Goal: Task Accomplishment & Management: Manage account settings

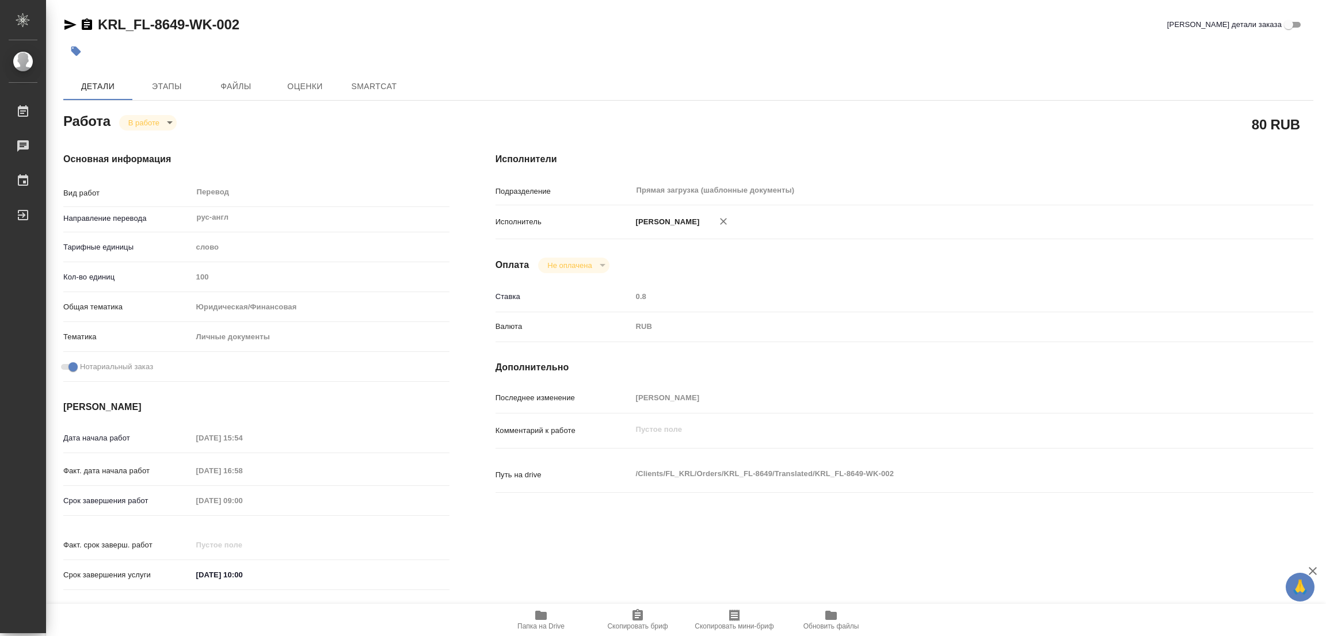
type textarea "x"
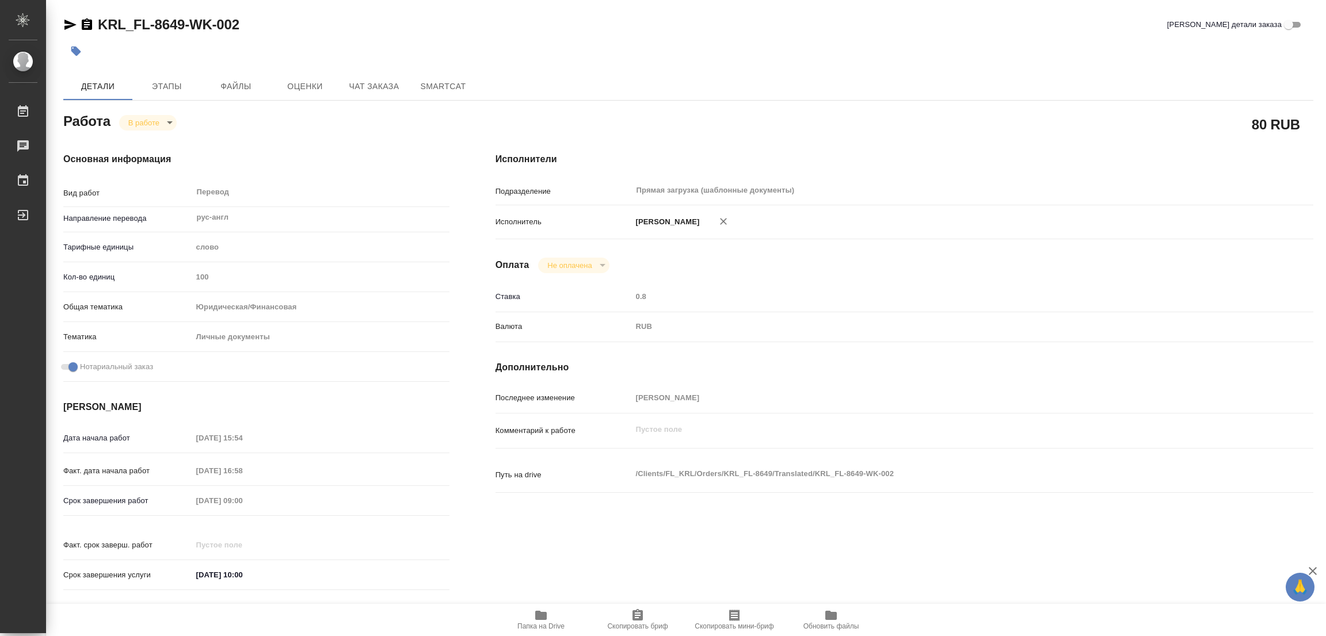
type textarea "x"
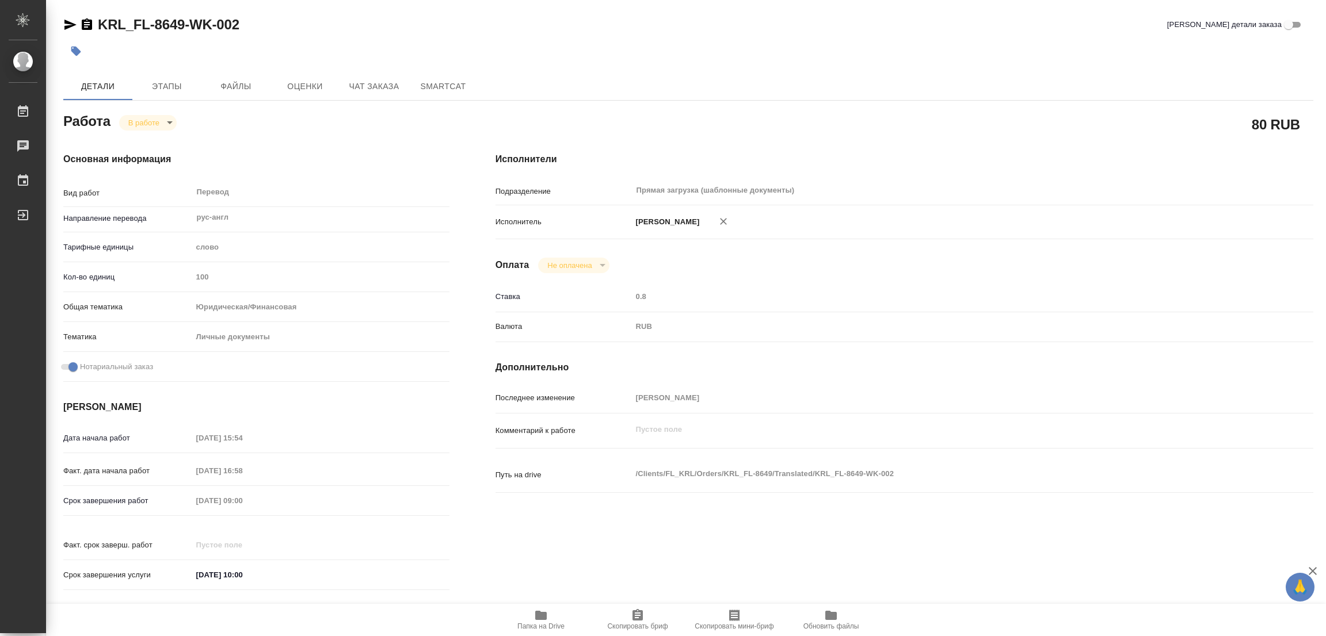
type textarea "x"
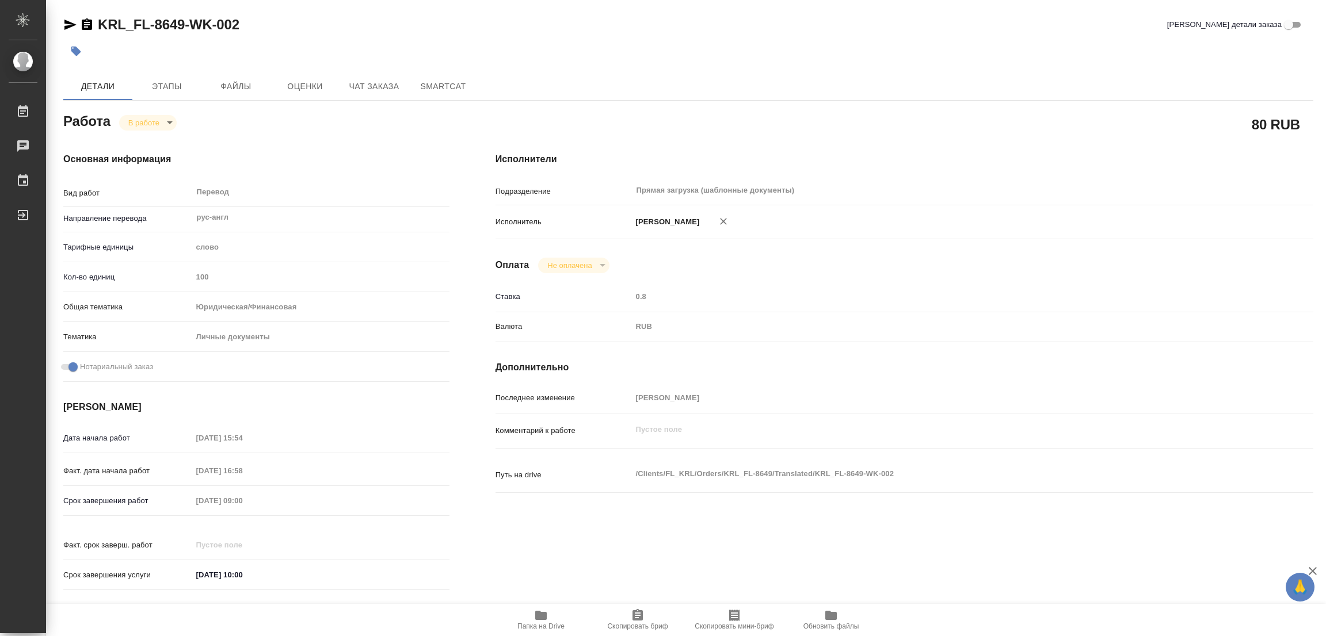
type textarea "x"
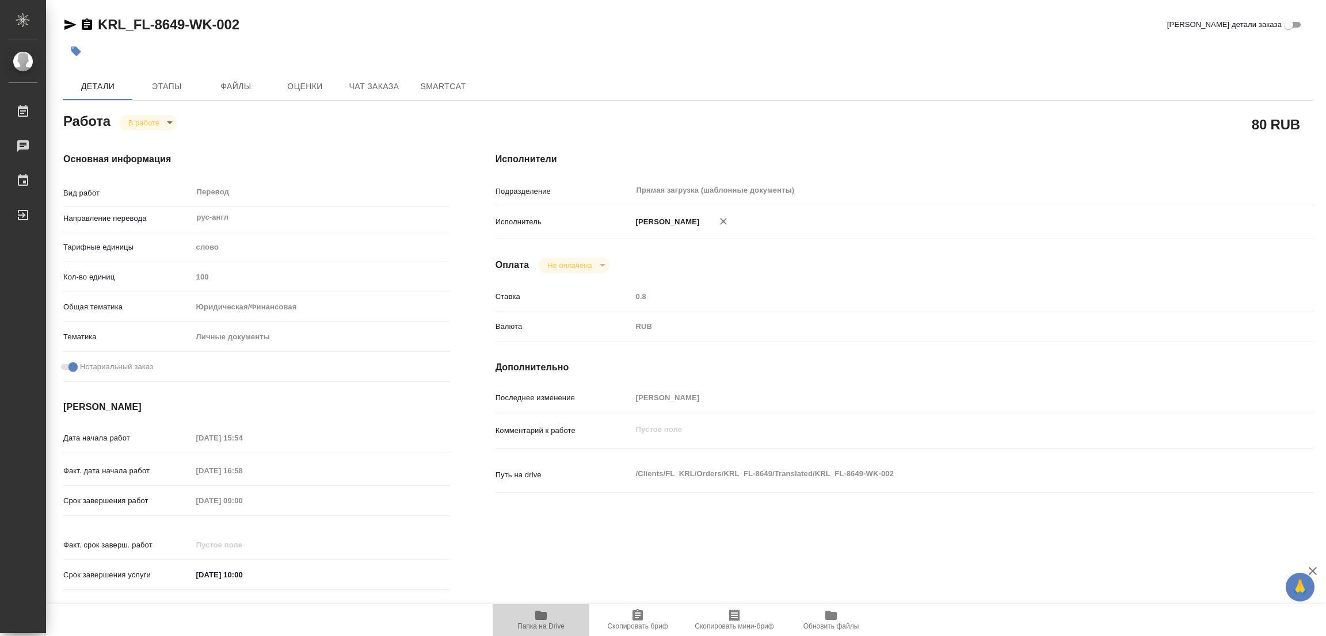
click at [539, 614] on icon "button" at bounding box center [541, 615] width 12 height 9
click at [160, 88] on span "Этапы" at bounding box center [166, 86] width 55 height 14
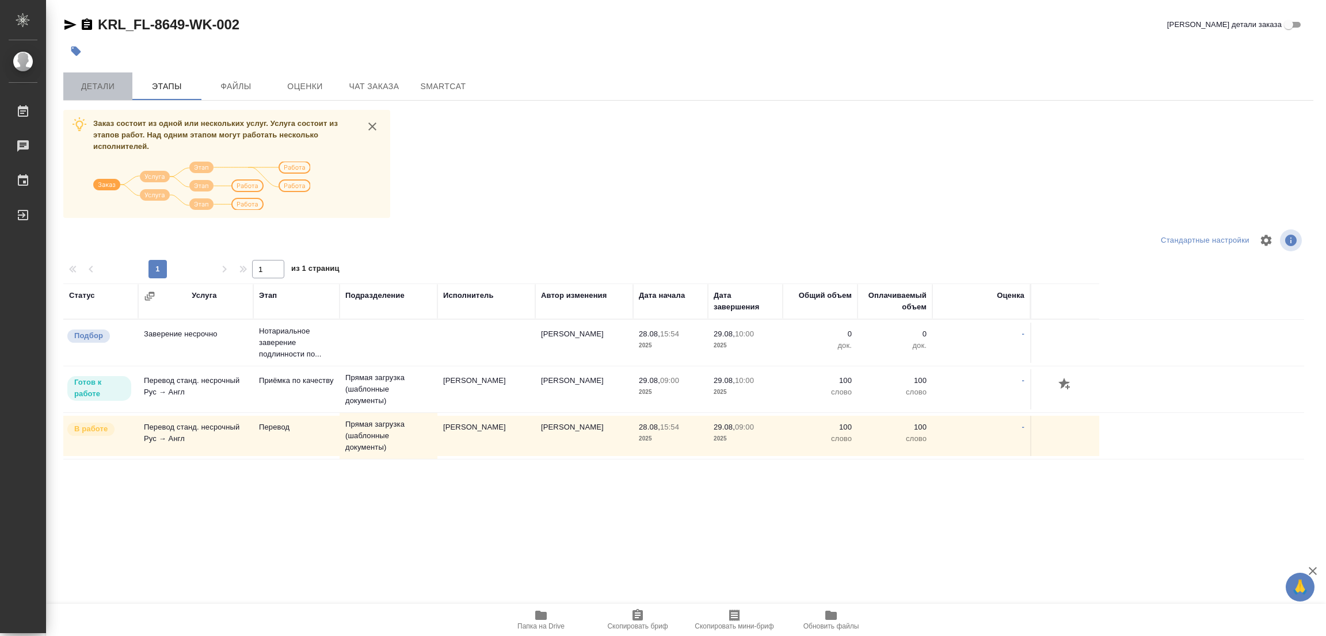
click at [101, 86] on span "Детали" at bounding box center [97, 86] width 55 height 14
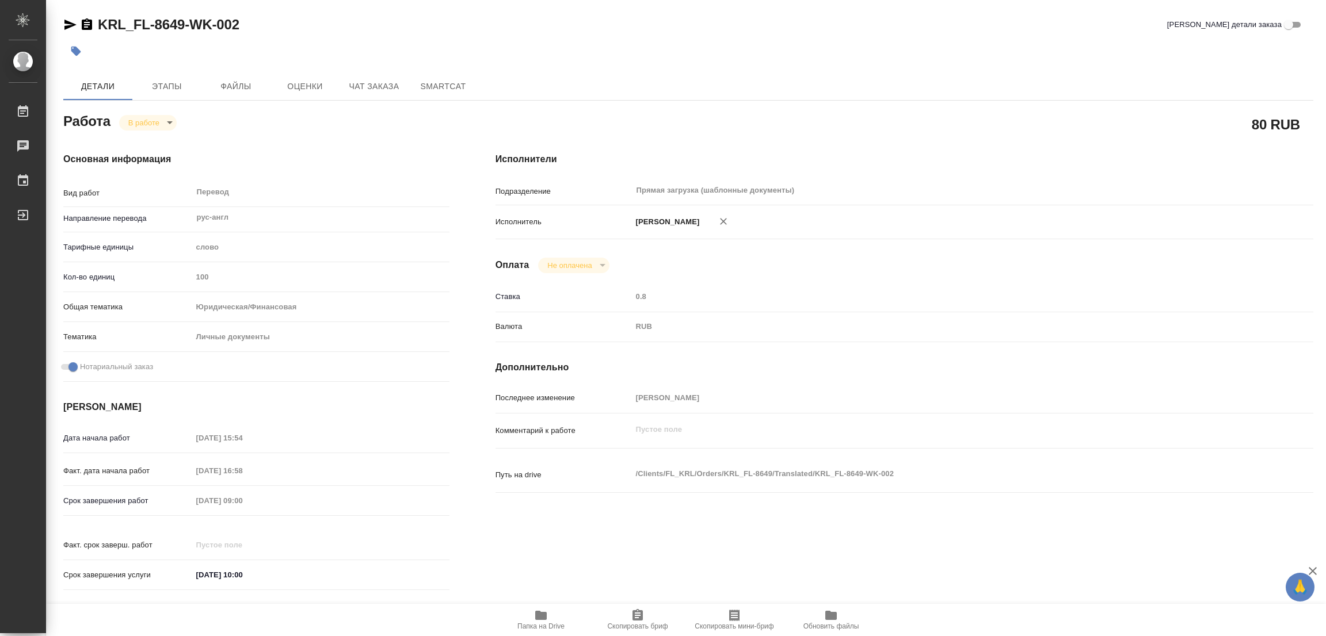
type textarea "x"
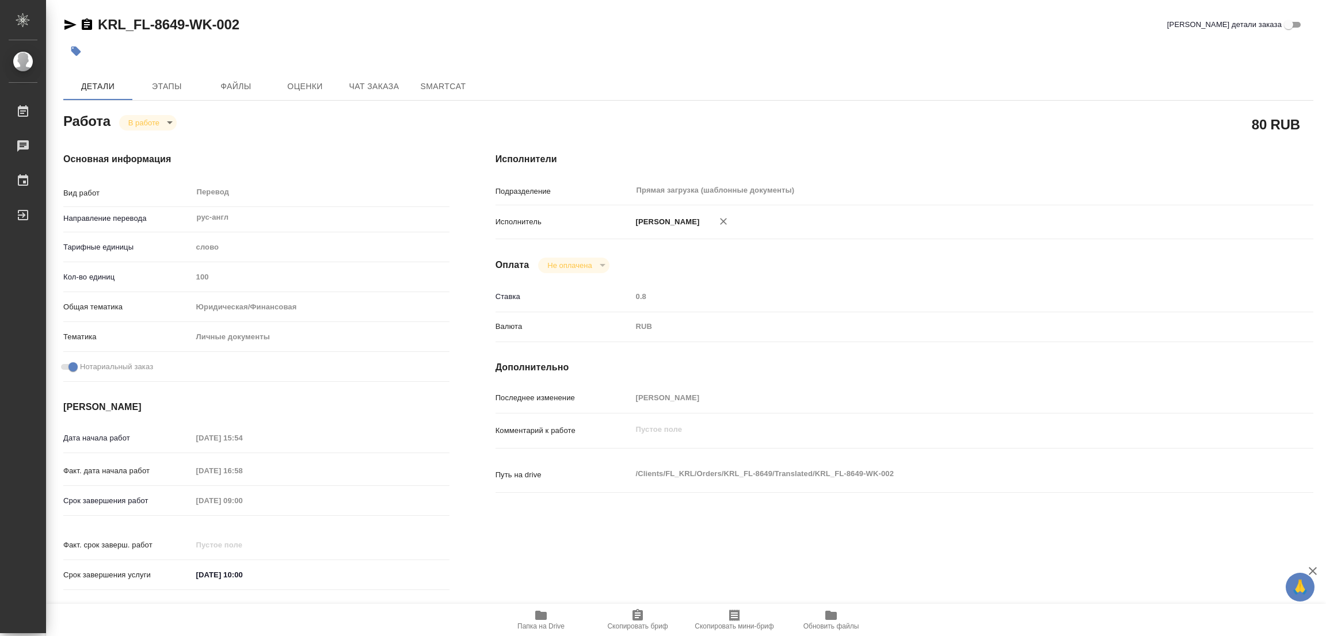
type textarea "x"
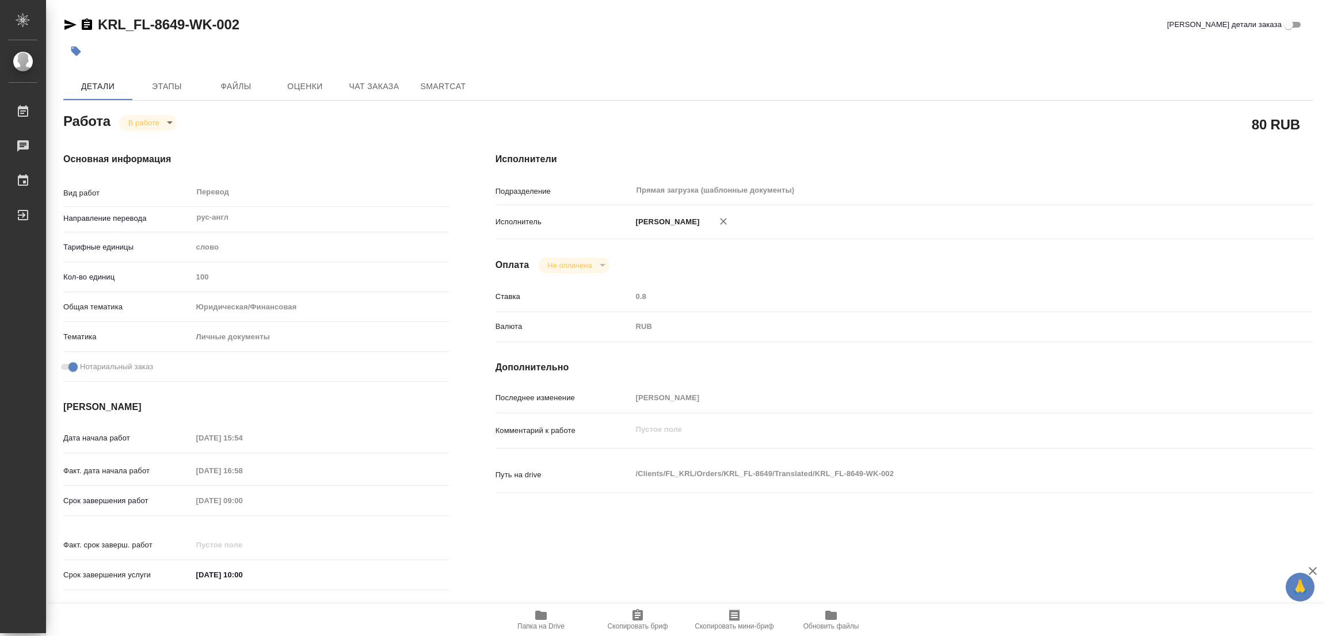
type textarea "x"
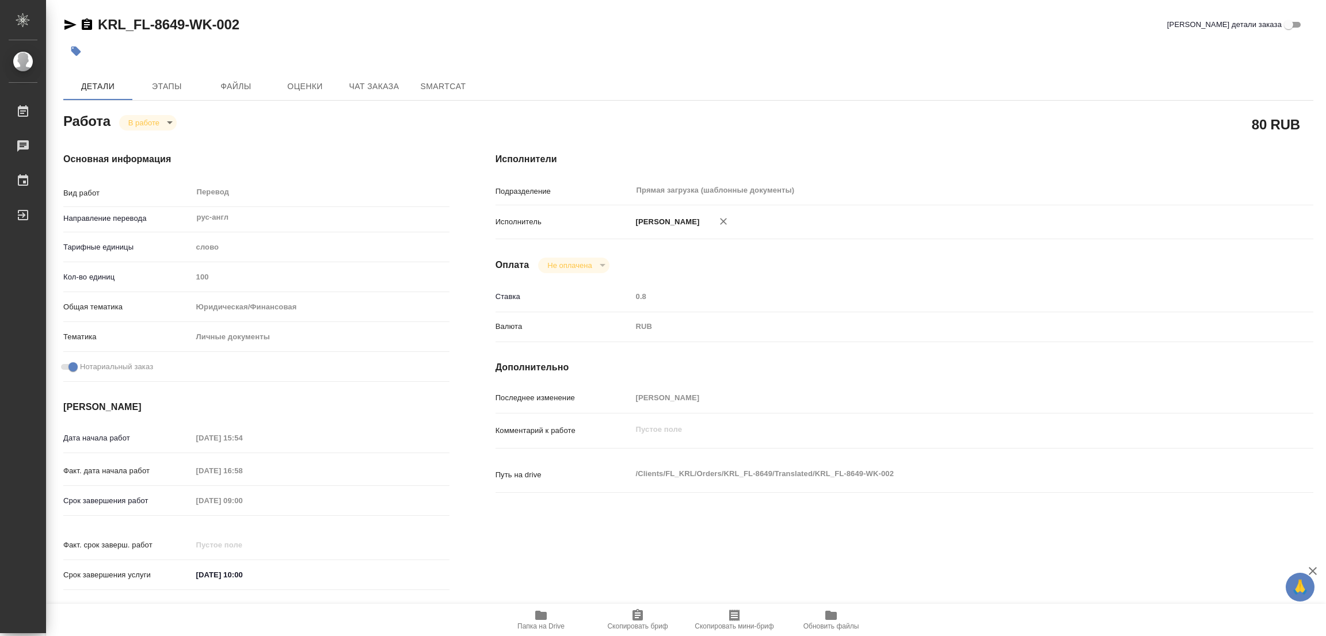
type textarea "x"
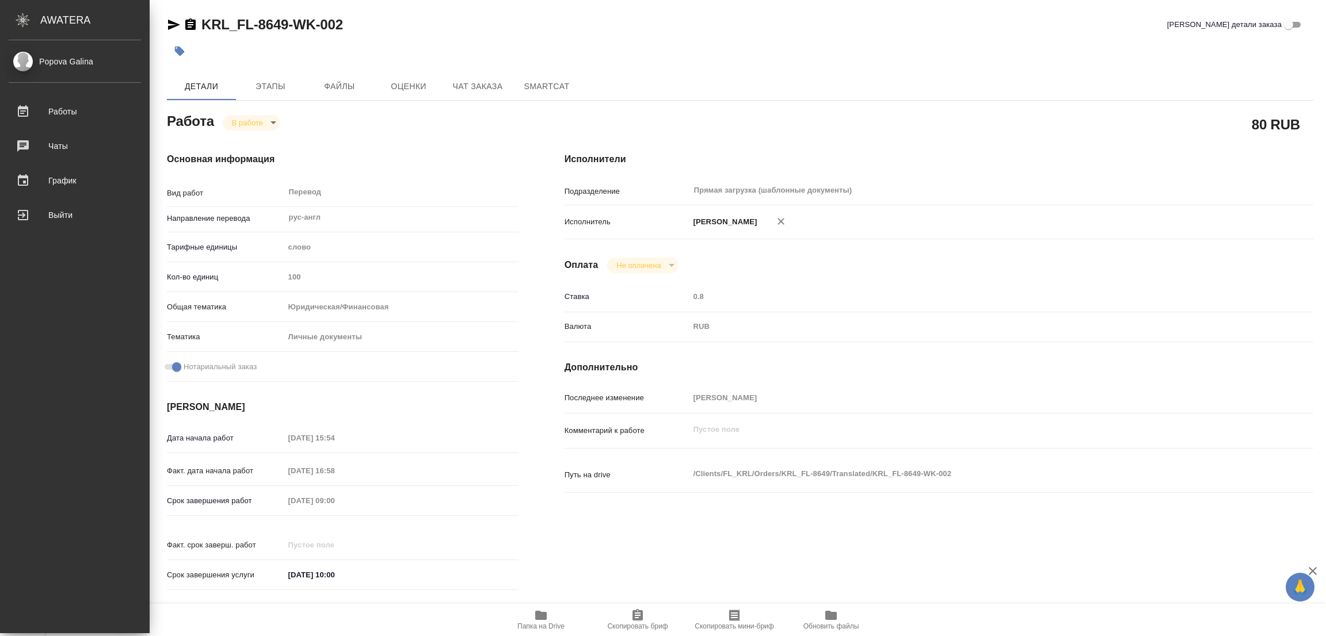
type textarea "x"
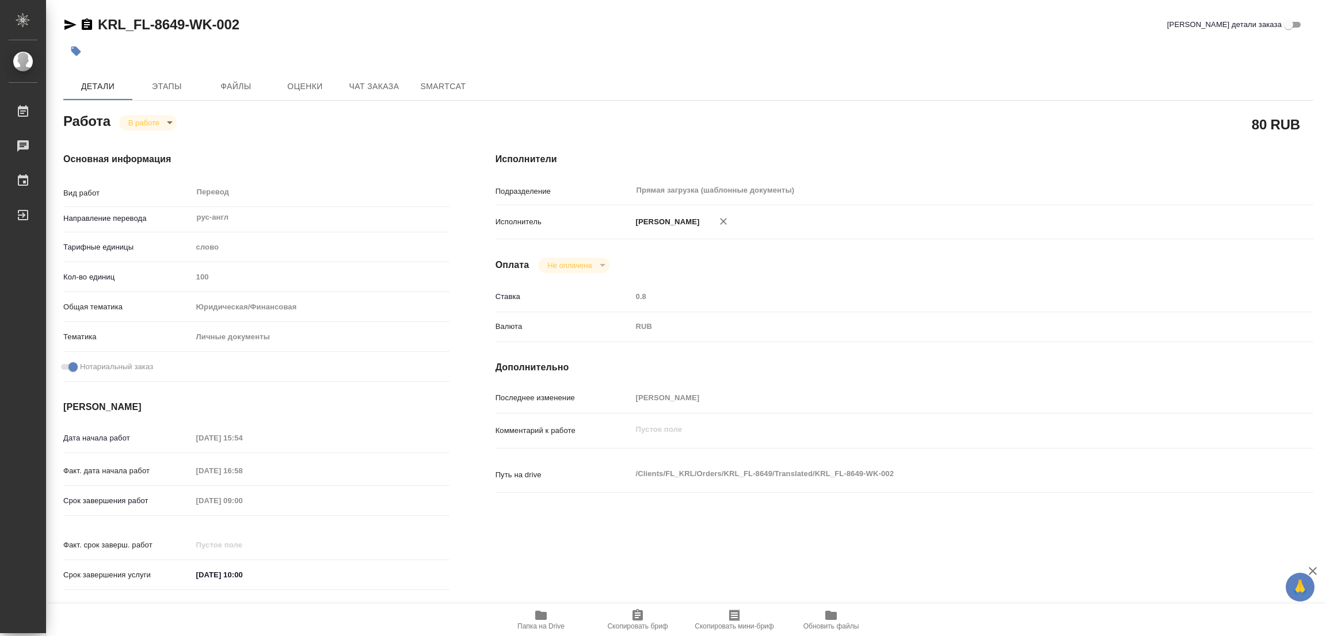
click at [1024, 136] on div "Исполнители Подразделение Прямая загрузка (шаблонные документы) ​ Исполнитель П…" at bounding box center [904, 374] width 864 height 491
type textarea "x"
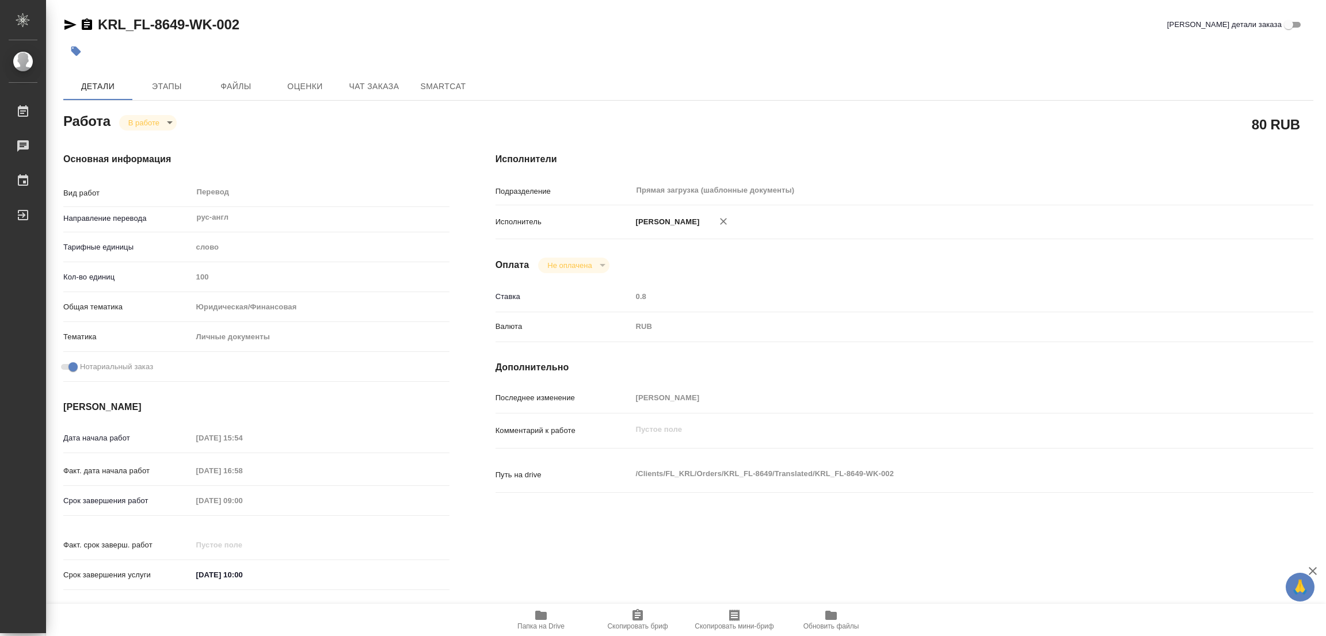
type textarea "x"
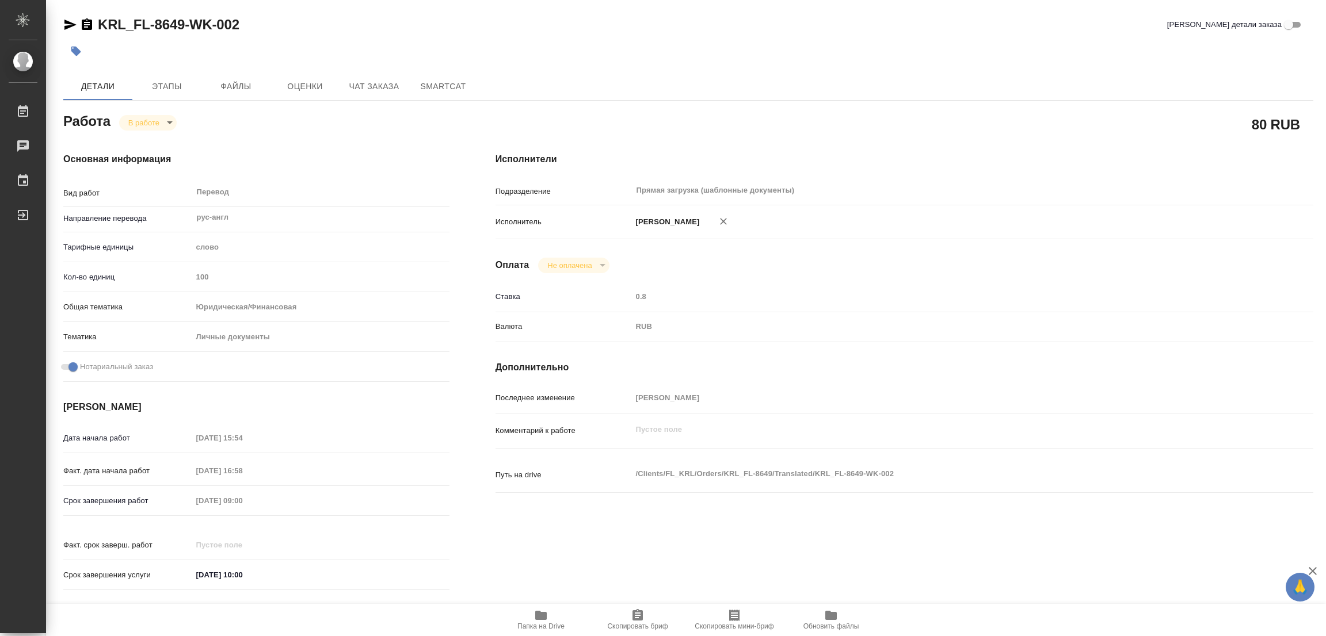
type textarea "x"
click at [68, 49] on button "button" at bounding box center [75, 51] width 25 height 25
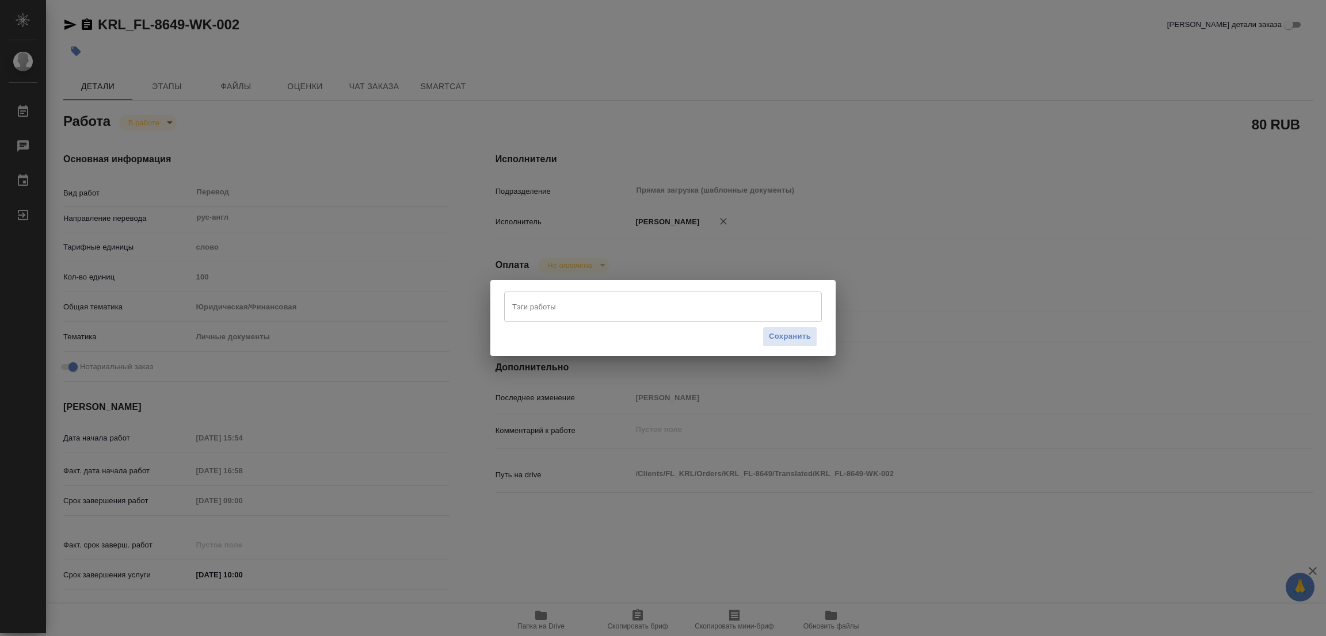
click at [530, 304] on input "Тэги работы" at bounding box center [651, 307] width 285 height 20
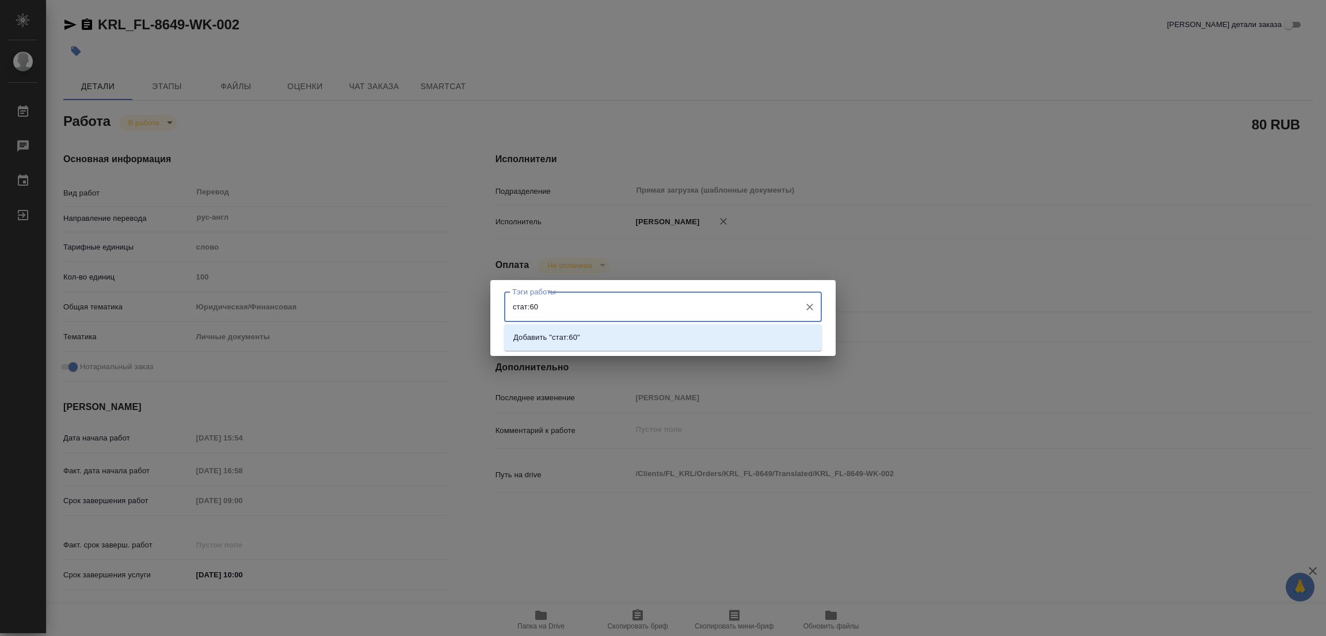
type input "стат:600"
click at [575, 340] on p "Добавить "стат:600"" at bounding box center [548, 338] width 71 height 12
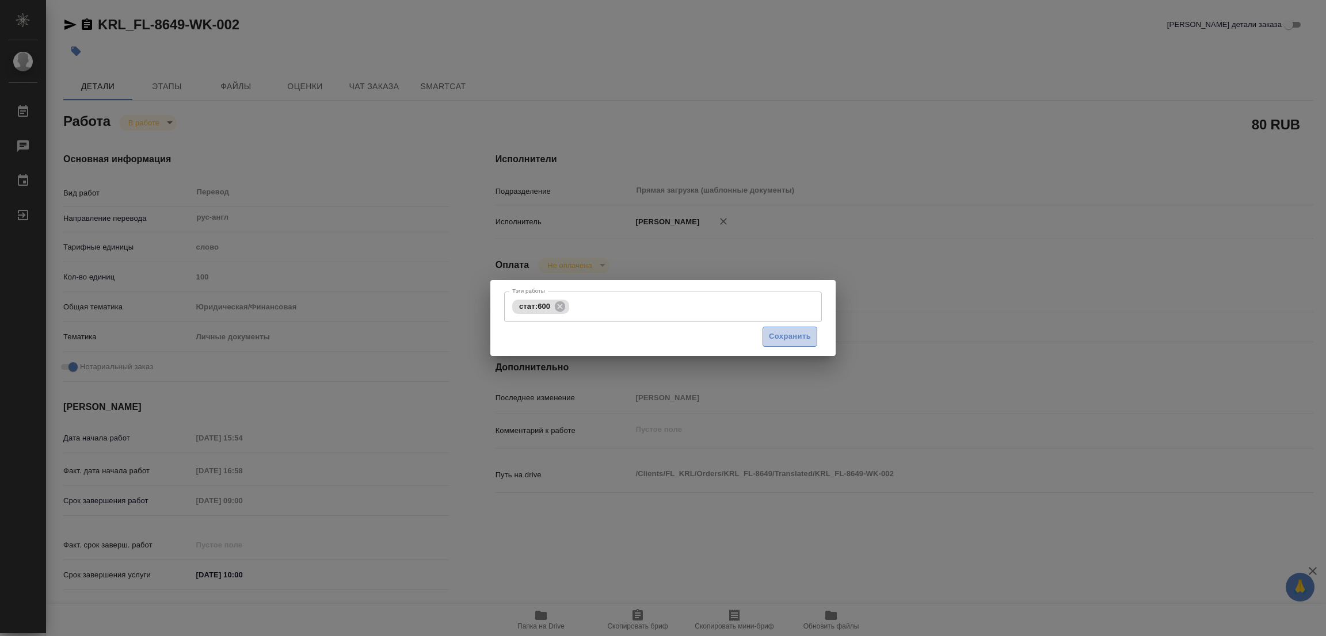
click at [781, 332] on span "Сохранить" at bounding box center [790, 336] width 42 height 13
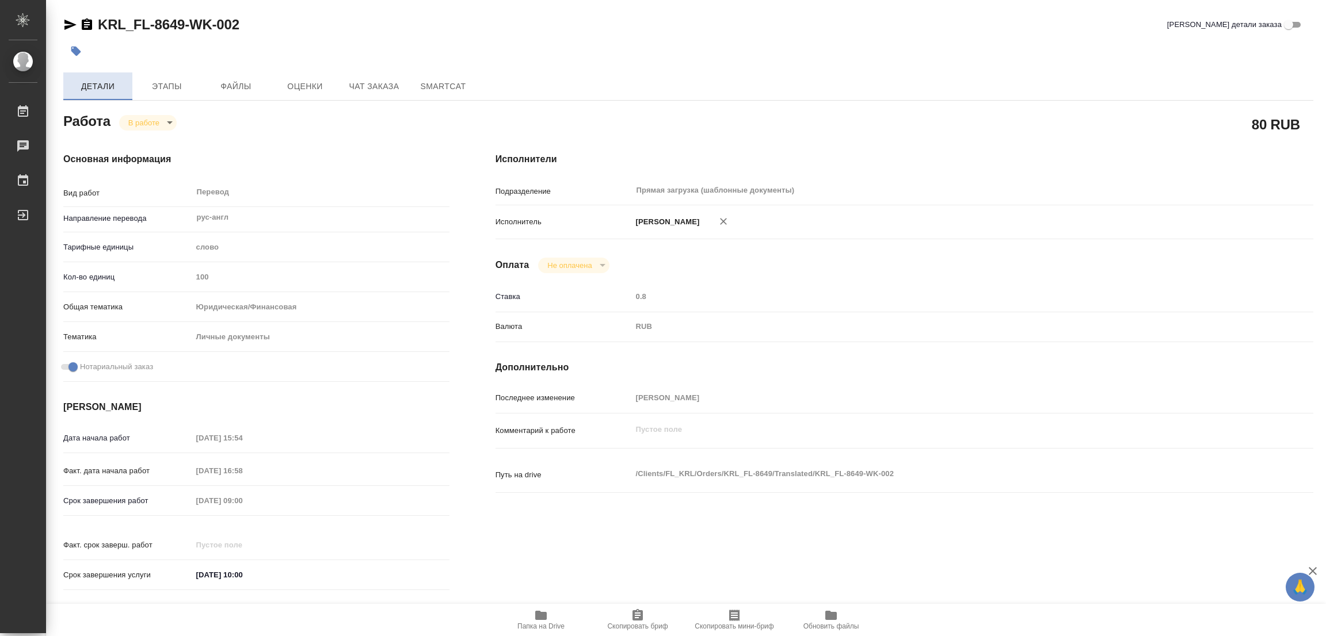
type input "inProgress"
type textarea "Перевод"
type textarea "x"
type input "рус-англ"
type input "5a8b1489cc6b4906c91bfd90"
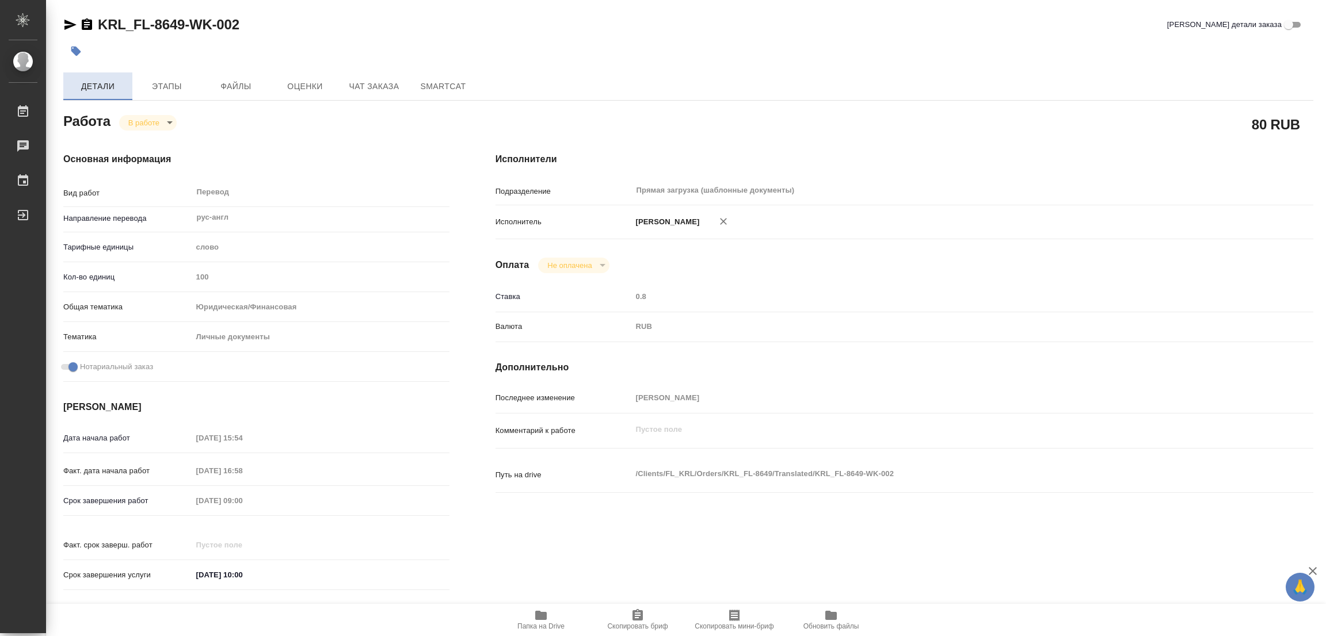
type input "100"
type input "yr-fn"
type input "5a8b8b956a9677013d343cfe"
checkbox input "true"
type input "28.08.2025 15:54"
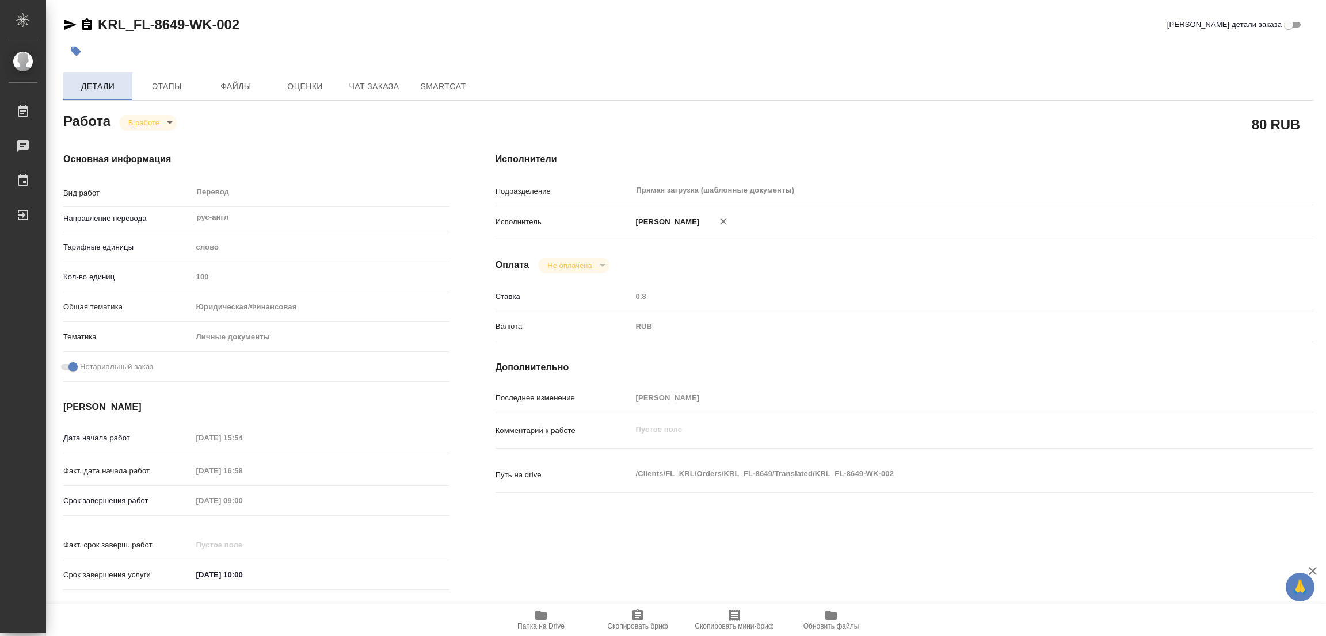
type input "28.08.2025 16:58"
type input "29.08.2025 09:00"
type input "29.08.2025 10:00"
type input "Прямая загрузка (шаблонные документы)"
type input "notPayed"
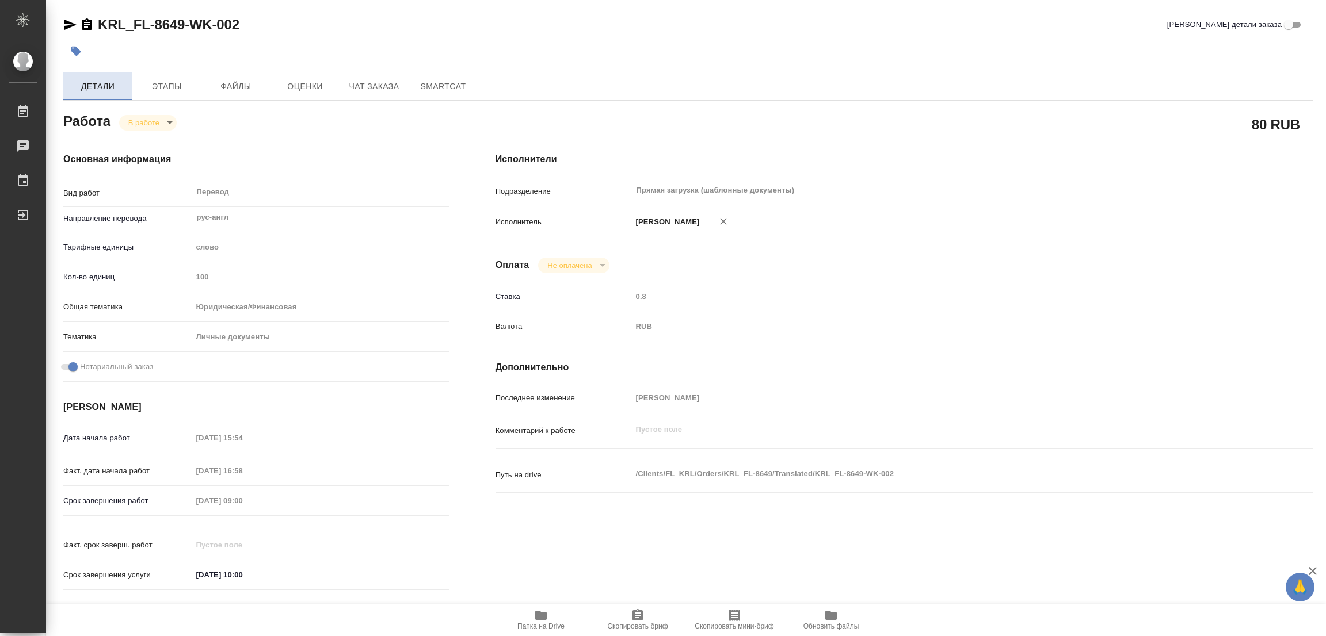
type input "0.8"
type input "RUB"
type input "[PERSON_NAME]"
type textarea "x"
type textarea "/Clients/FL_KRL/Orders/KRL_FL-8649/Translated/KRL_FL-8649-WK-002"
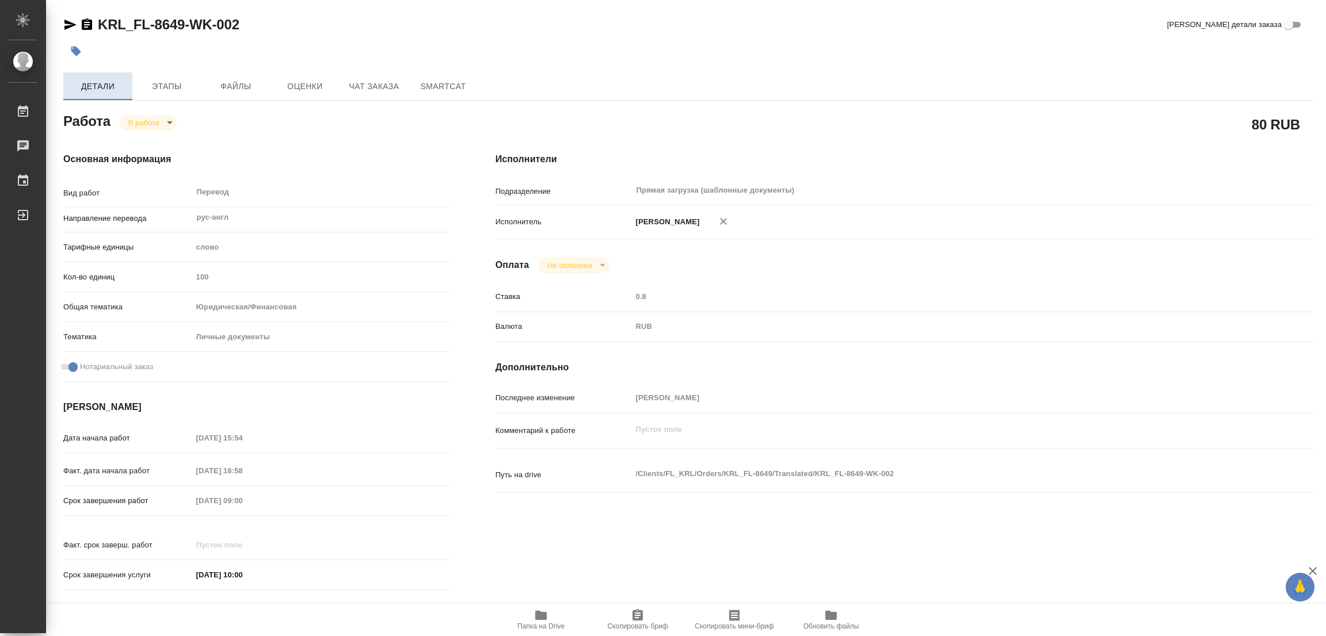
type textarea "x"
type input "KRL_FL-8649"
type input "Перевод станд. несрочный"
type input "Корректура, Перевод, Постредактура машинного перевода, Приёмка по качеству, Ред…"
type input "Касымов Тимур"
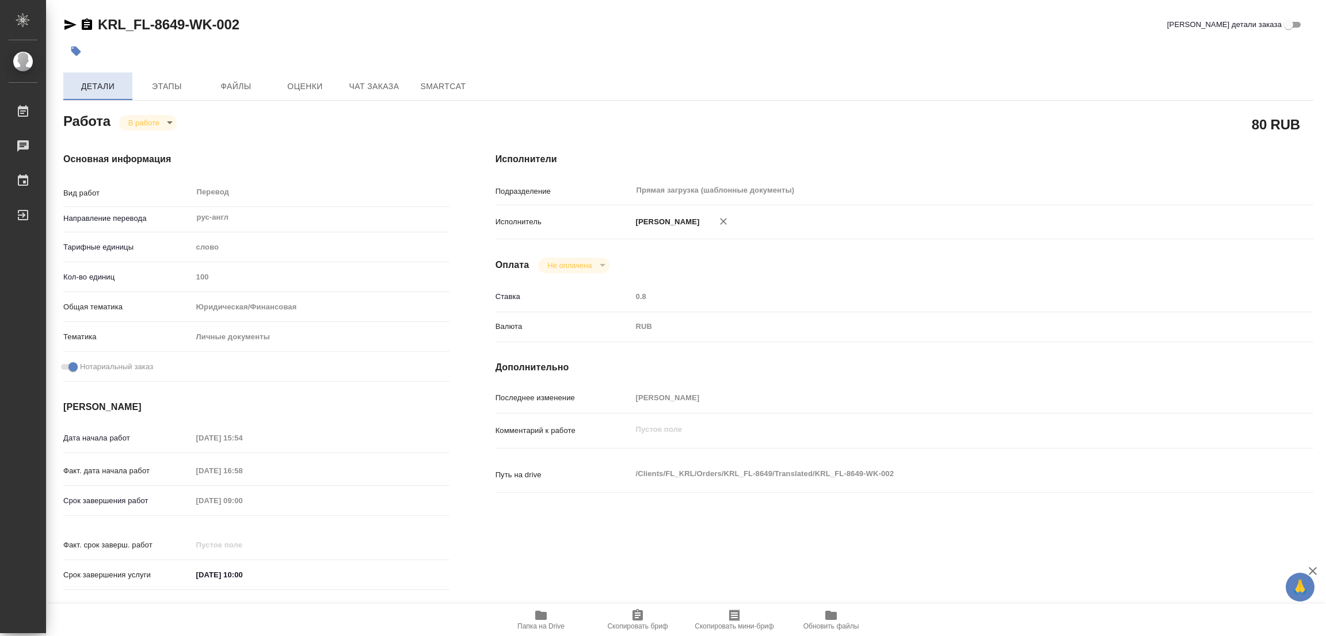
type input "/Clients/FL_KRL/Orders/KRL_FL-8649"
type textarea "x"
type textarea "НОТ (!) Адреса переводим а не транслит."
type textarea "x"
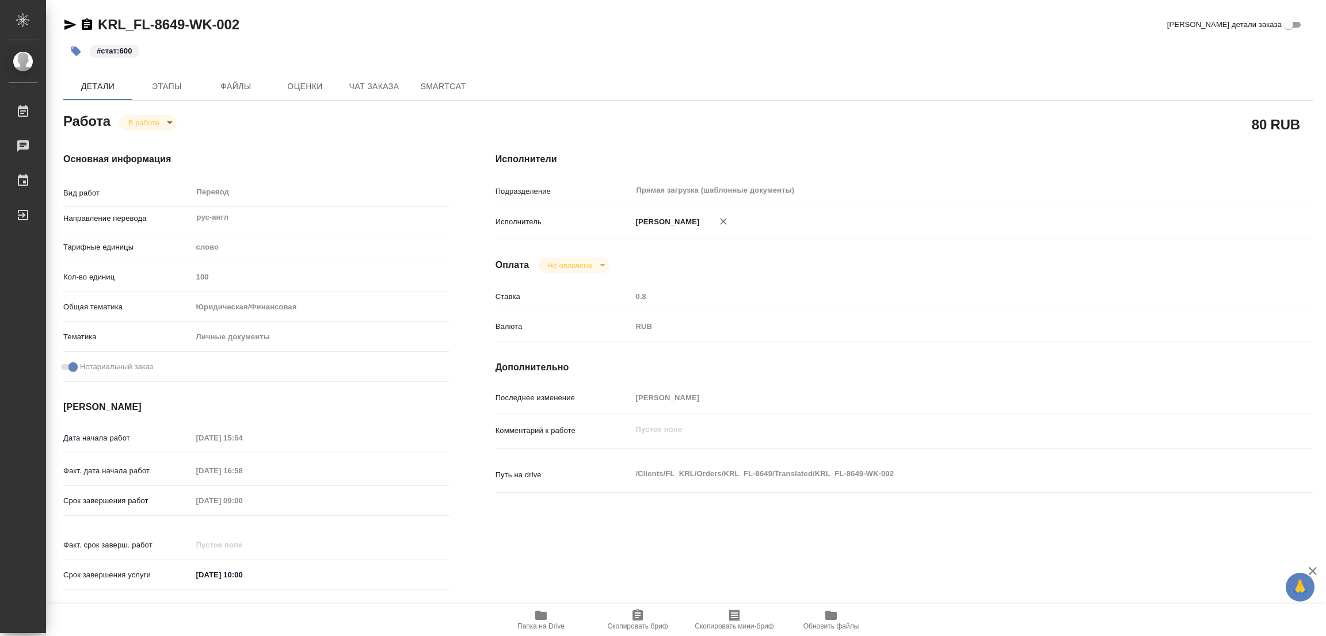
type textarea "x"
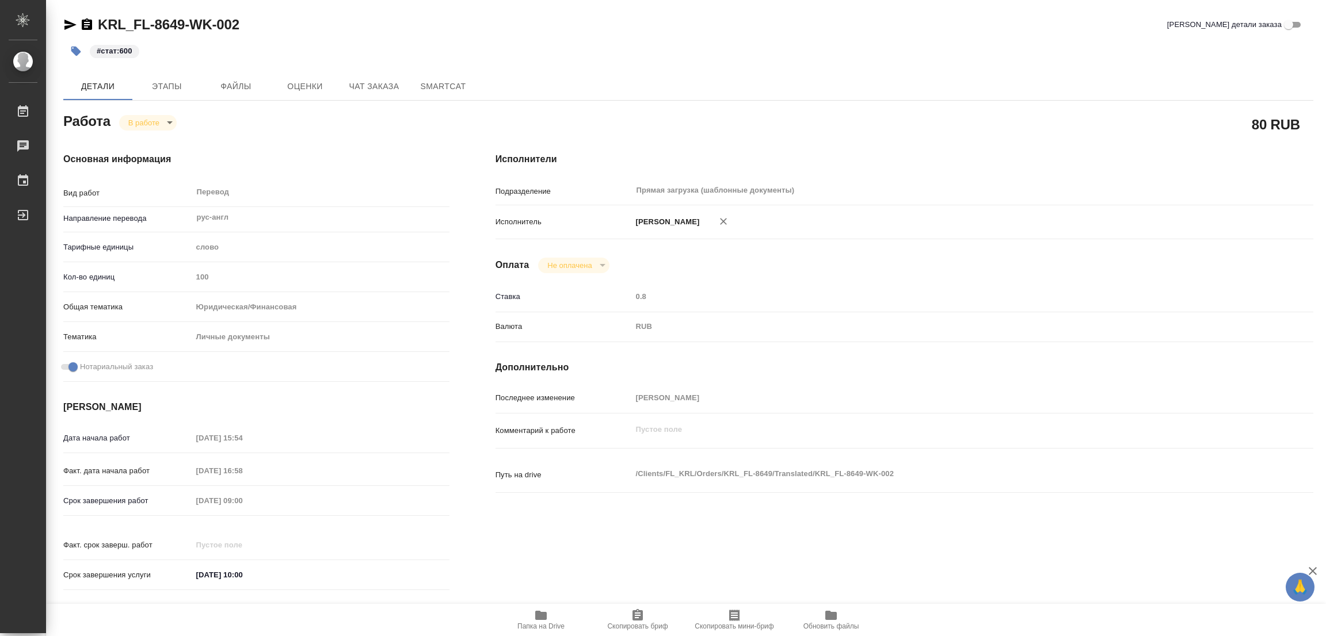
type textarea "x"
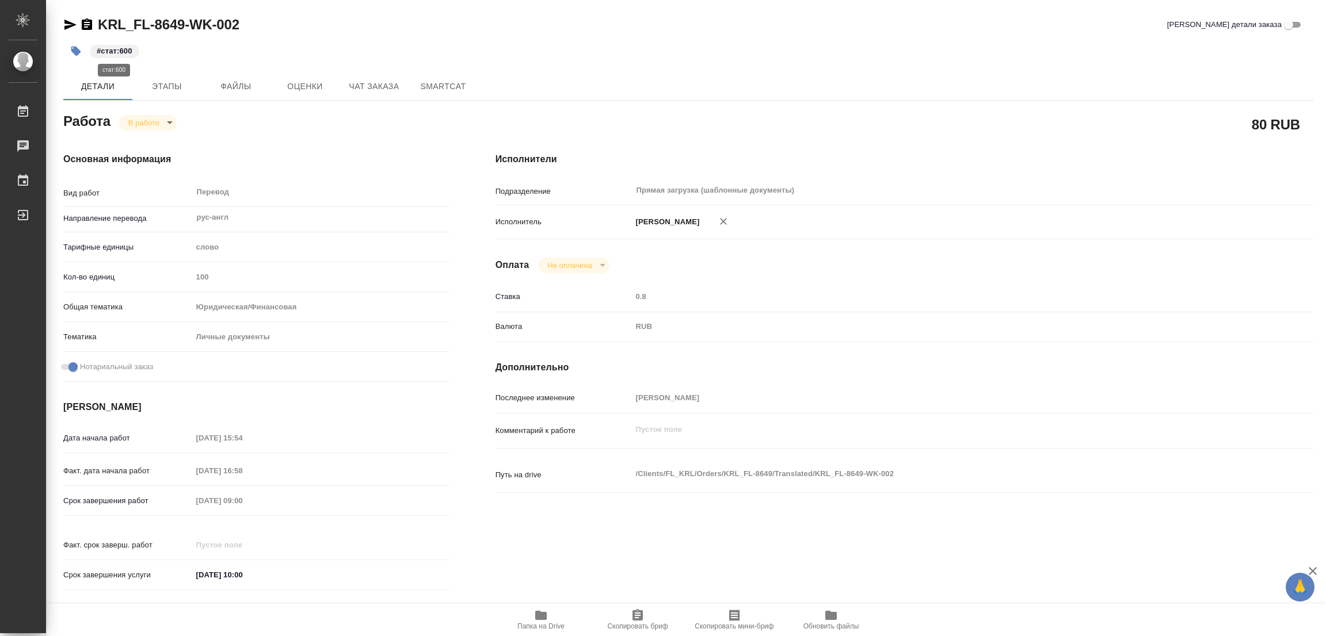
type textarea "x"
click at [356, 180] on div "Перевод x ​" at bounding box center [316, 193] width 248 height 26
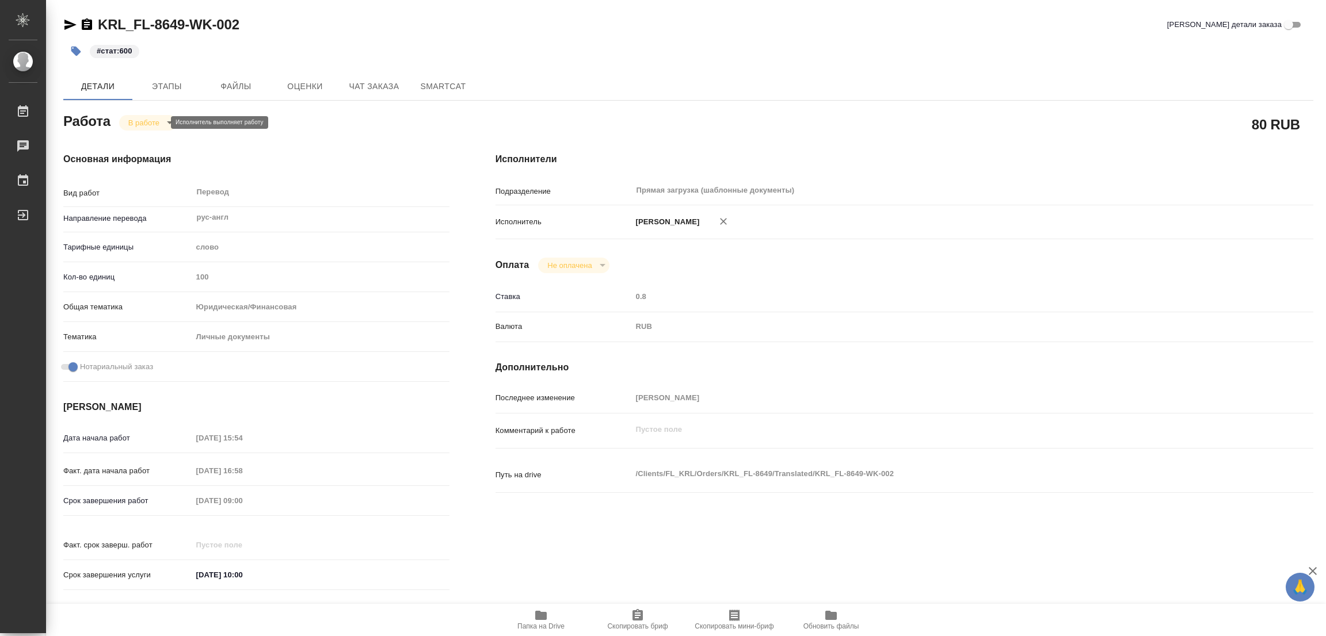
click at [139, 118] on body "🙏 .cls-1 fill:#fff; AWATERA Popova Galina Работы 0 Чаты График Выйти KRL_FL-864…" at bounding box center [663, 318] width 1326 height 636
click at [101, 53] on div at bounding box center [663, 318] width 1326 height 636
click at [78, 49] on icon "button" at bounding box center [76, 51] width 12 height 12
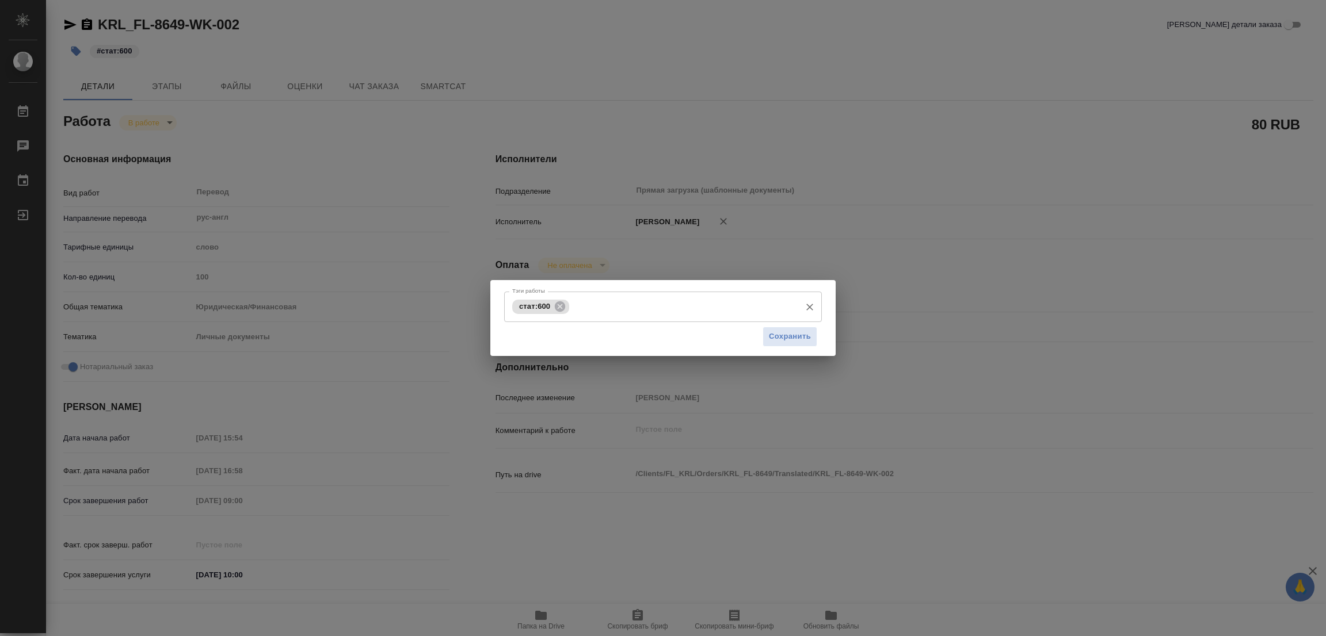
click at [537, 307] on span "стат:600" at bounding box center [534, 306] width 45 height 9
click at [560, 308] on icon at bounding box center [560, 306] width 10 height 10
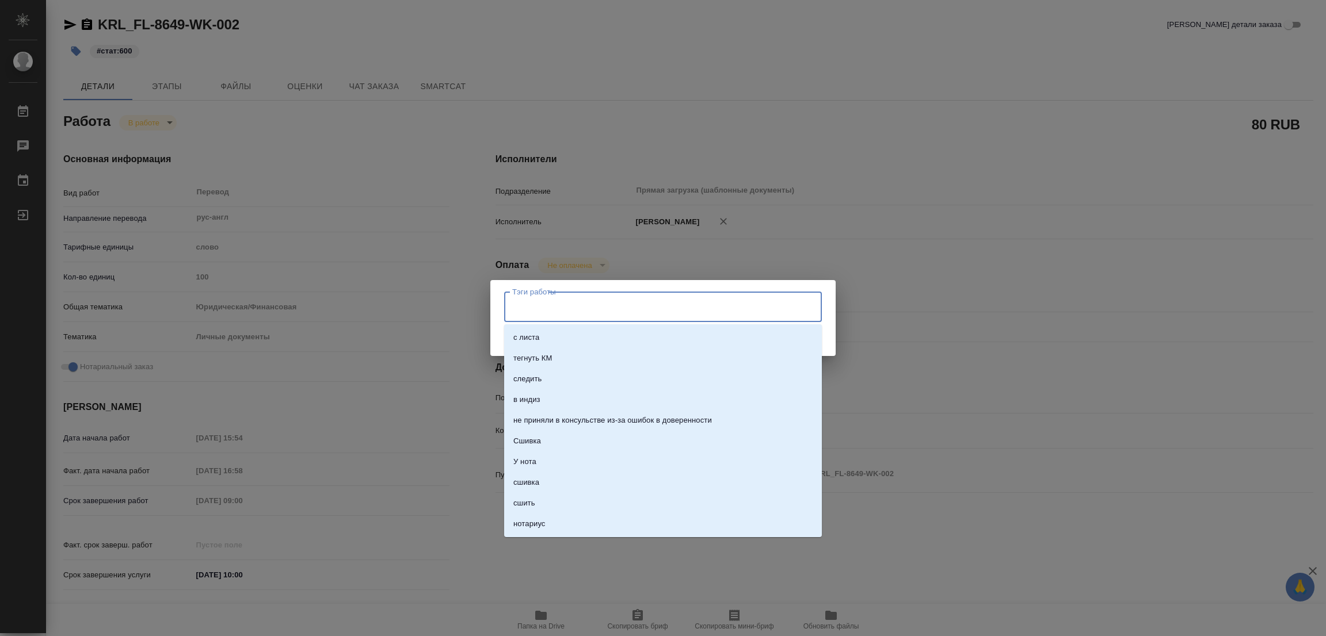
click at [560, 307] on input "Тэги работы" at bounding box center [651, 307] width 285 height 20
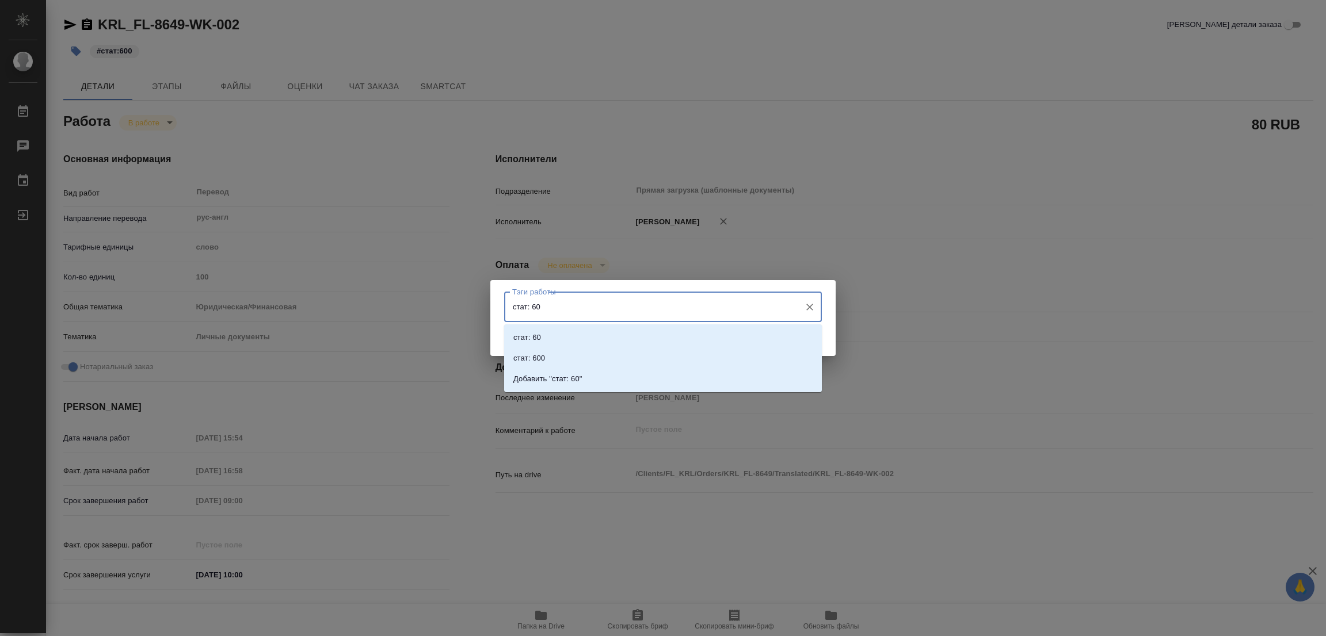
type input "стат: 600"
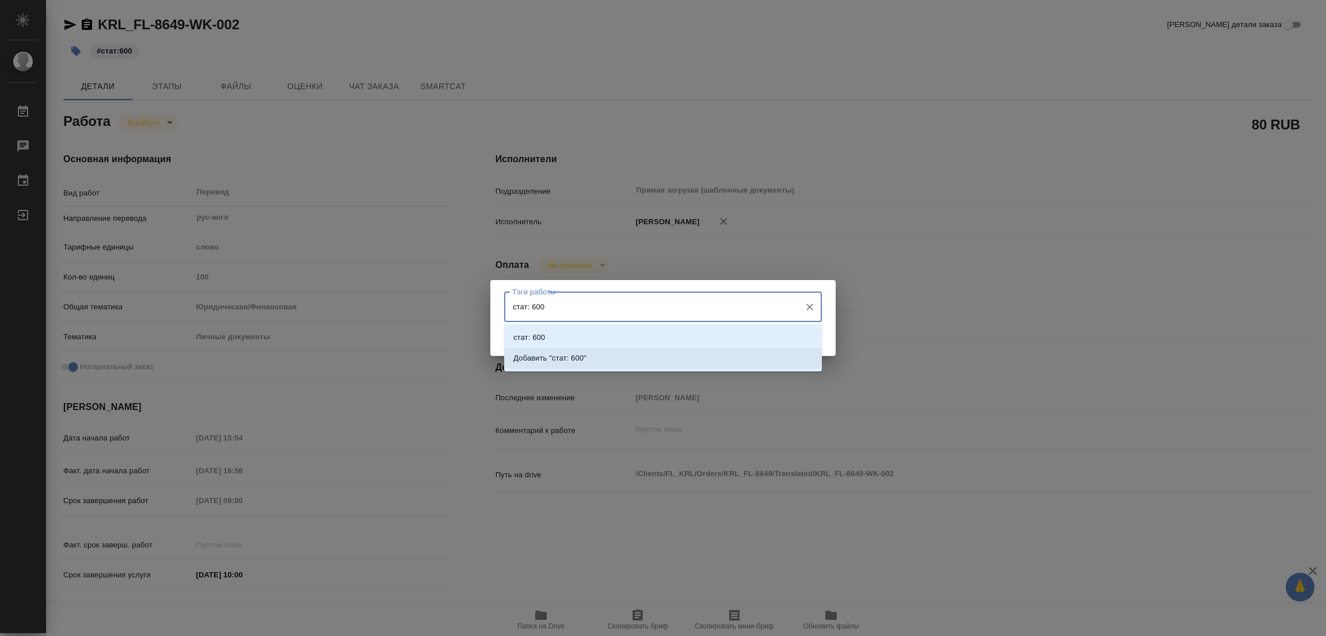
click at [578, 364] on li "Добавить "стат: 600"" at bounding box center [663, 358] width 318 height 21
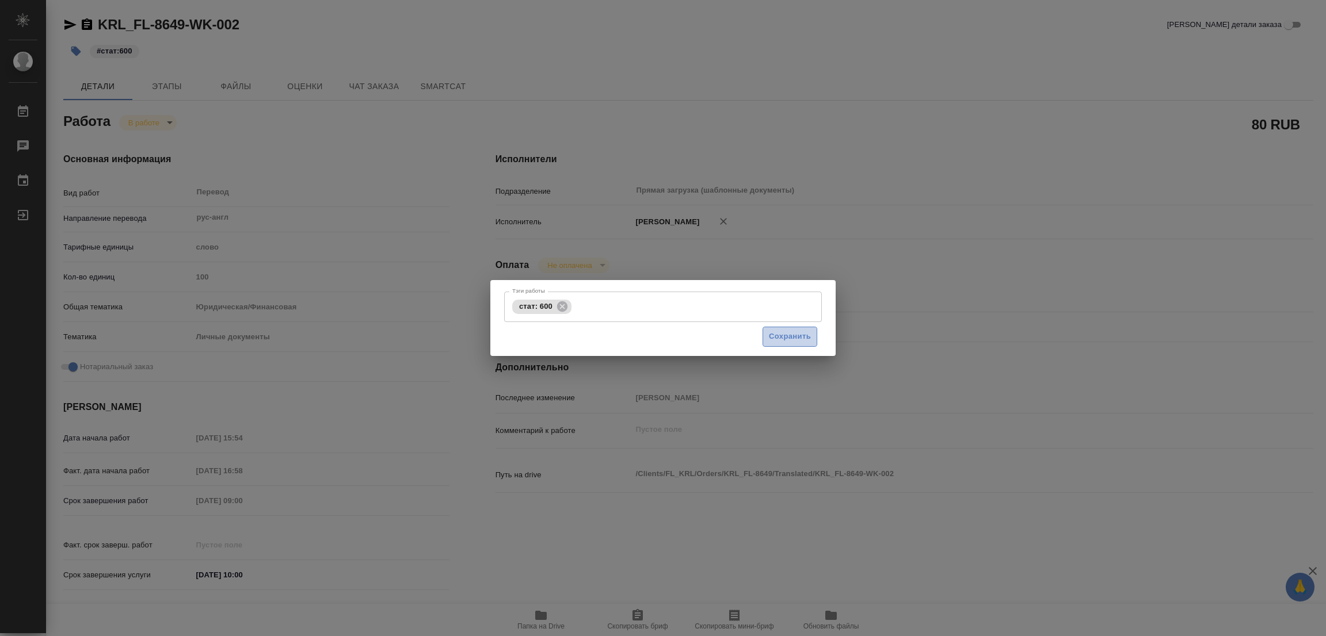
click at [779, 337] on span "Сохранить" at bounding box center [790, 336] width 42 height 13
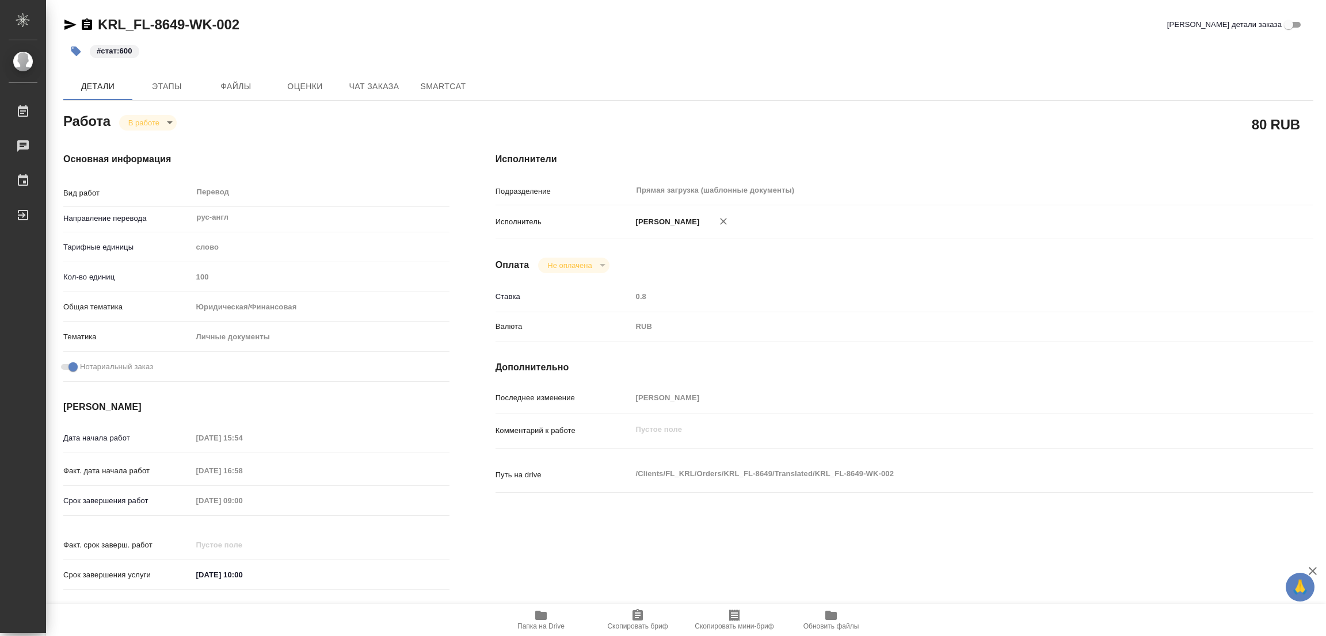
click at [140, 117] on body "🙏 .cls-1 fill:#fff; AWATERA Popova Galina Работы 0 Чаты График Выйти KRL_FL-864…" at bounding box center [663, 318] width 1326 height 636
type input "inProgress"
type textarea "Перевод"
type textarea "x"
type input "рус-англ"
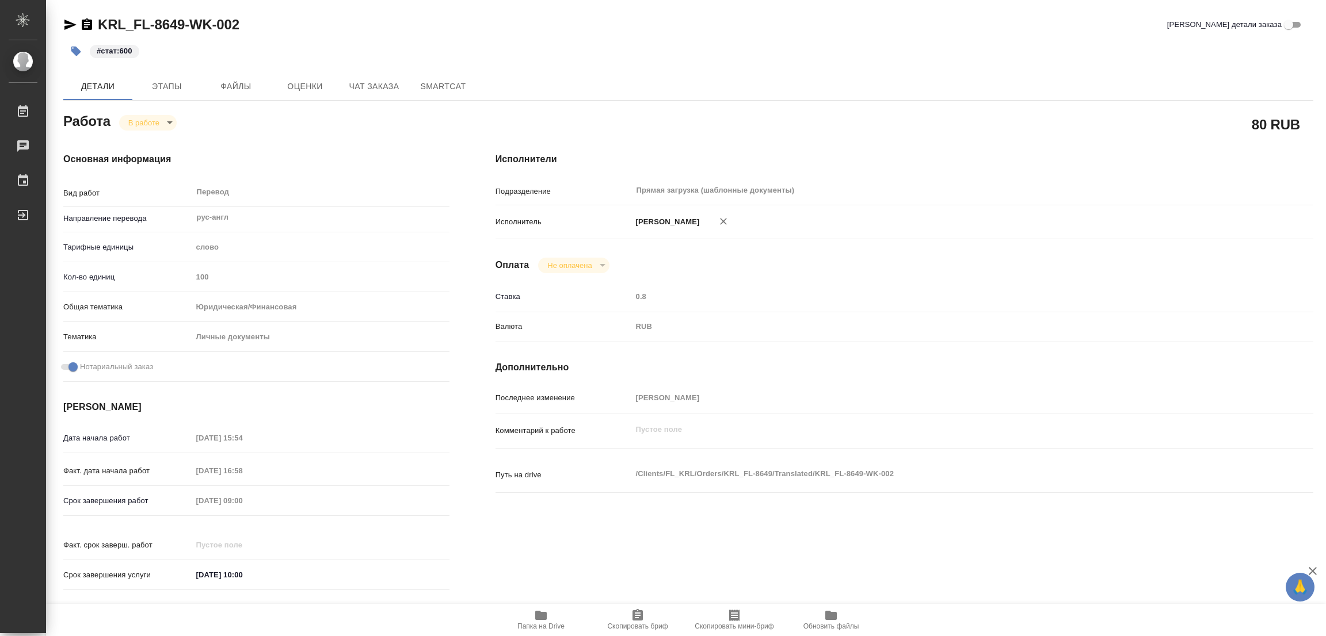
type input "5a8b1489cc6b4906c91bfd90"
type input "100"
type input "yr-fn"
type input "5a8b8b956a9677013d343cfe"
checkbox input "true"
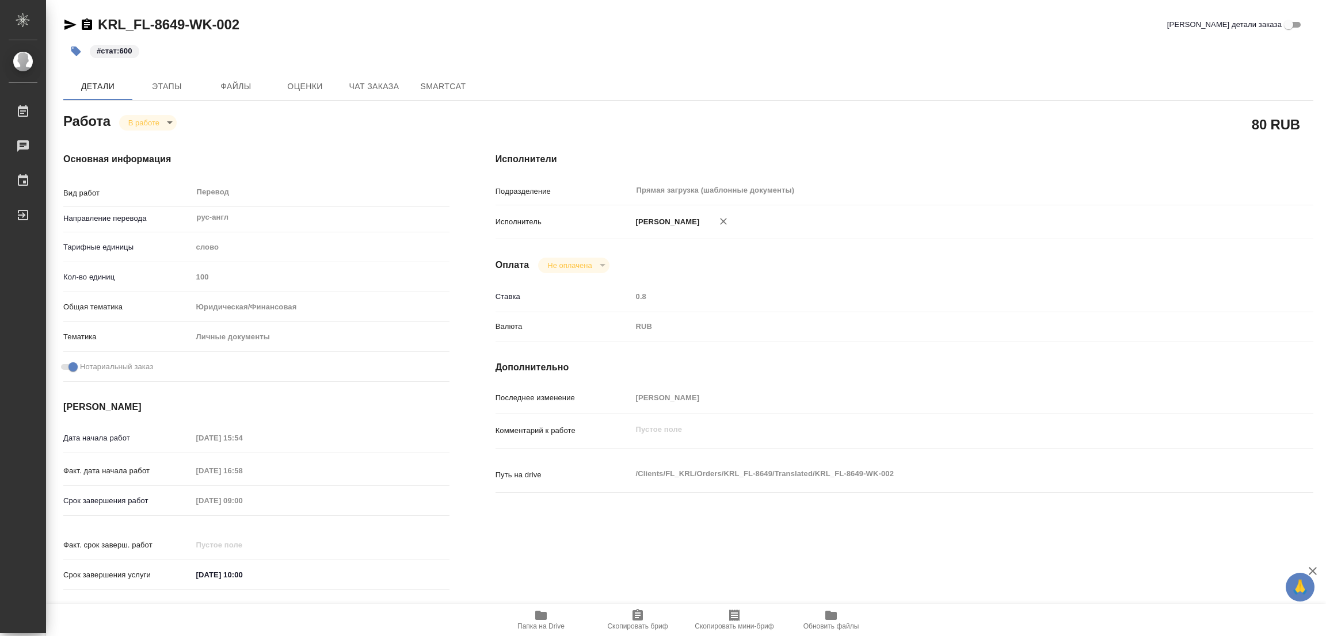
type input "28.08.2025 15:54"
type input "28.08.2025 16:58"
type input "29.08.2025 09:00"
type input "29.08.2025 10:00"
type input "Прямая загрузка (шаблонные документы)"
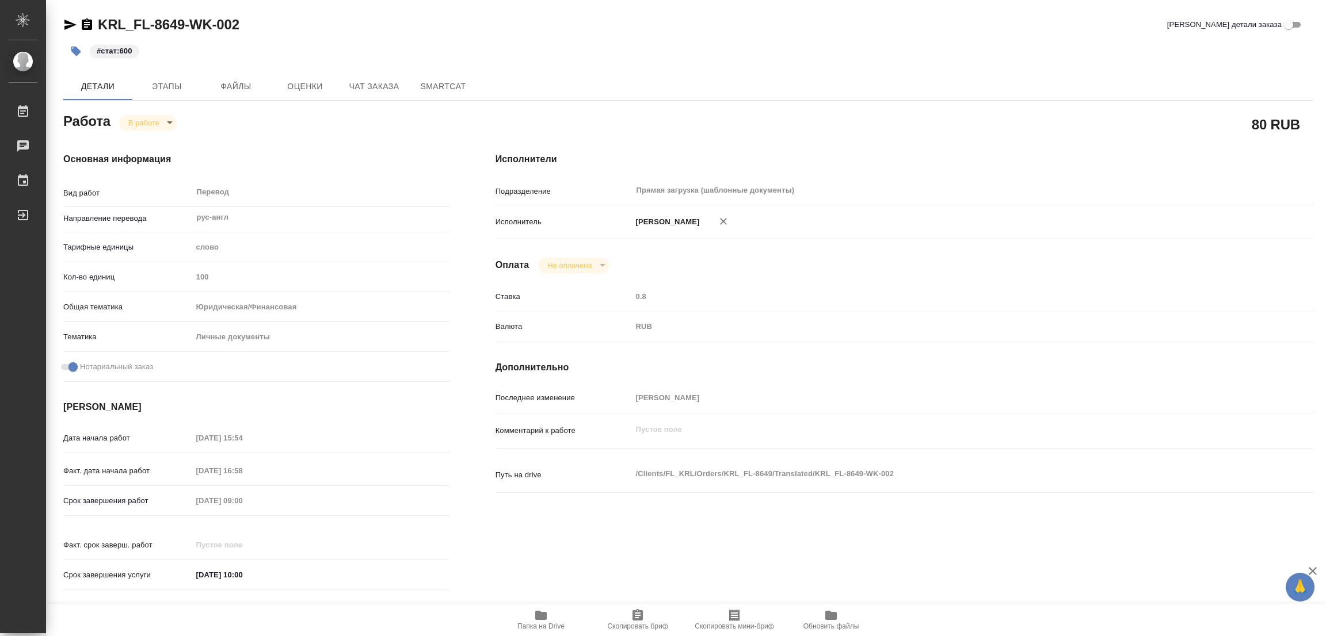
type input "notPayed"
type input "0.8"
type input "RUB"
type input "[PERSON_NAME]"
type textarea "x"
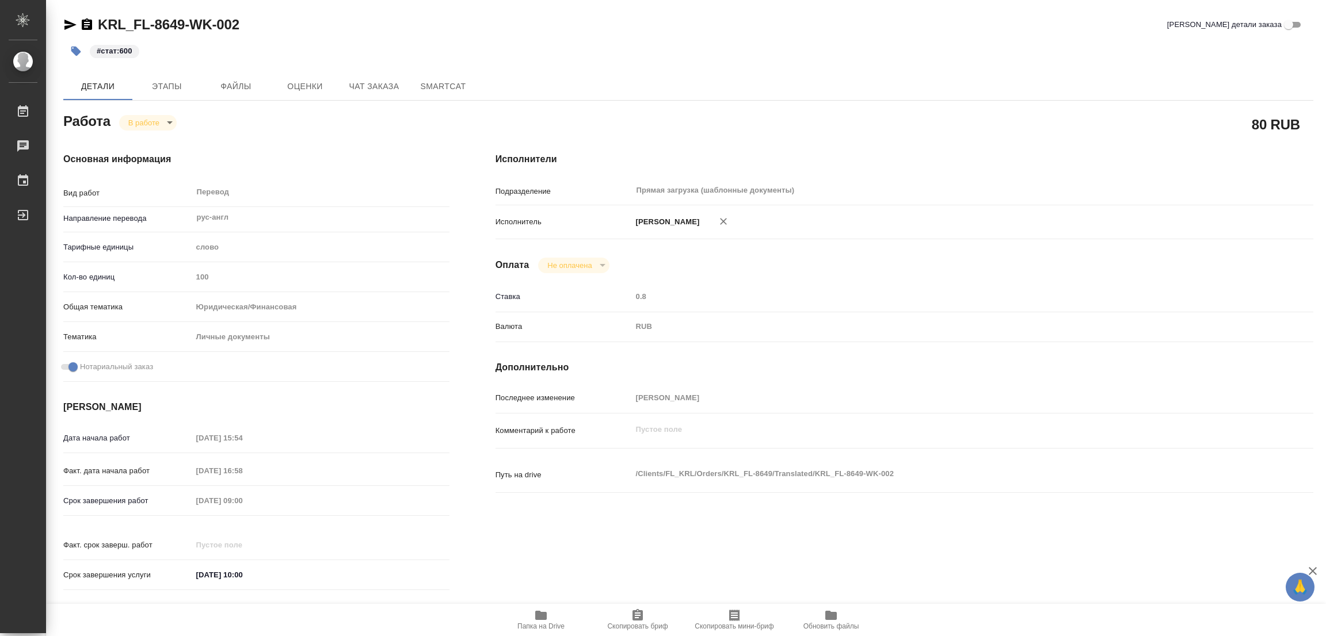
type textarea "/Clients/FL_KRL/Orders/KRL_FL-8649/Translated/KRL_FL-8649-WK-002"
type textarea "x"
type input "KRL_FL-8649"
type input "Перевод станд. несрочный"
type input "Корректура, Перевод, Постредактура машинного перевода, Приёмка по качеству, Ред…"
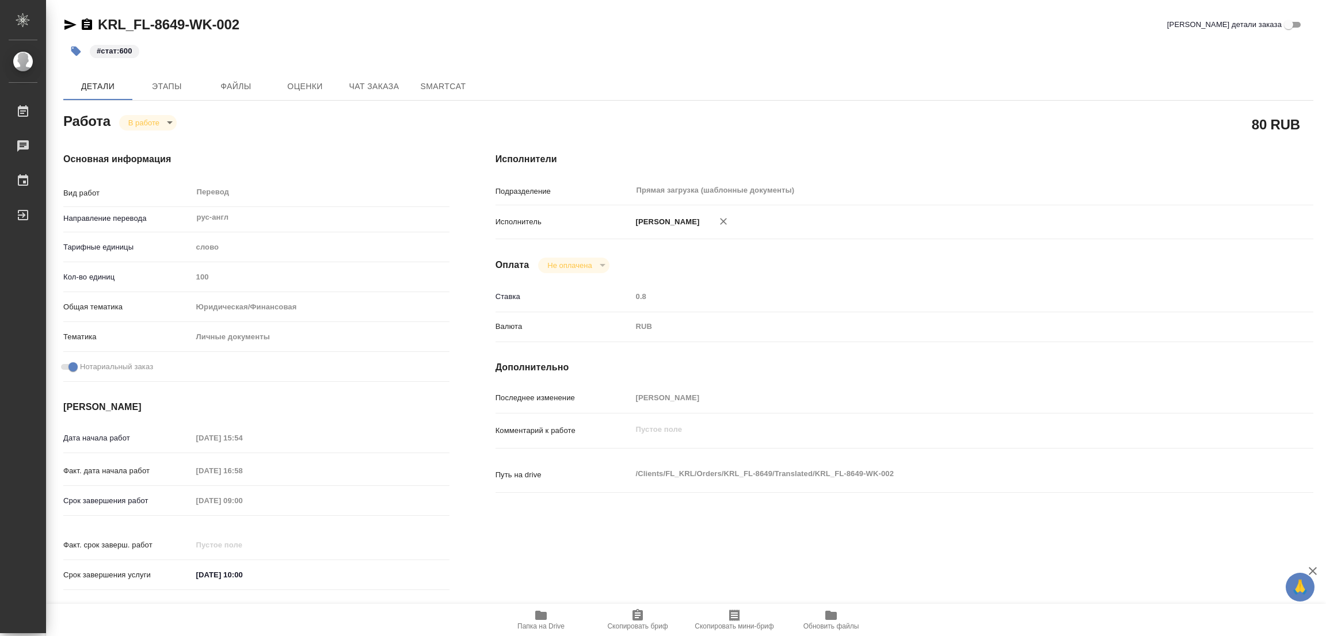
type input "Касымов Тимур"
type input "/Clients/FL_KRL/Orders/KRL_FL-8649"
type textarea "x"
type textarea "НОТ (!) Адреса переводим а не транслит."
type textarea "x"
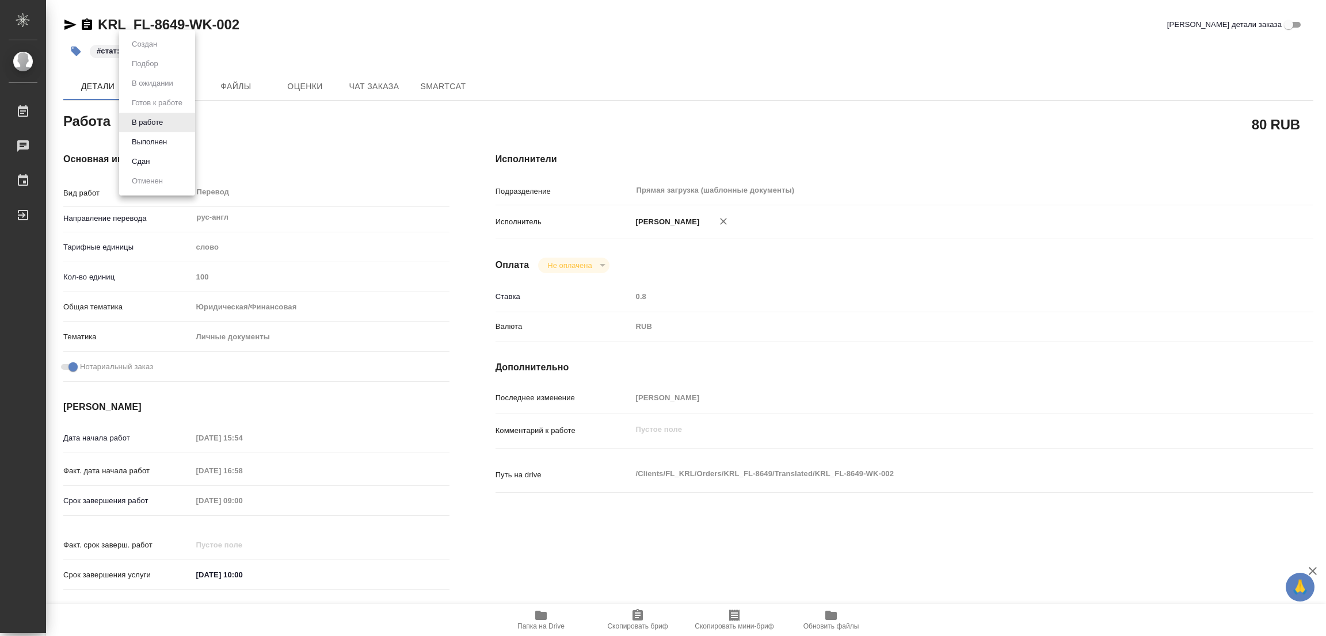
type textarea "x"
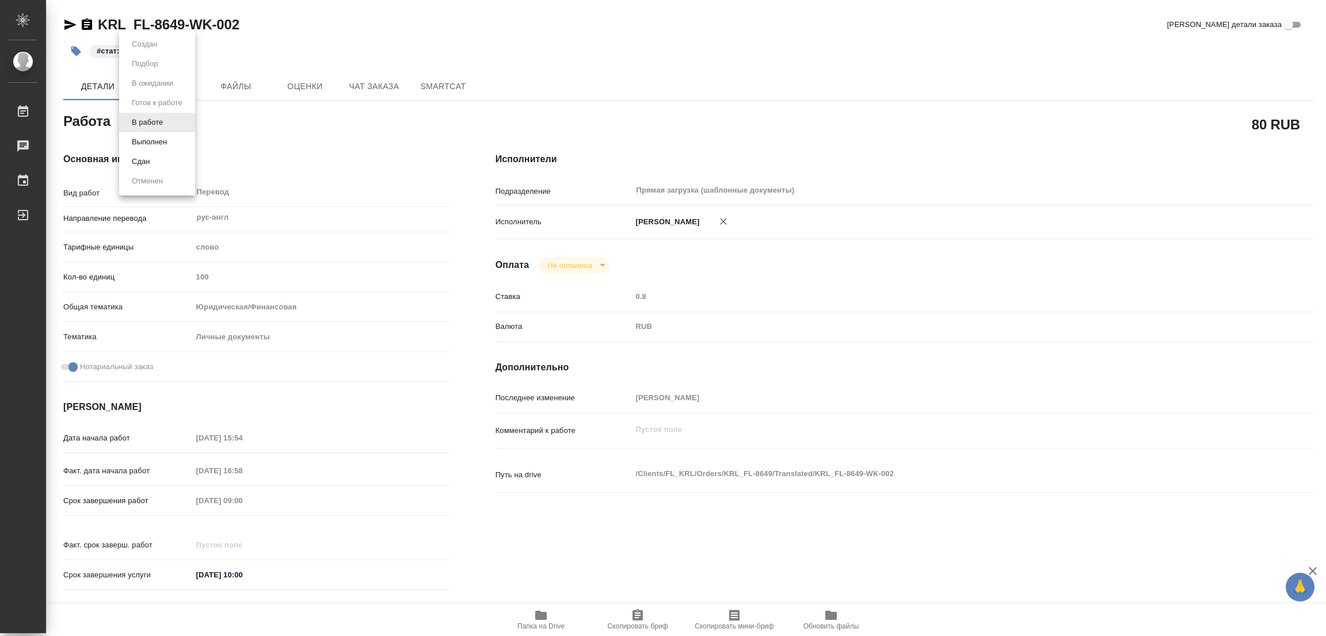
type textarea "x"
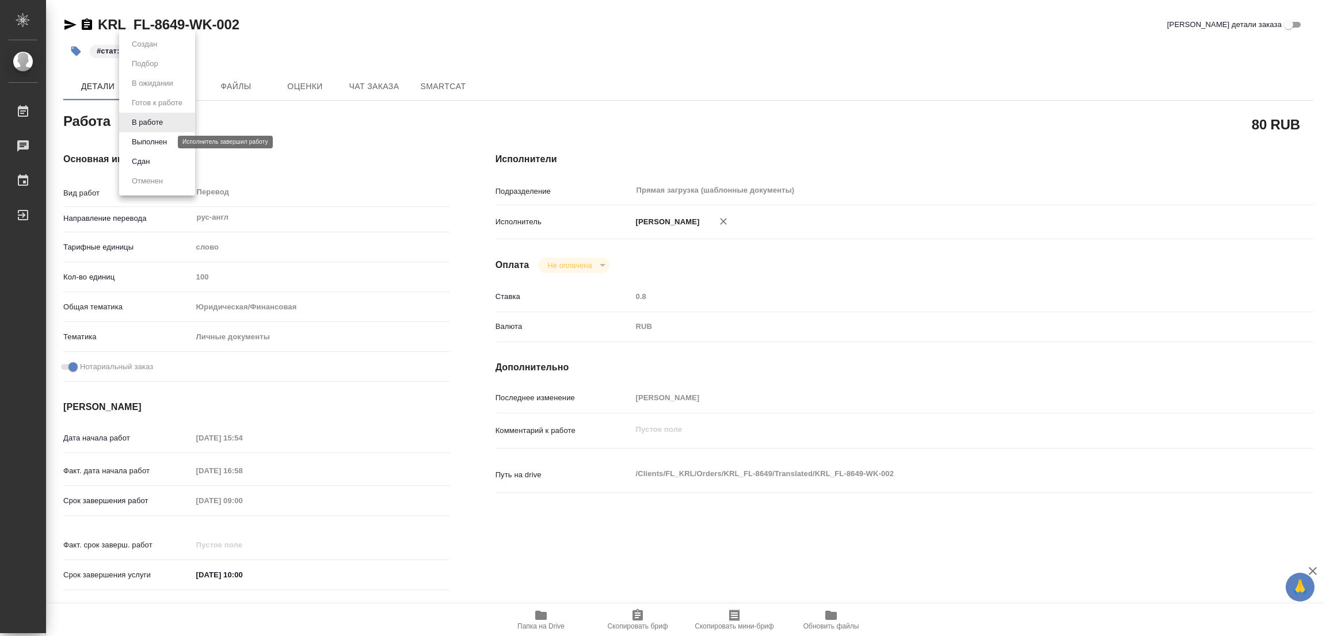
click at [139, 139] on button "Выполнен" at bounding box center [149, 142] width 42 height 13
type textarea "x"
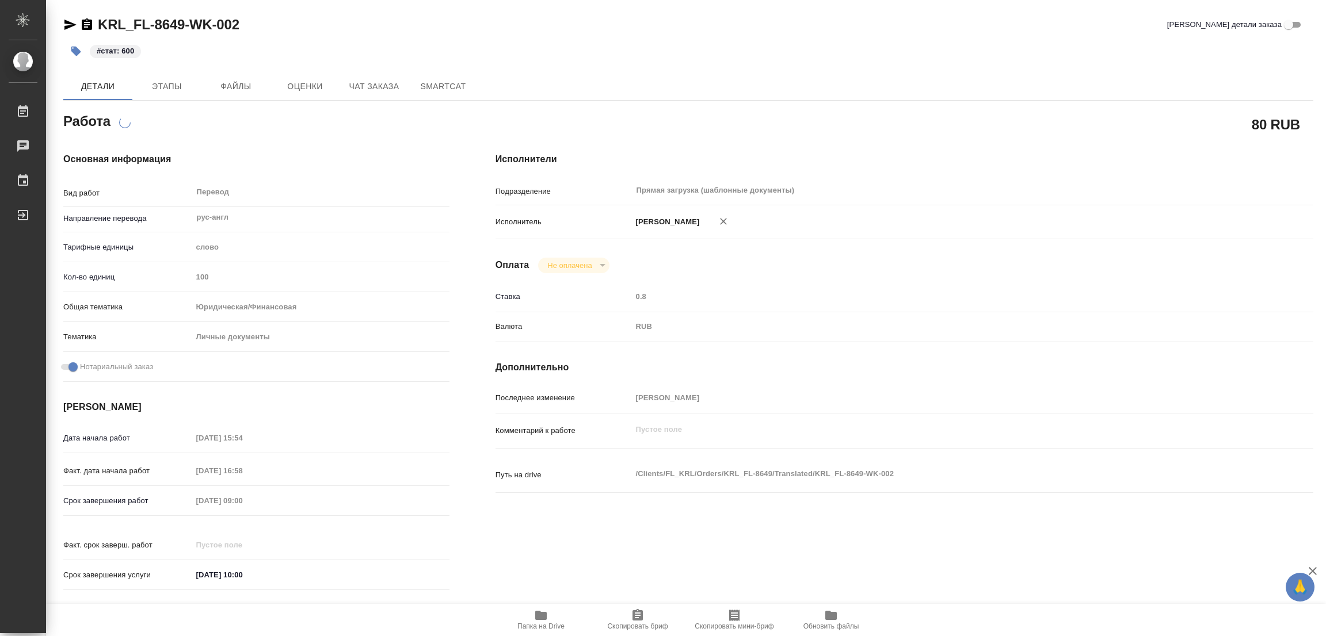
type textarea "x"
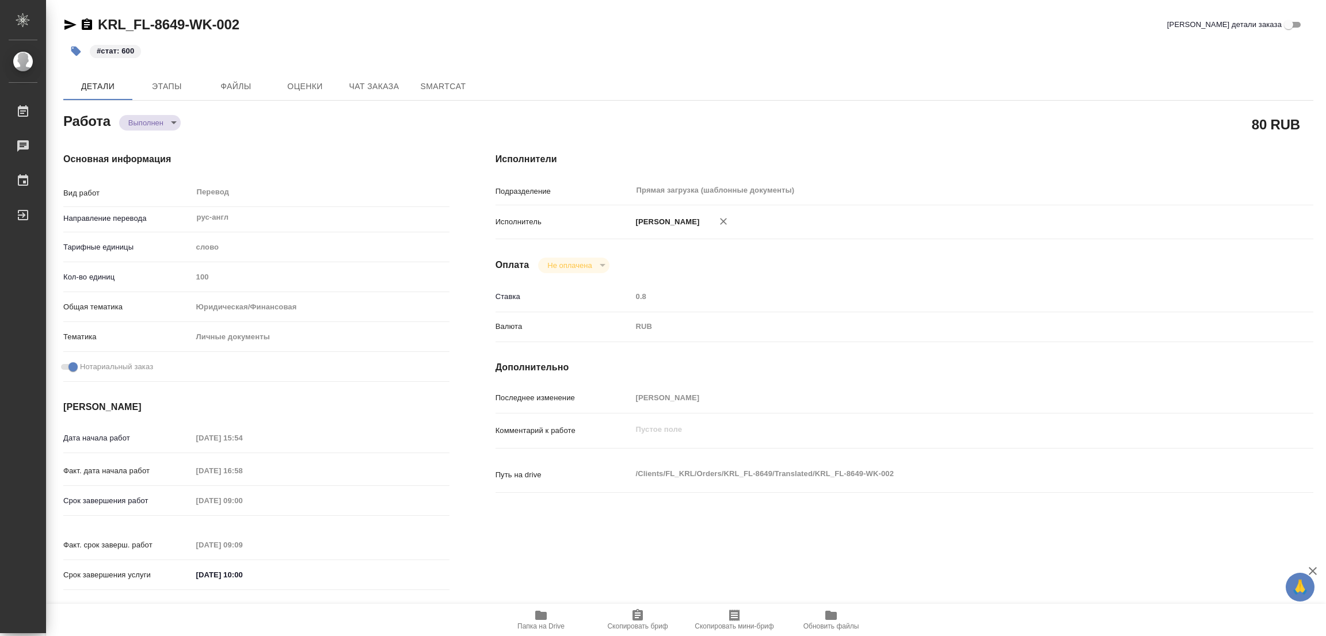
type textarea "x"
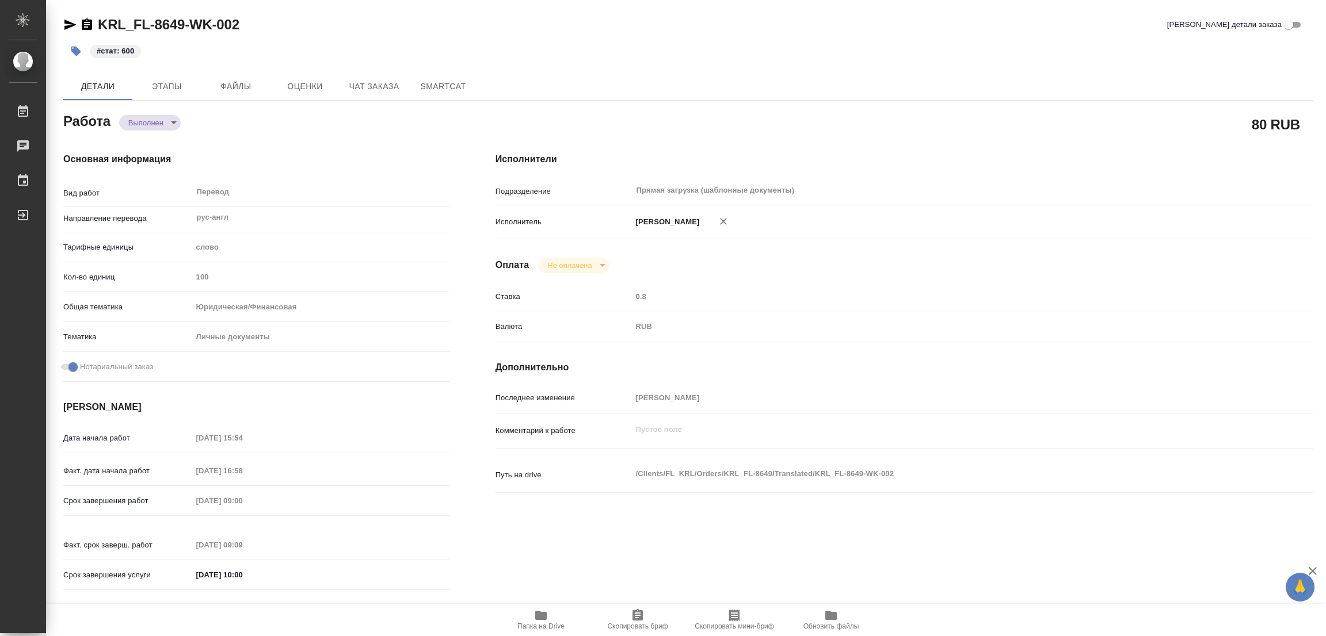
type textarea "x"
click at [682, 60] on div "#стат: 600" at bounding box center [479, 51] width 833 height 25
type textarea "x"
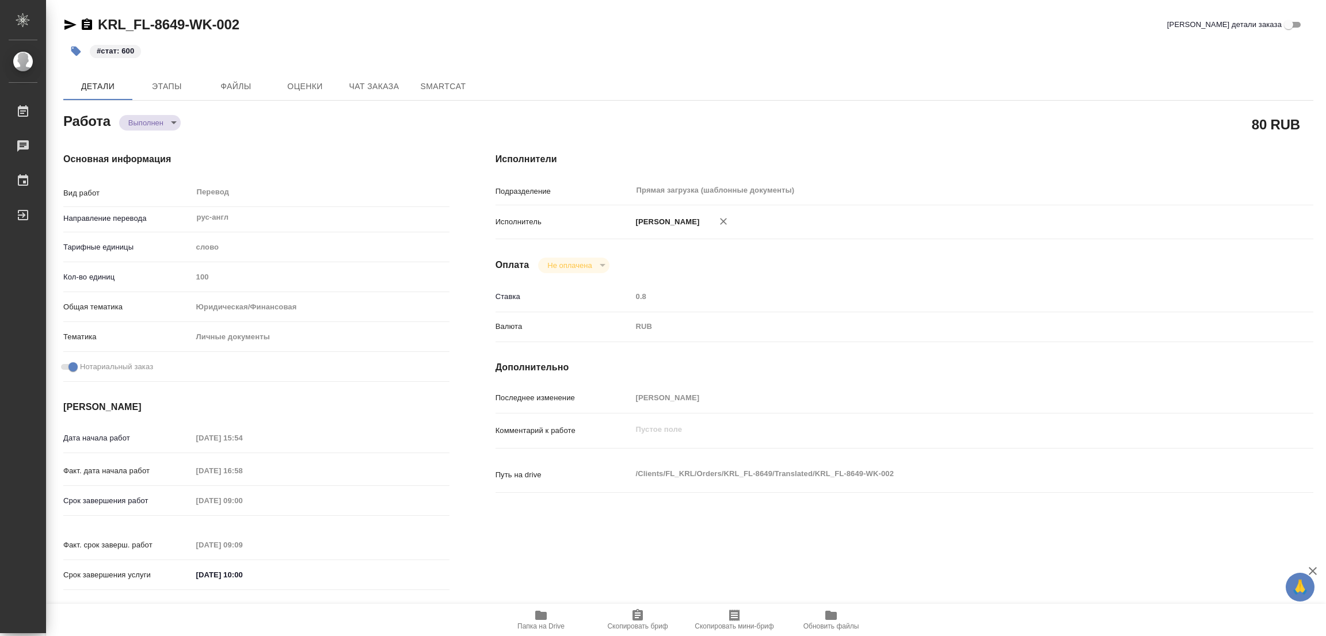
type textarea "x"
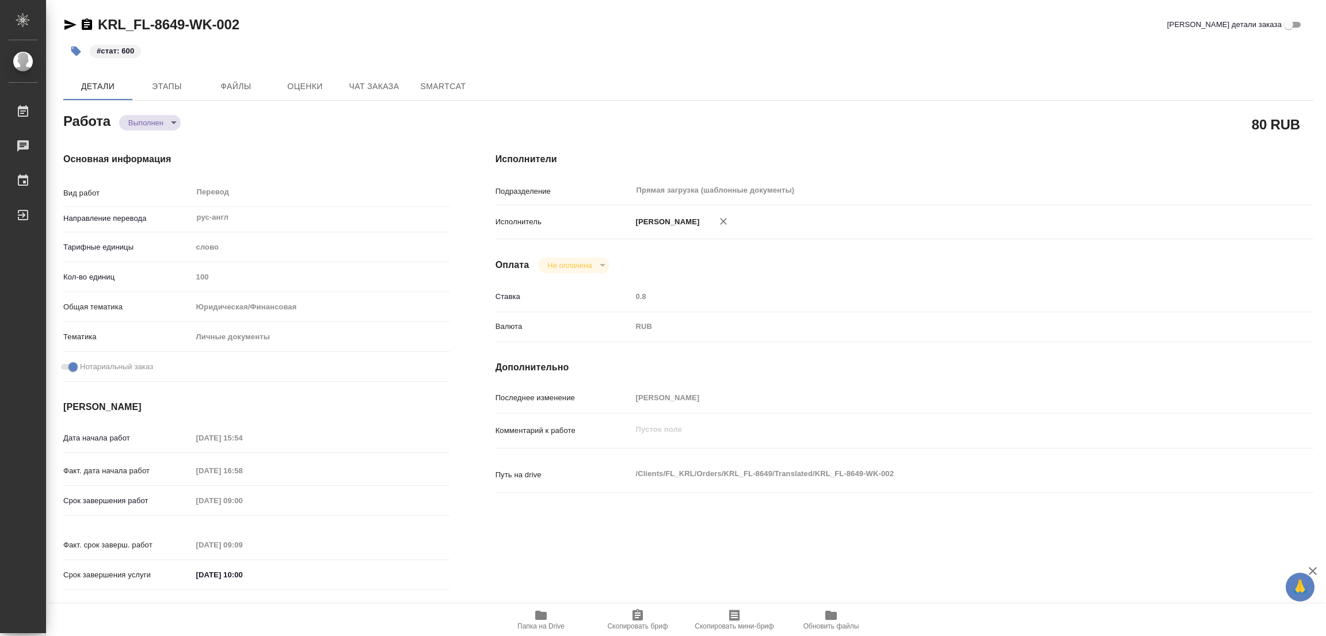
type textarea "x"
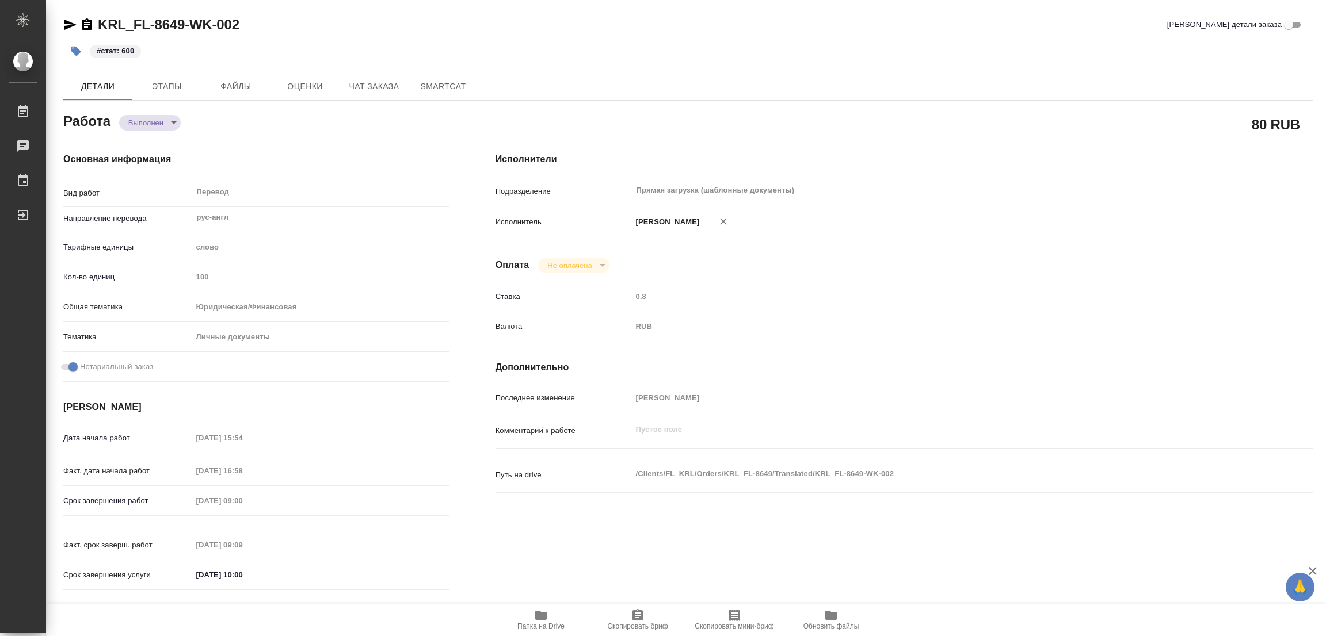
type textarea "x"
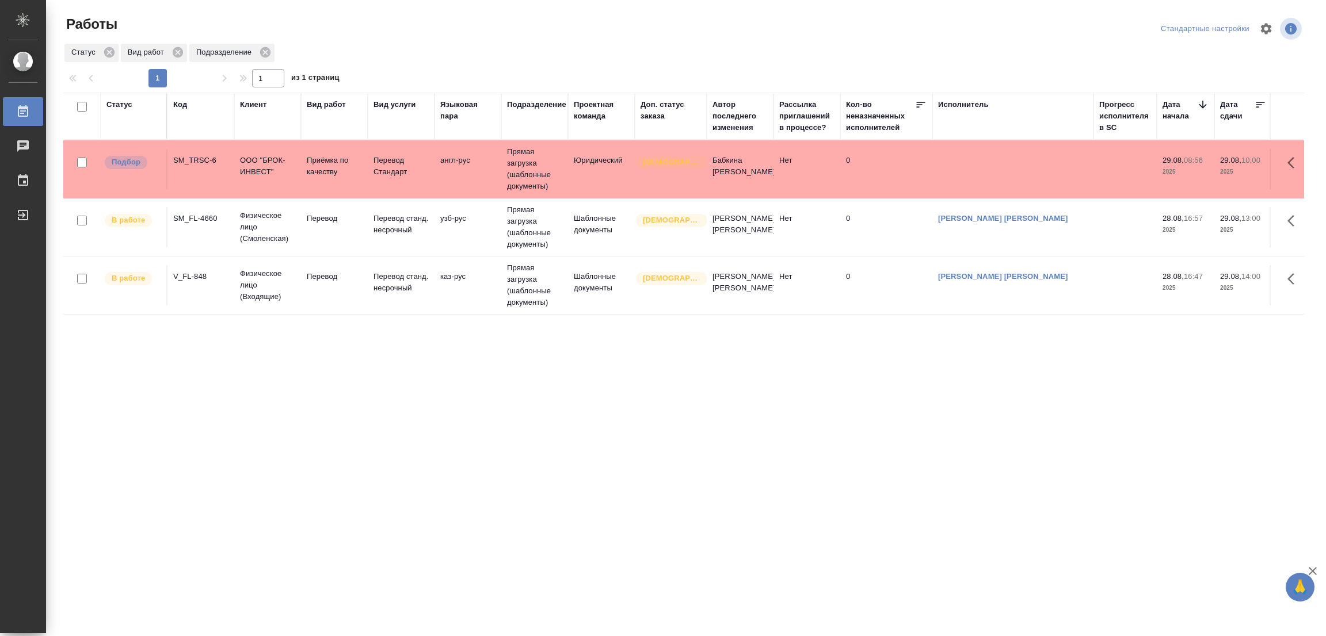
click at [517, 346] on div "Статус Код Клиент Вид работ Вид услуги Языковая пара Подразделение Проектная ко…" at bounding box center [683, 300] width 1241 height 414
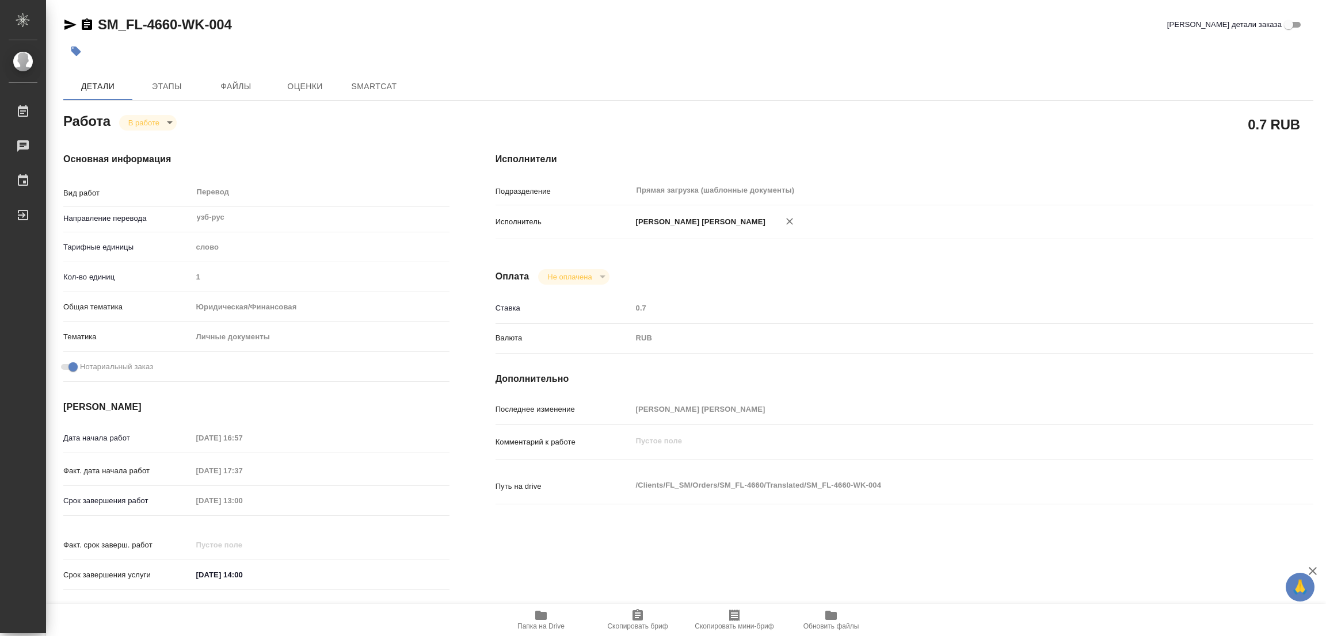
type textarea "x"
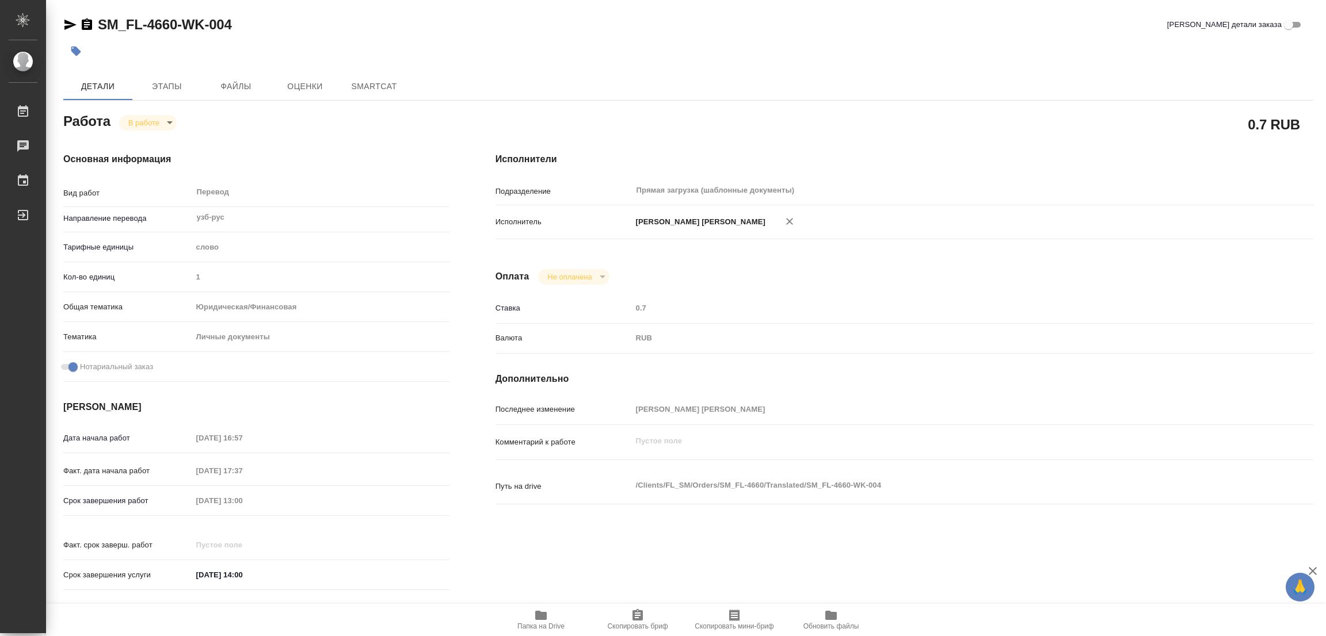
type textarea "x"
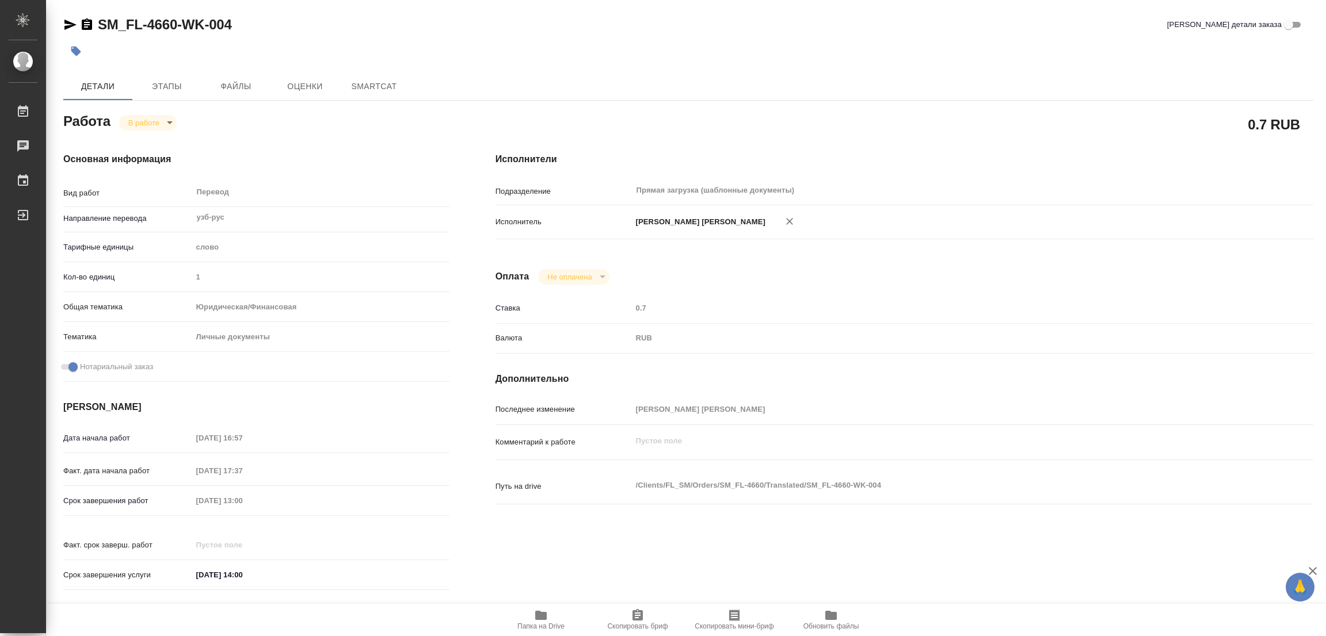
type textarea "x"
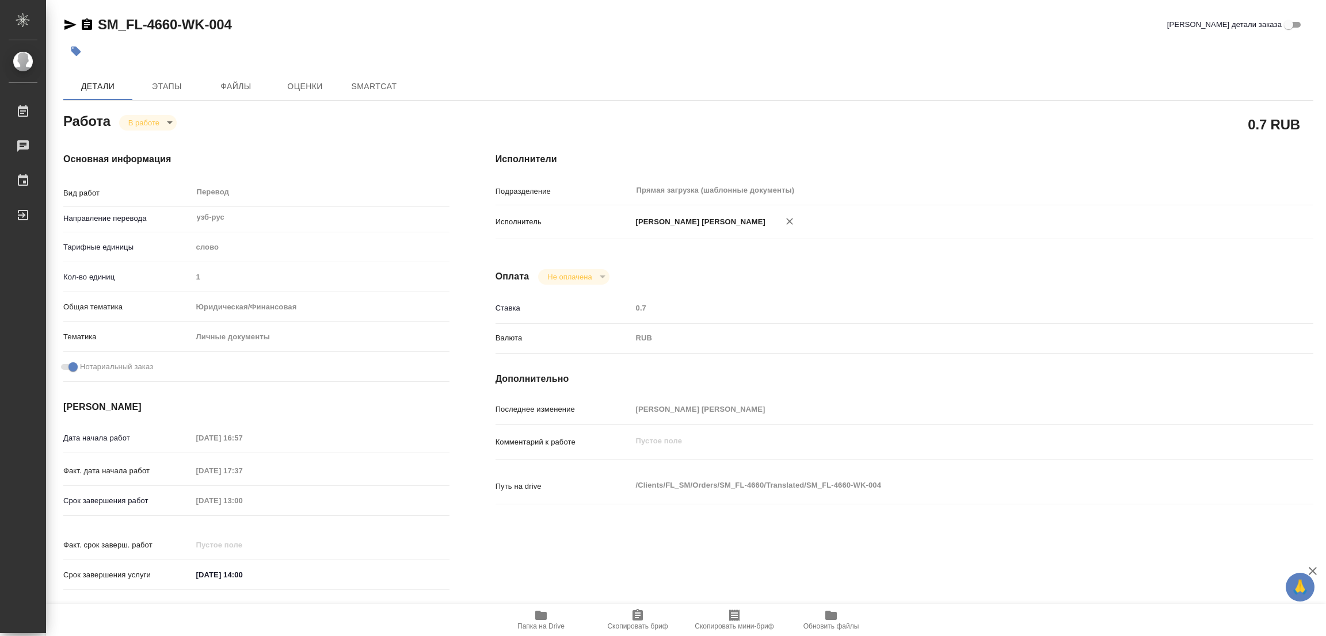
type textarea "x"
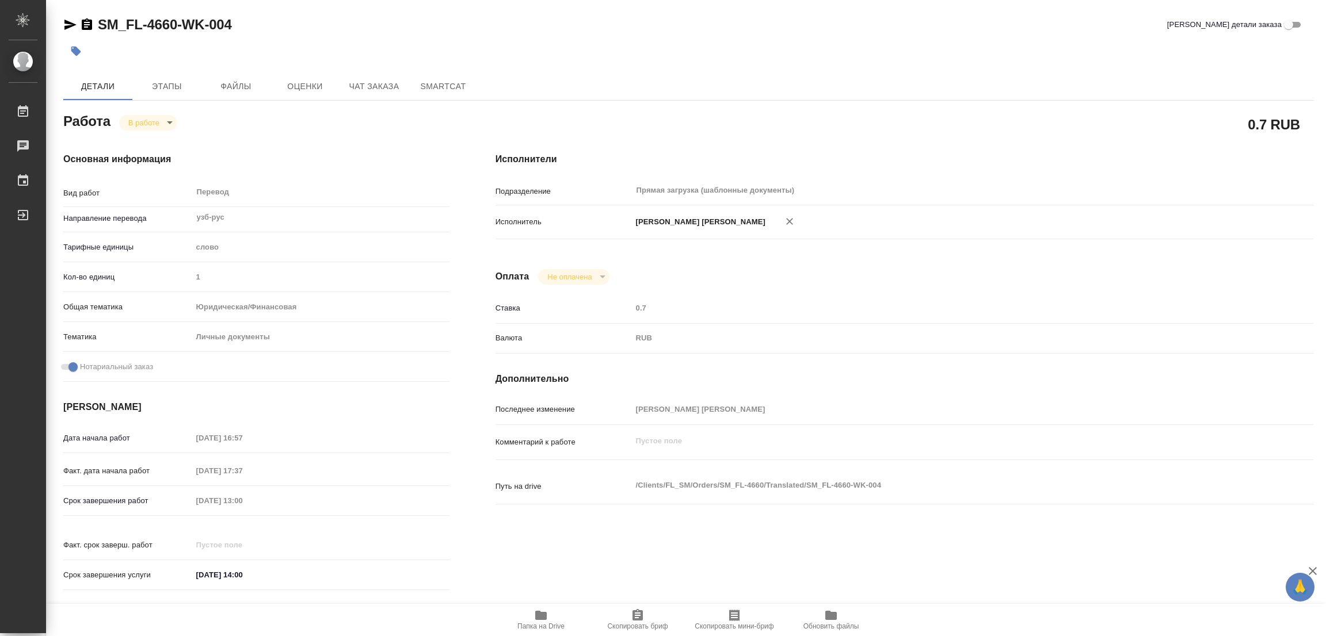
type textarea "x"
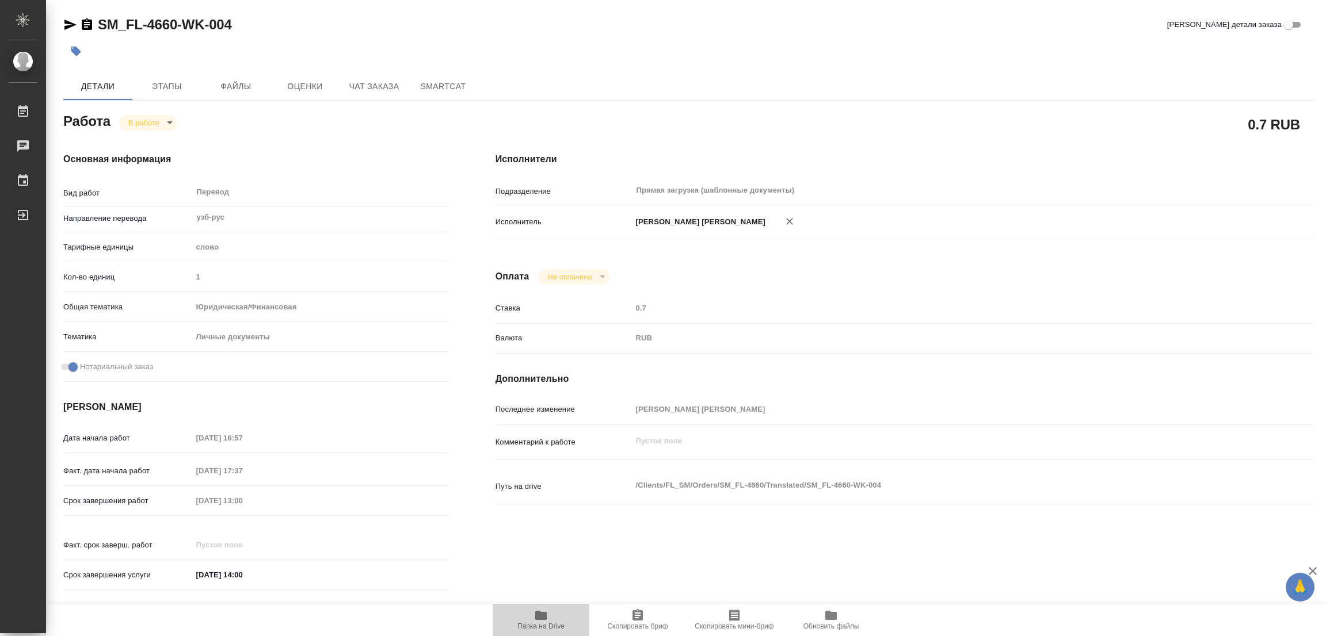
click at [544, 611] on icon "button" at bounding box center [541, 616] width 14 height 14
type textarea "x"
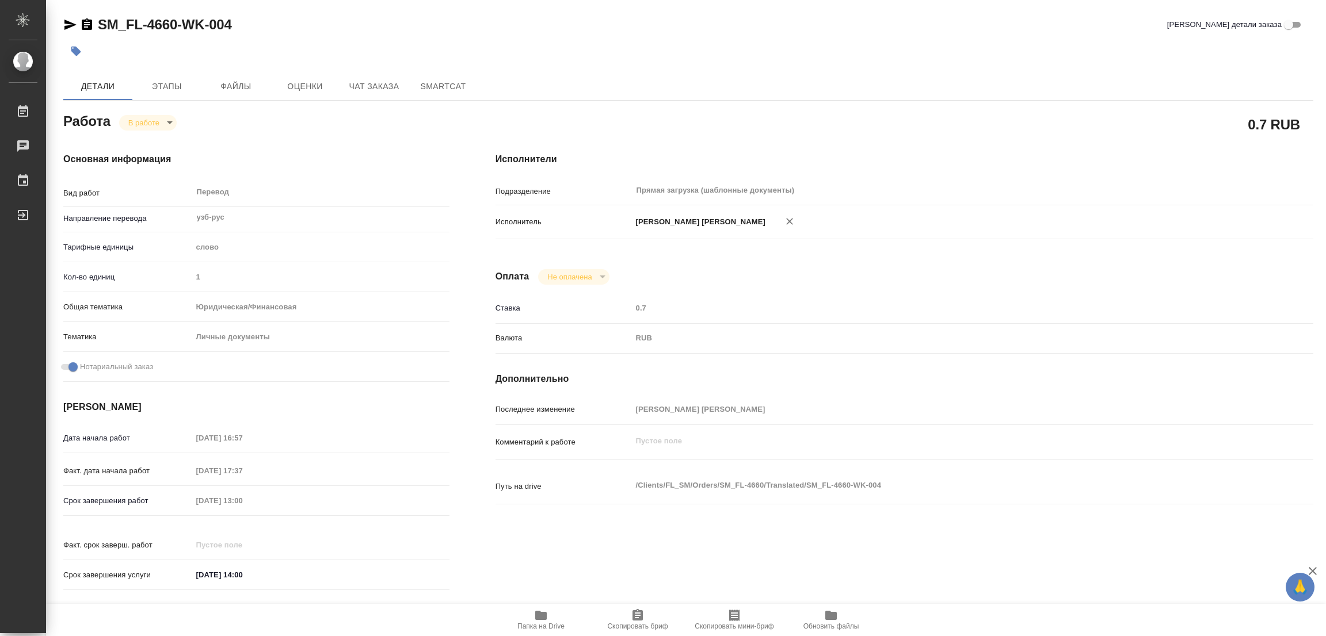
type textarea "x"
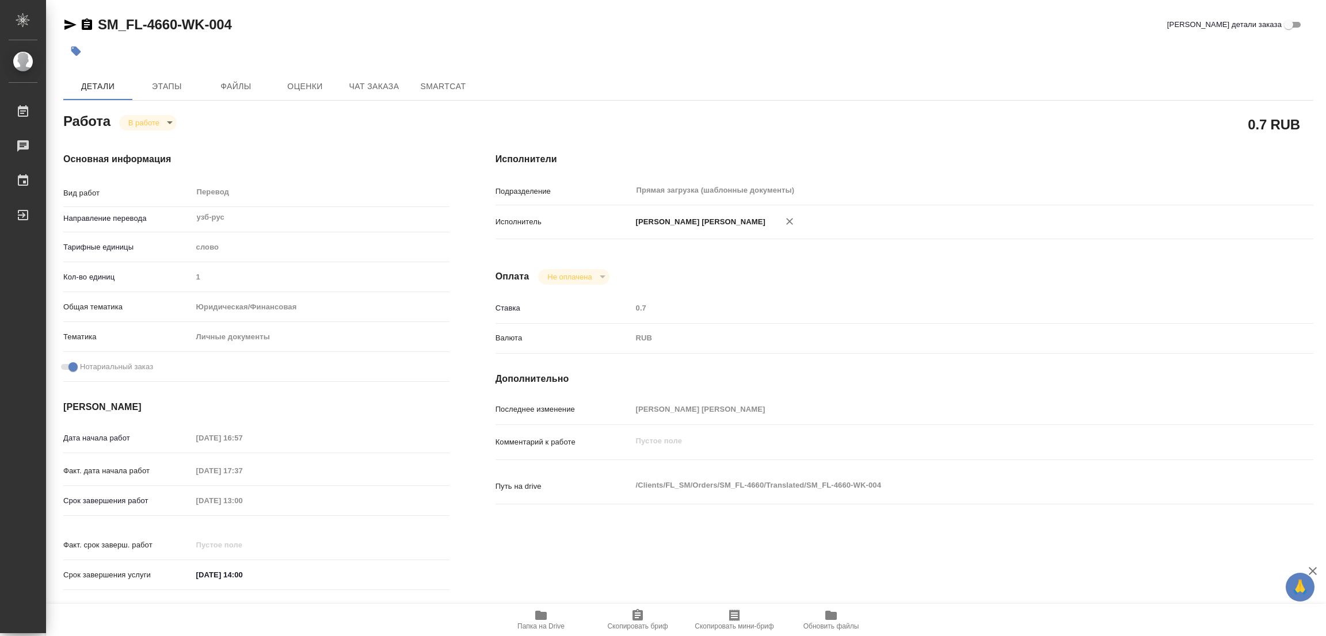
type textarea "x"
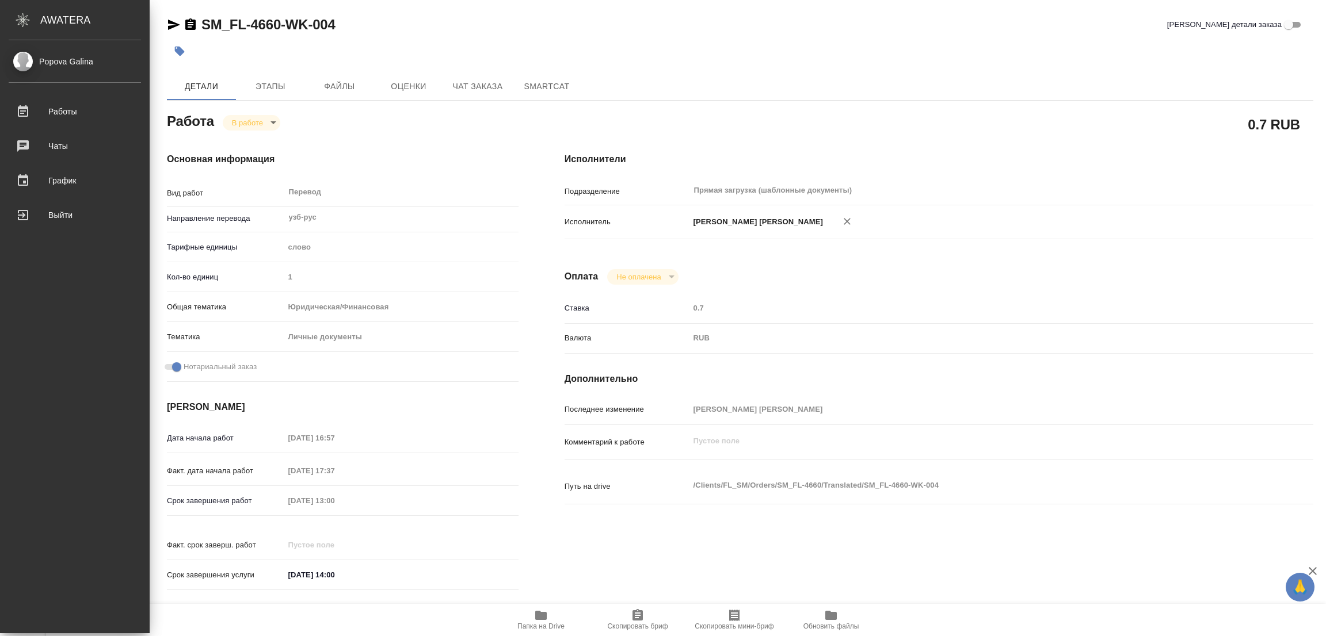
type textarea "x"
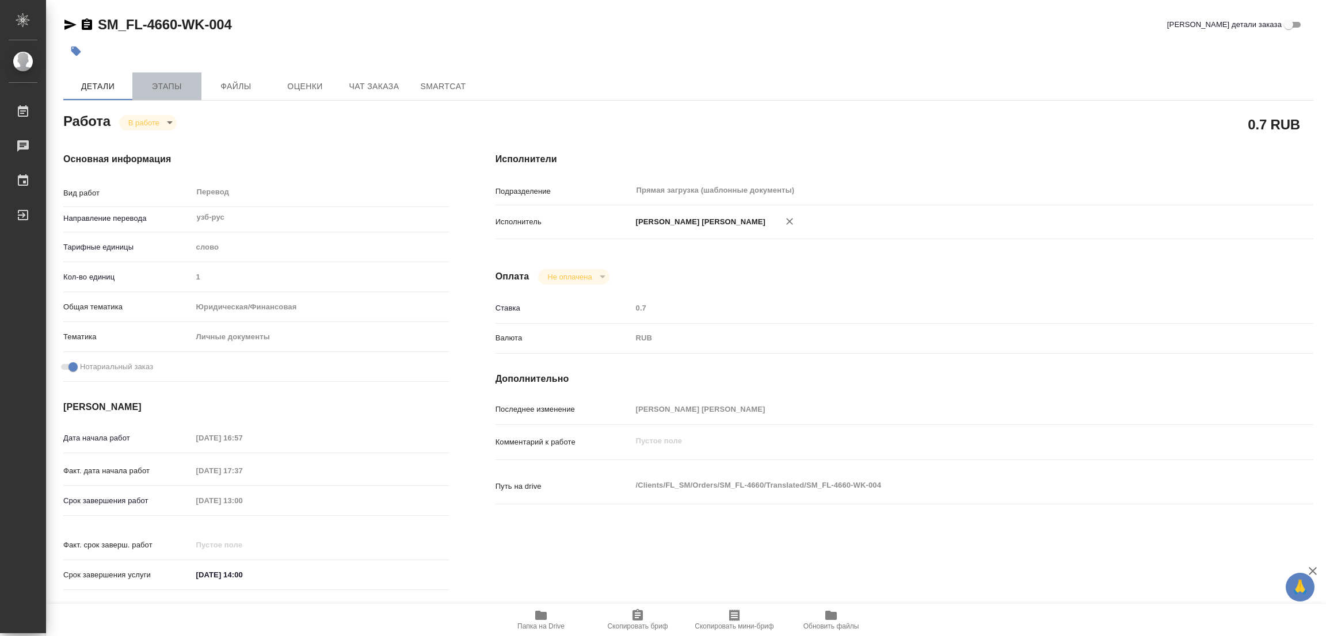
click at [157, 79] on span "Этапы" at bounding box center [166, 86] width 55 height 14
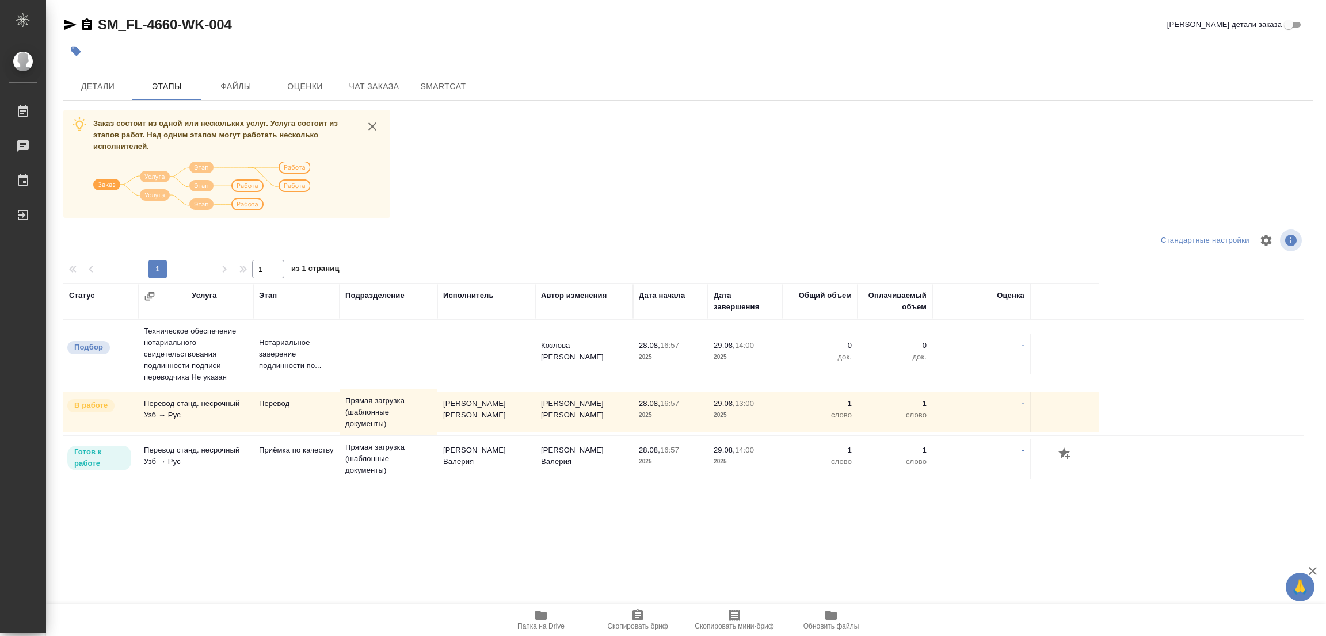
click at [617, 183] on div "Заказ состоит из одной или нескольких услуг. Услуга состоит из этапов работ. На…" at bounding box center [688, 326] width 1250 height 433
click at [81, 84] on span "Детали" at bounding box center [97, 86] width 55 height 14
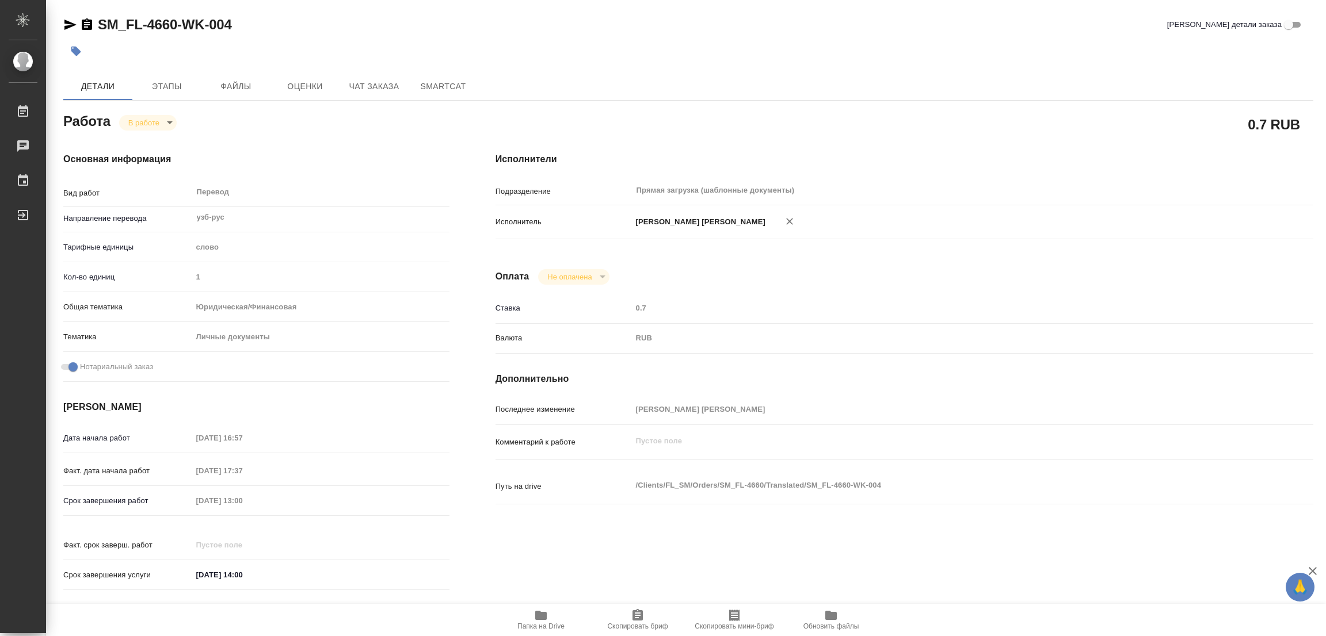
type textarea "x"
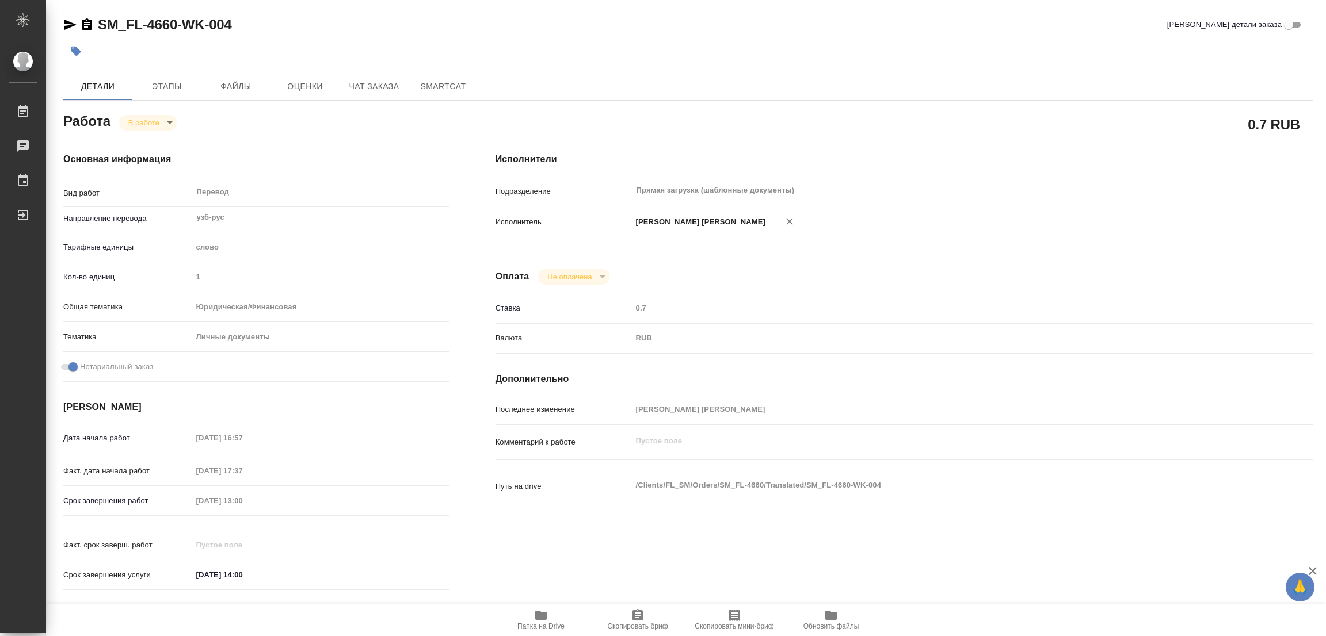
type textarea "x"
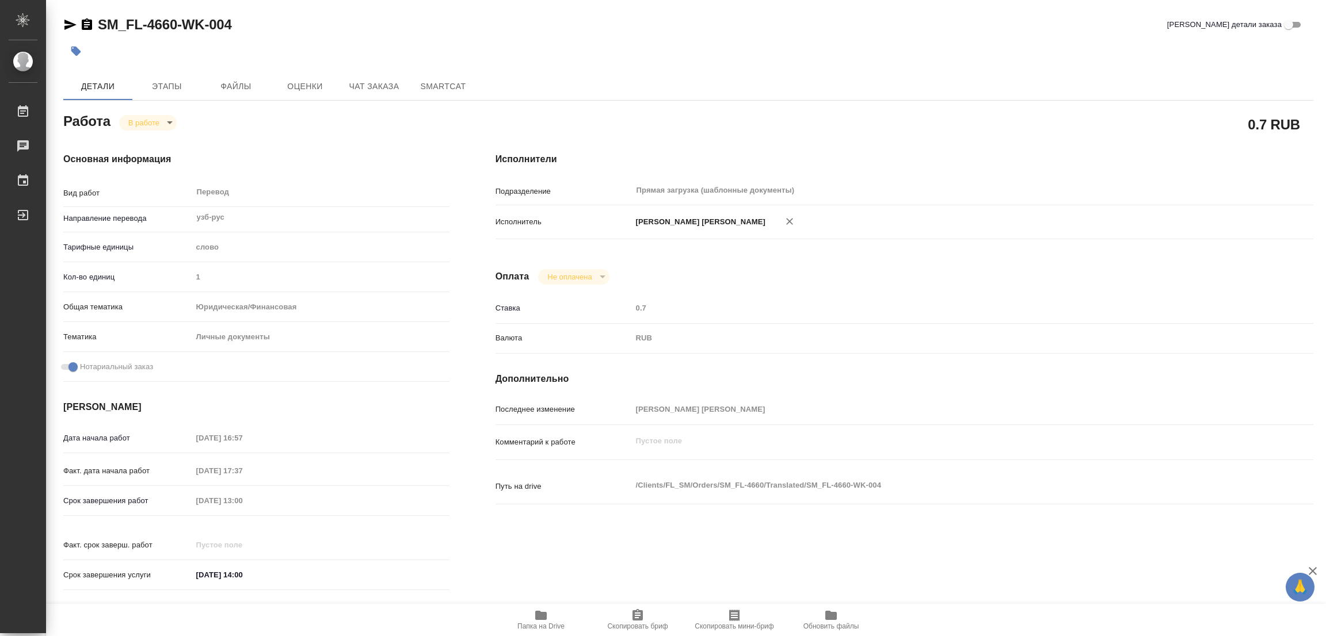
type textarea "x"
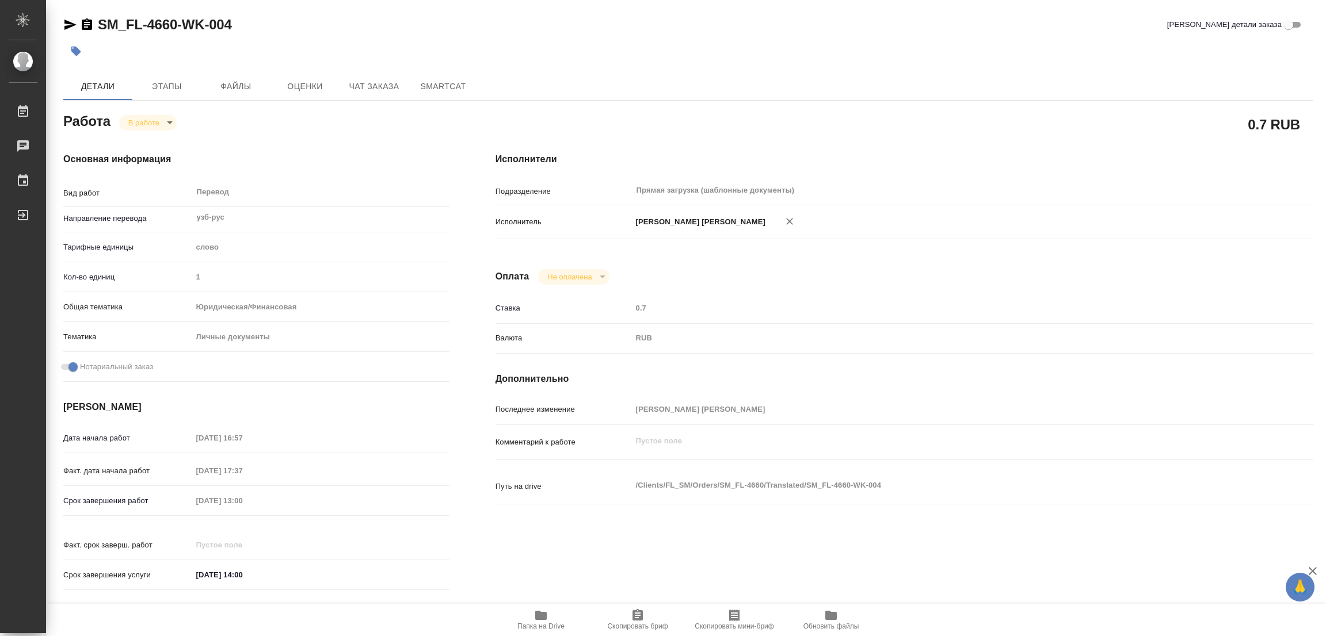
click at [132, 128] on body "🙏 .cls-1 fill:#fff; AWATERA Popova Galina Работы 0 Чаты График Выйти SM_FL-4660…" at bounding box center [663, 318] width 1326 height 636
click at [144, 143] on button "Выполнен" at bounding box center [149, 142] width 42 height 13
type textarea "x"
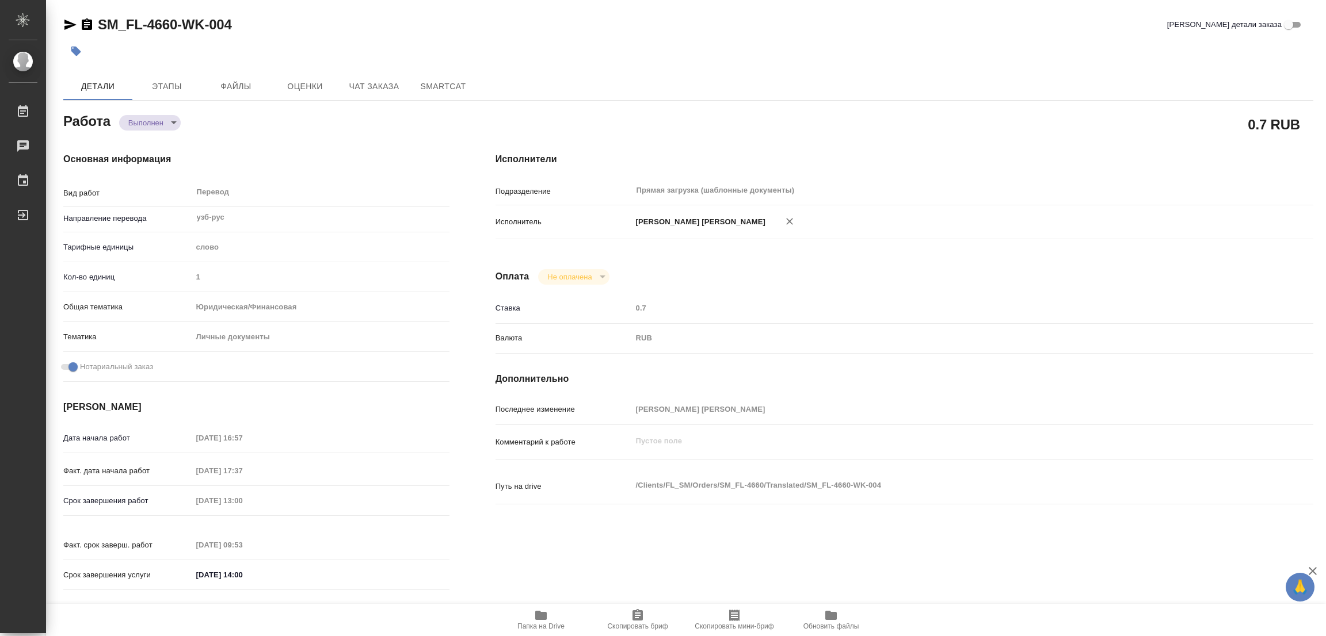
type textarea "x"
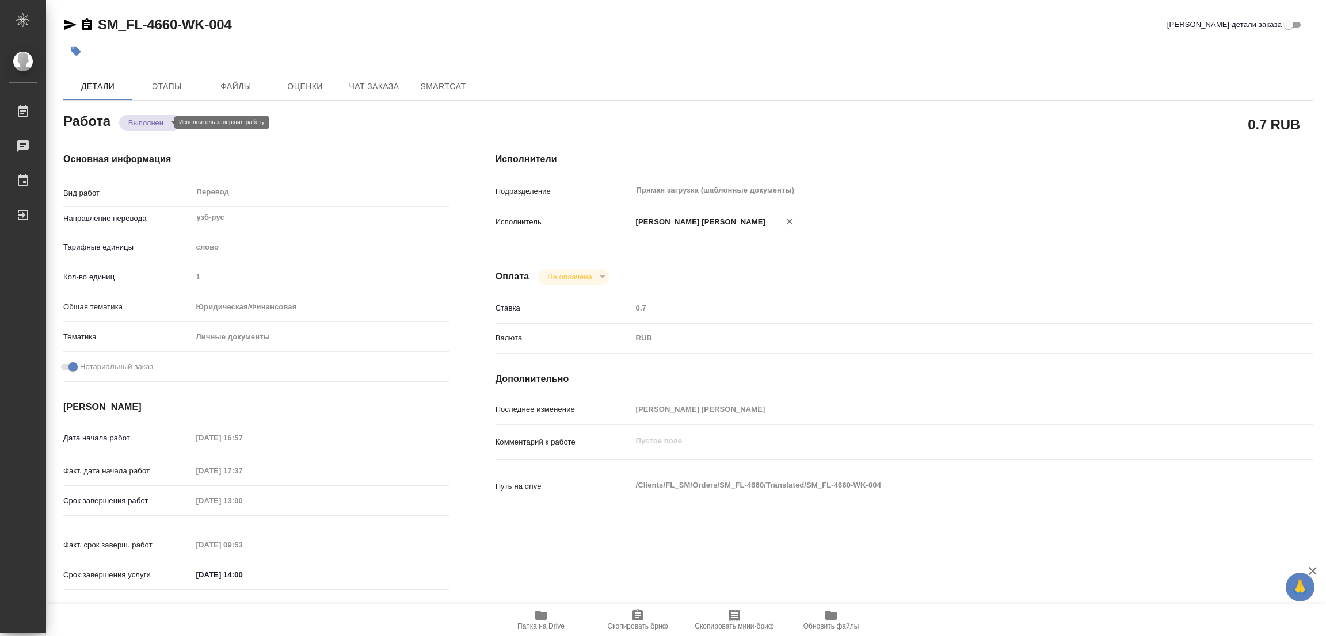
type textarea "x"
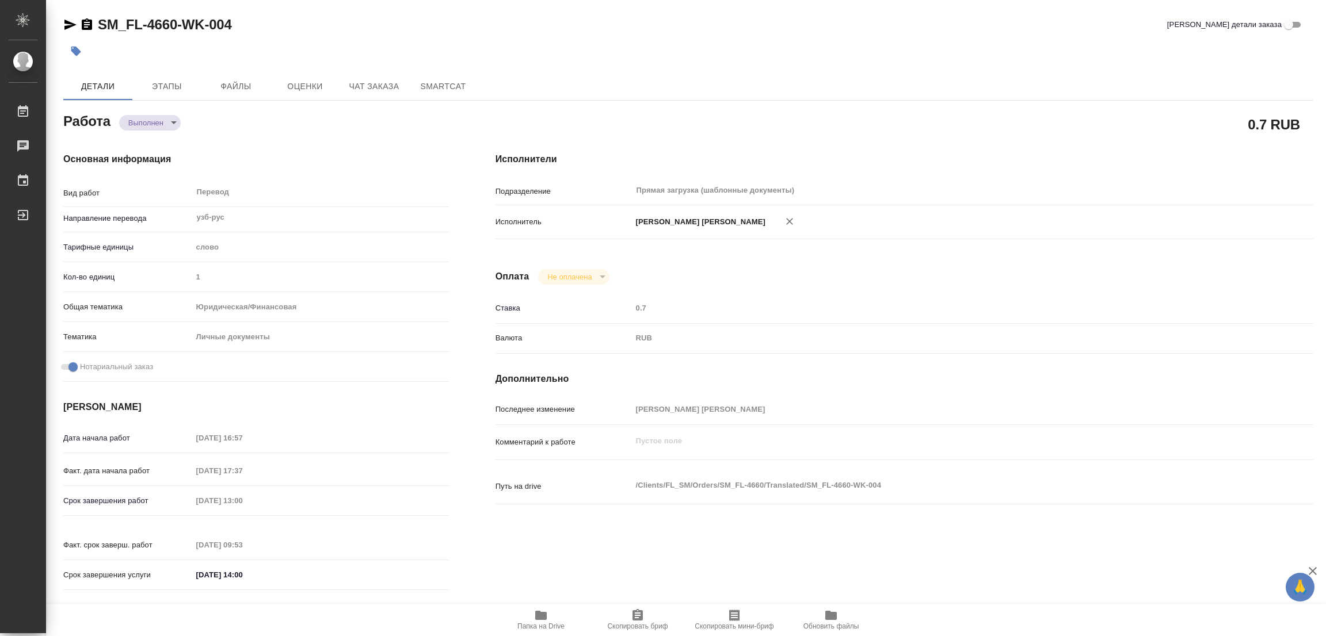
type textarea "x"
click at [77, 55] on icon "button" at bounding box center [76, 52] width 10 height 10
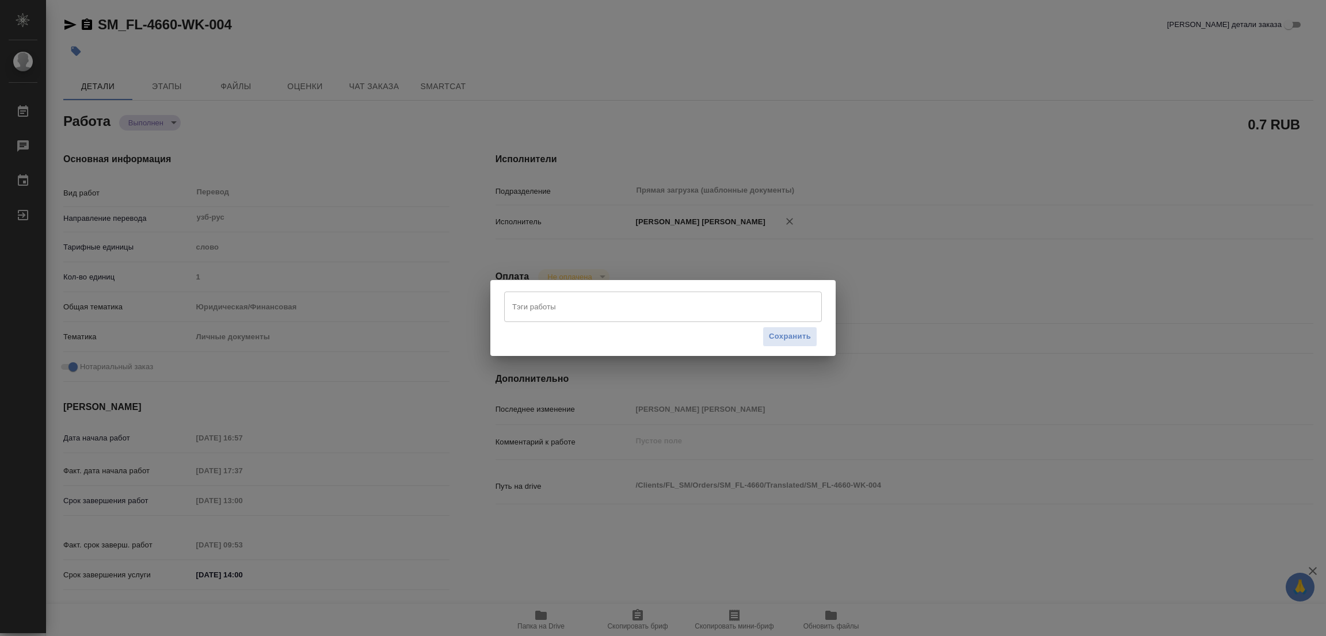
click at [521, 307] on input "Тэги работы" at bounding box center [651, 307] width 285 height 20
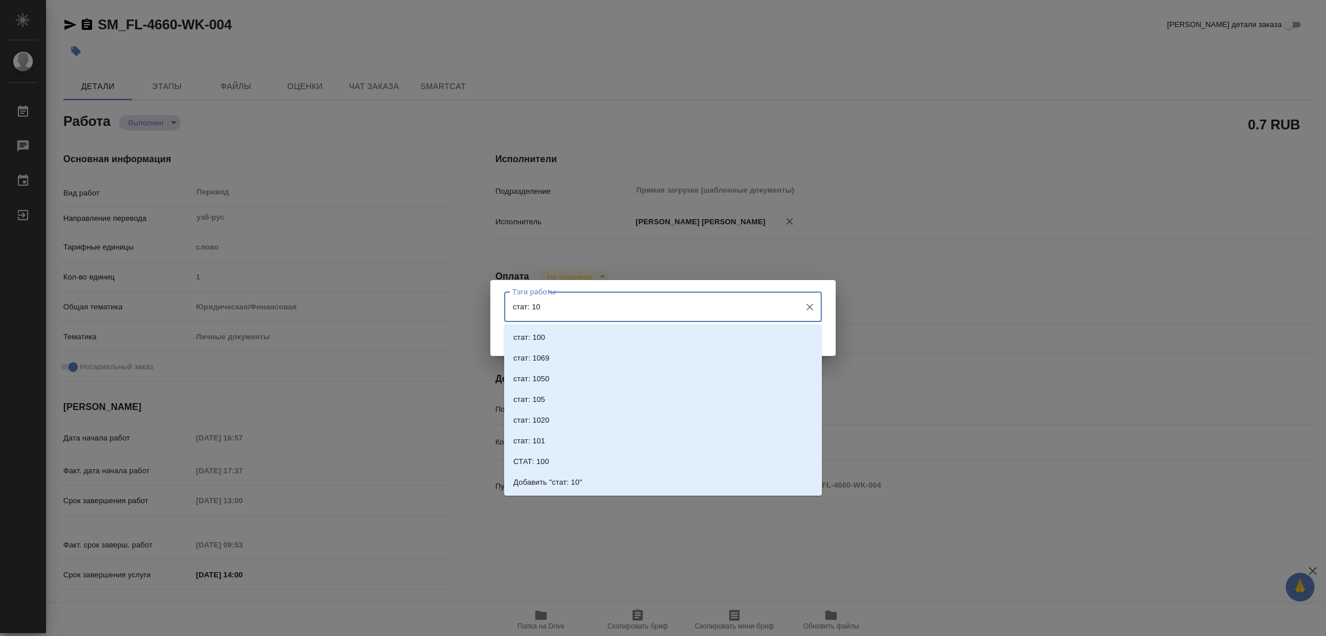
type input "стат: 100"
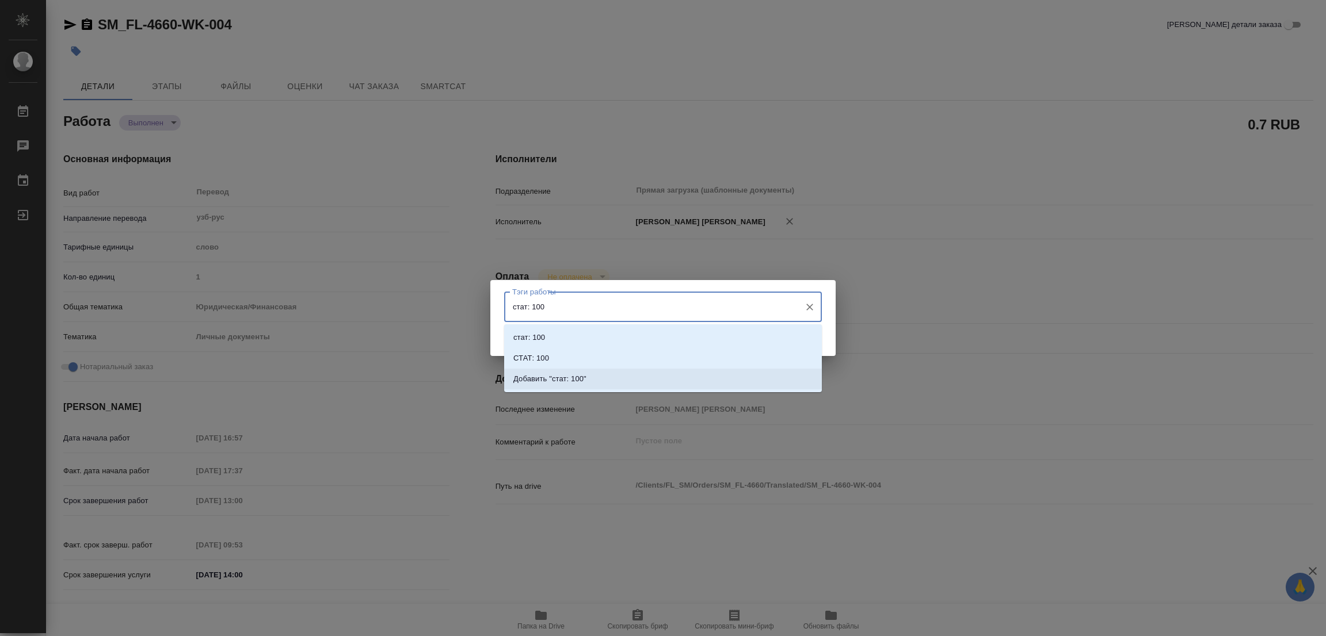
click at [558, 377] on p "Добавить "стат: 100"" at bounding box center [549, 379] width 73 height 12
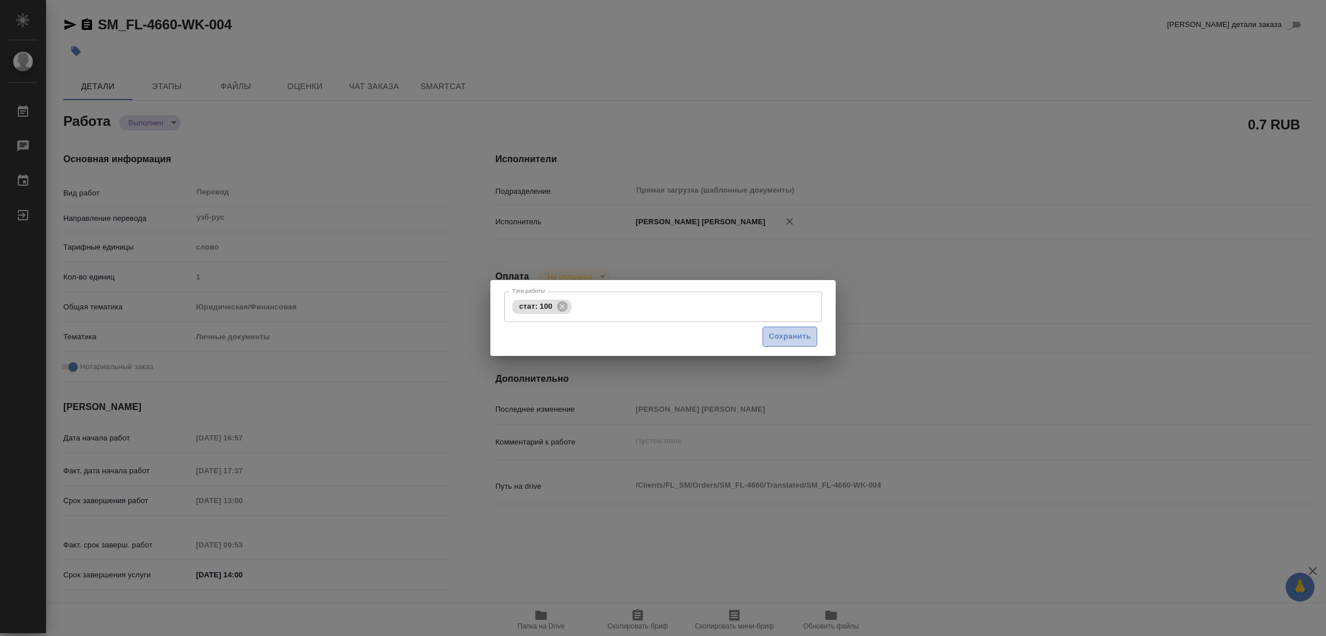
click at [796, 337] on span "Сохранить" at bounding box center [790, 336] width 42 height 13
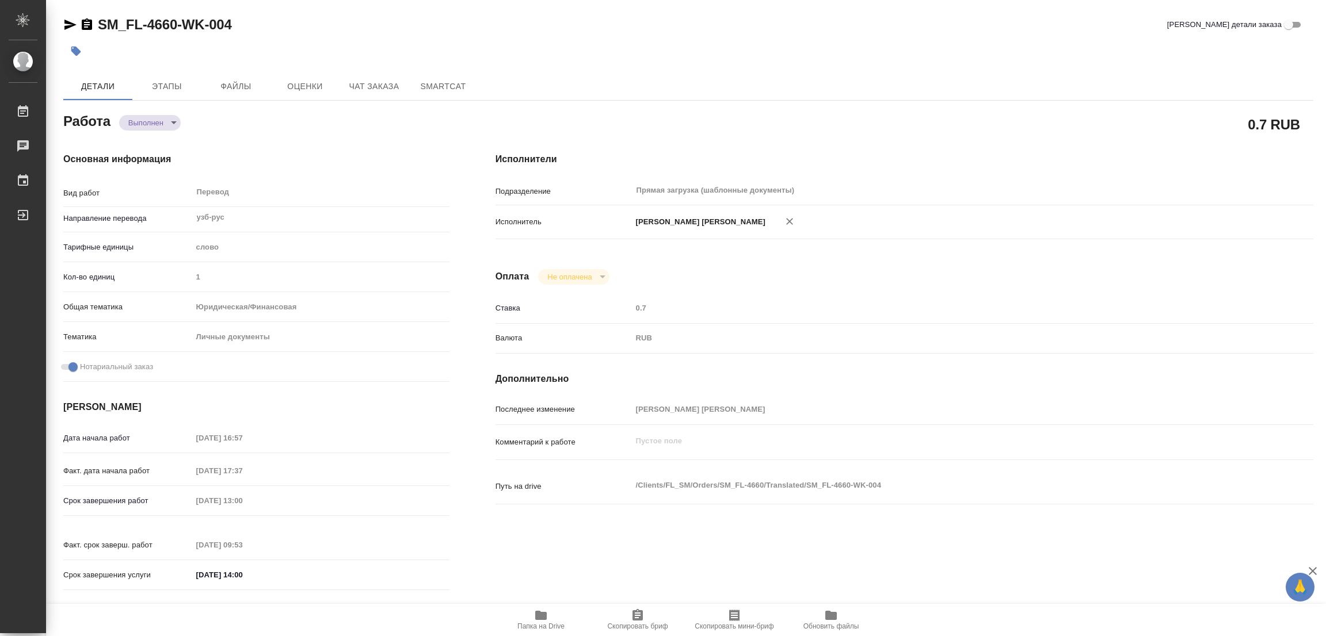
click at [692, 70] on div "SM_FL-4660-WK-004 Кратко детали заказа Детали Этапы Файлы Оценки Чат заказа Sma…" at bounding box center [688, 483] width 1262 height 966
type input "completed"
type textarea "Перевод"
type textarea "x"
type input "узб-рус"
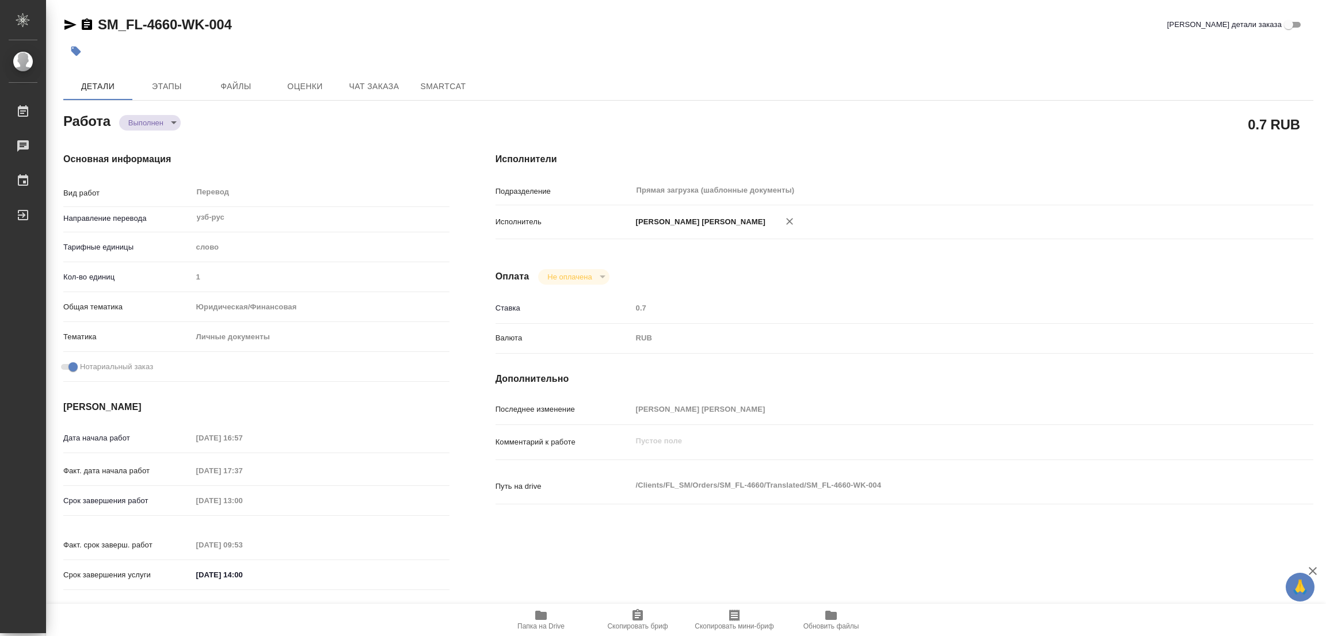
type input "5a8b1489cc6b4906c91bfd90"
type input "1"
type input "yr-fn"
type input "5a8b8b956a9677013d343cfe"
checkbox input "true"
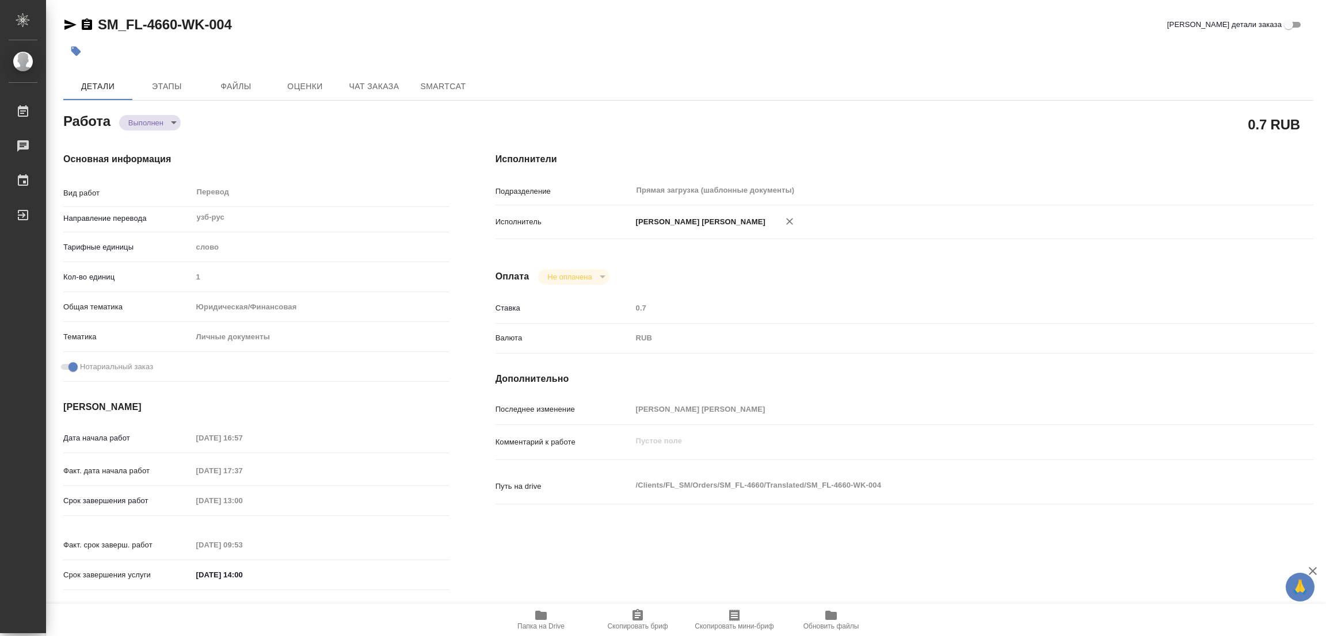
type input "[DATE] 16:57"
type input "[DATE] 17:37"
type input "[DATE] 13:00"
type input "[DATE] 09:53"
type input "[DATE] 14:00"
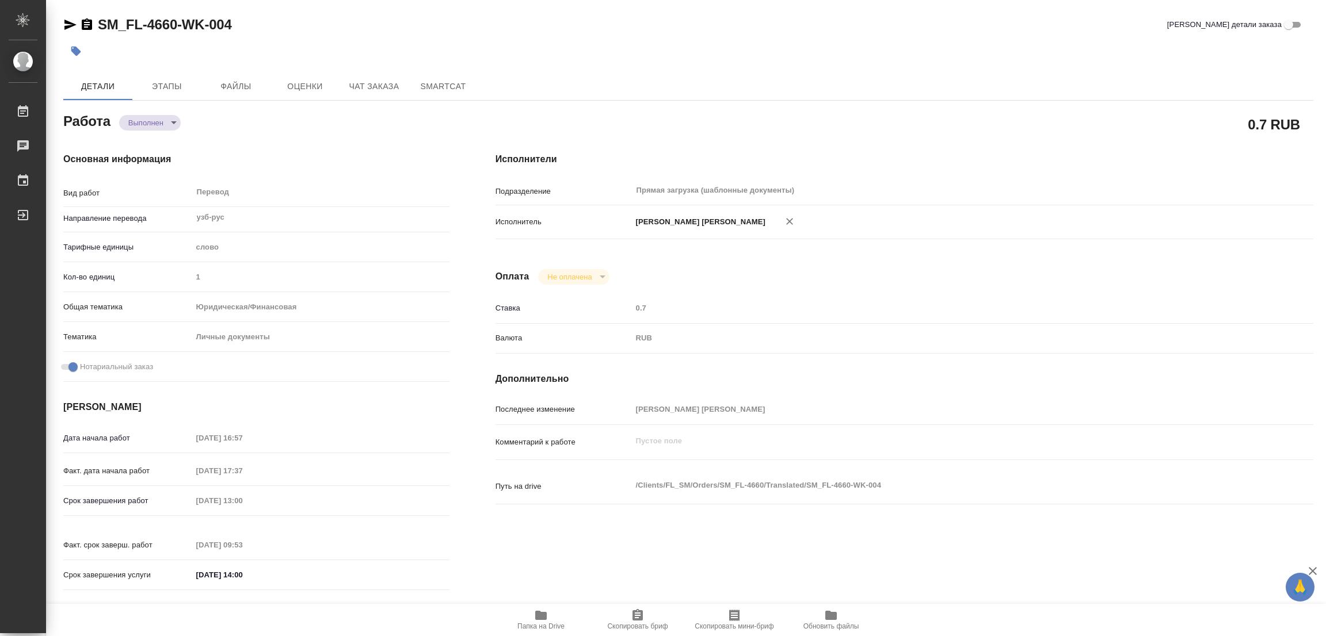
type input "Прямая загрузка (шаблонные документы)"
type input "notPayed"
type input "0.7"
type input "RUB"
type input "[PERSON_NAME]"
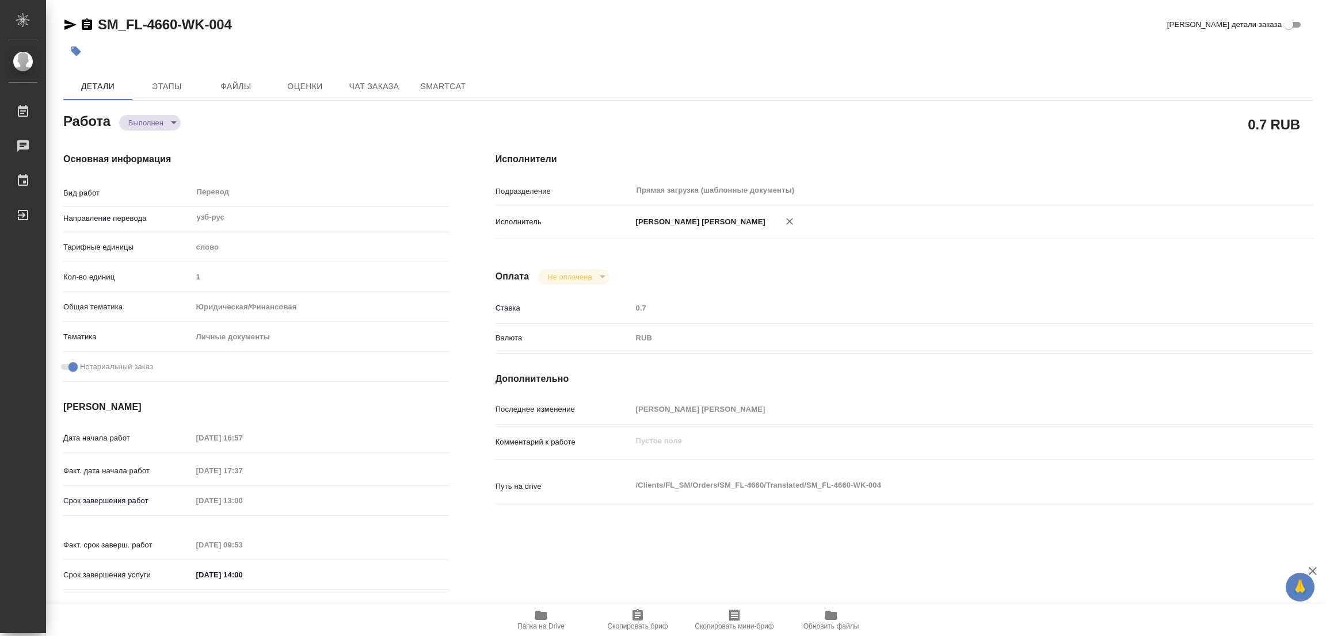
type textarea "x"
type textarea "/Clients/FL_SM/Orders/SM_FL-4660/Translated/SM_FL-4660-WK-004"
type textarea "x"
type input "SM_FL-4660"
type input "Перевод станд. несрочный"
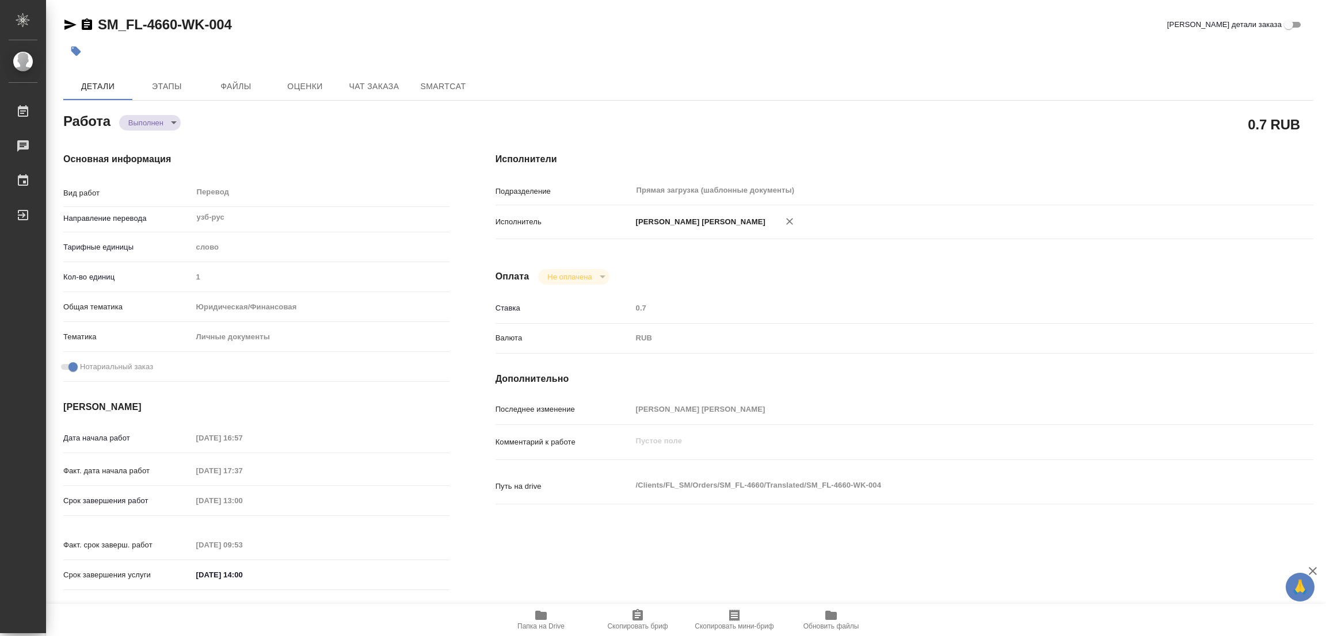
type input "Редактура, Постредактура машинного перевода, Приёмка по качеству, Корректура, П…"
type input "[PERSON_NAME]"
type input "/Clients/FL_SM/Orders/SM_FL-4660"
type textarea "x"
type textarea "диплом узбек-русс под нот"
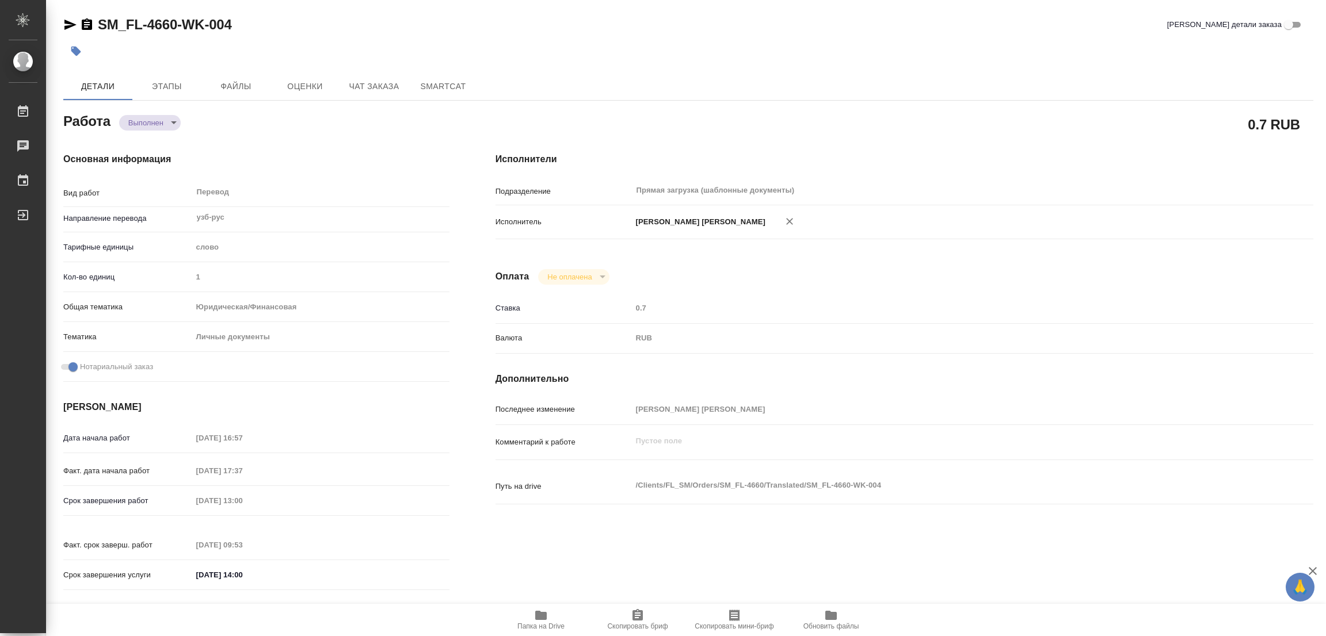
type textarea "x"
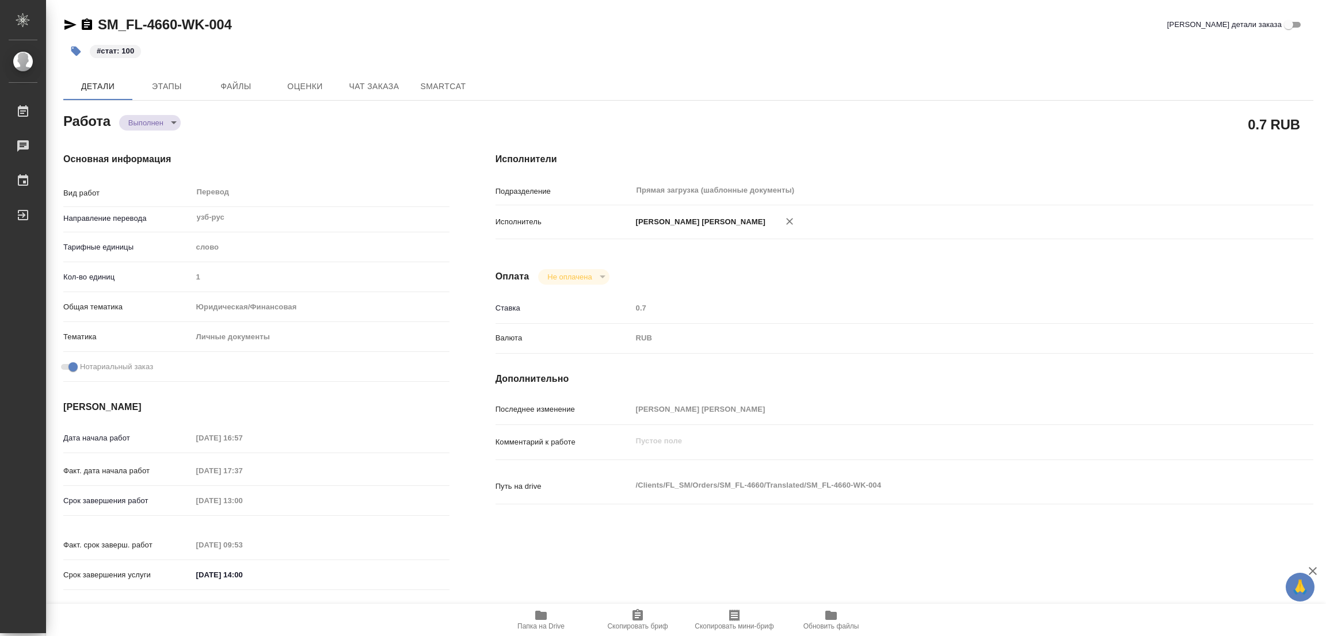
type textarea "x"
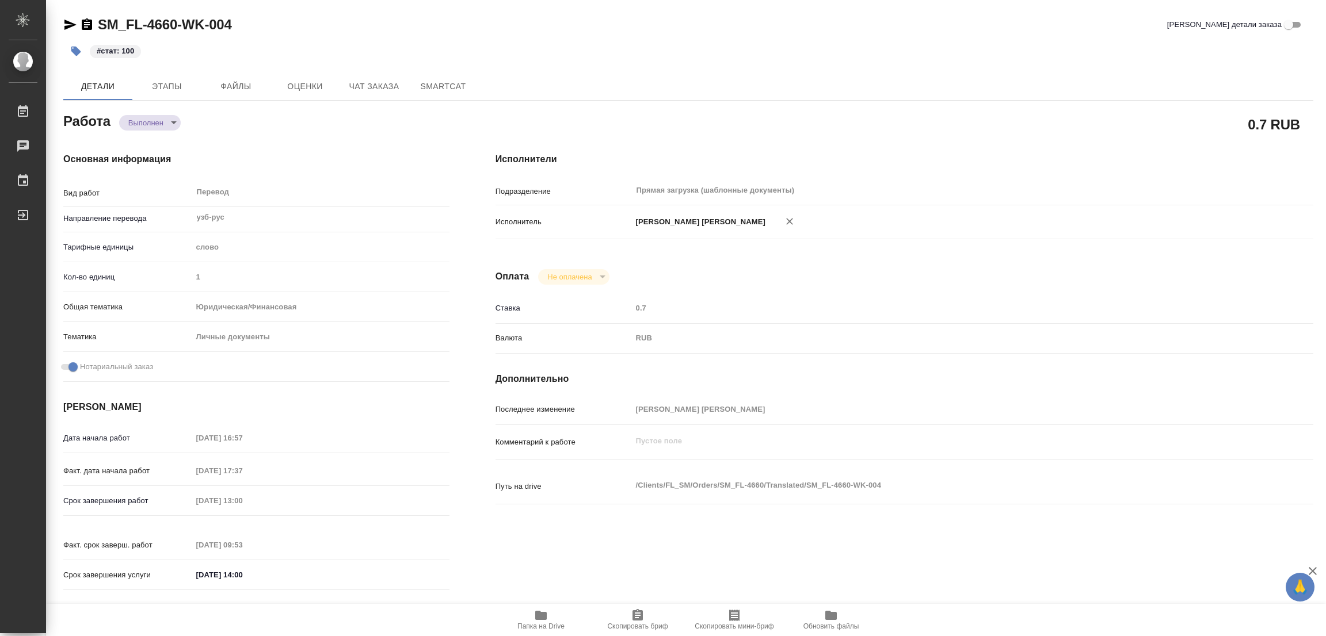
type textarea "x"
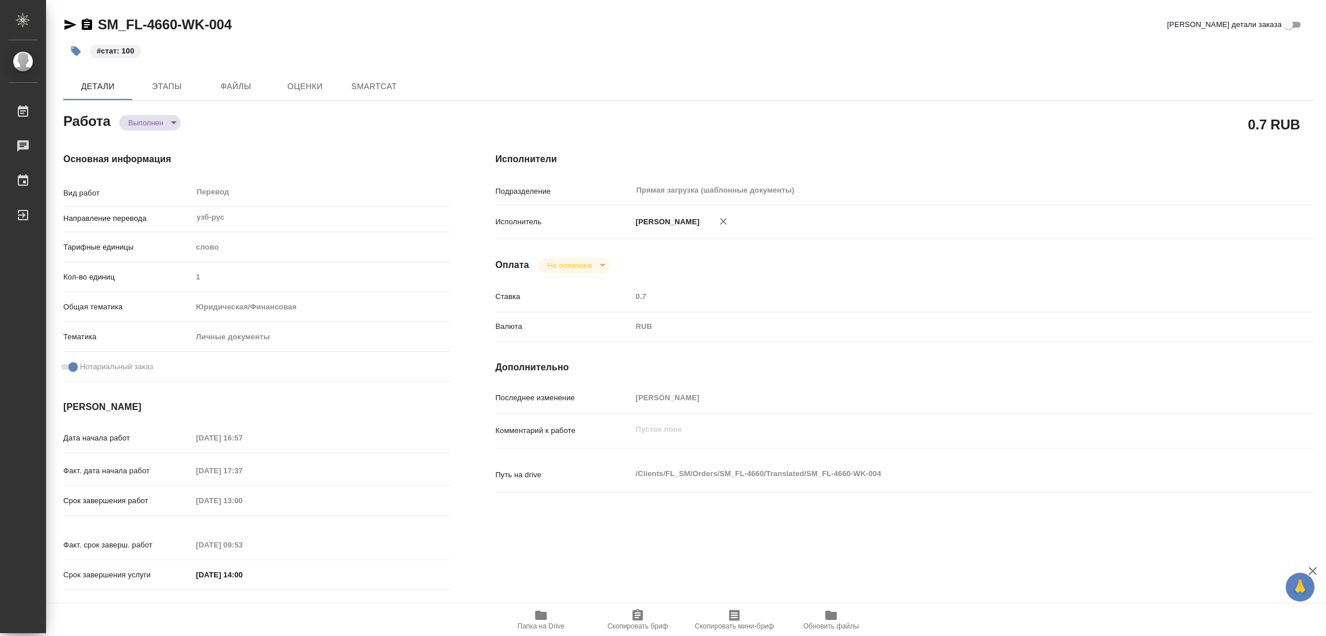
type textarea "x"
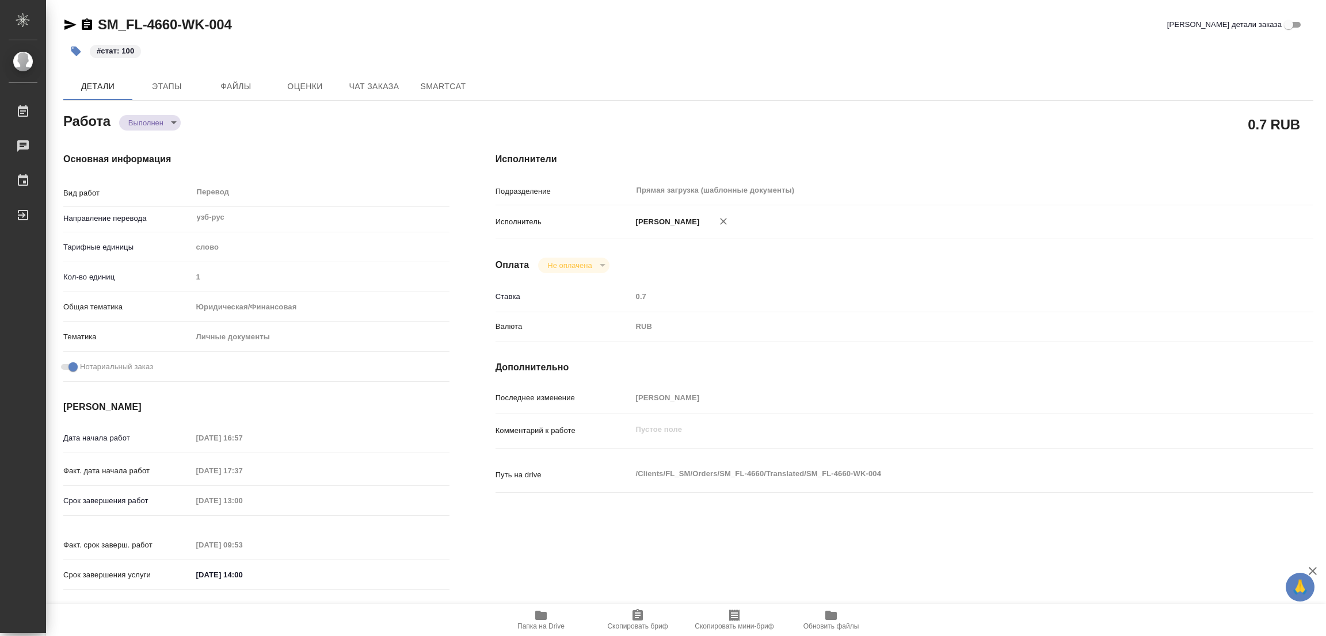
type textarea "x"
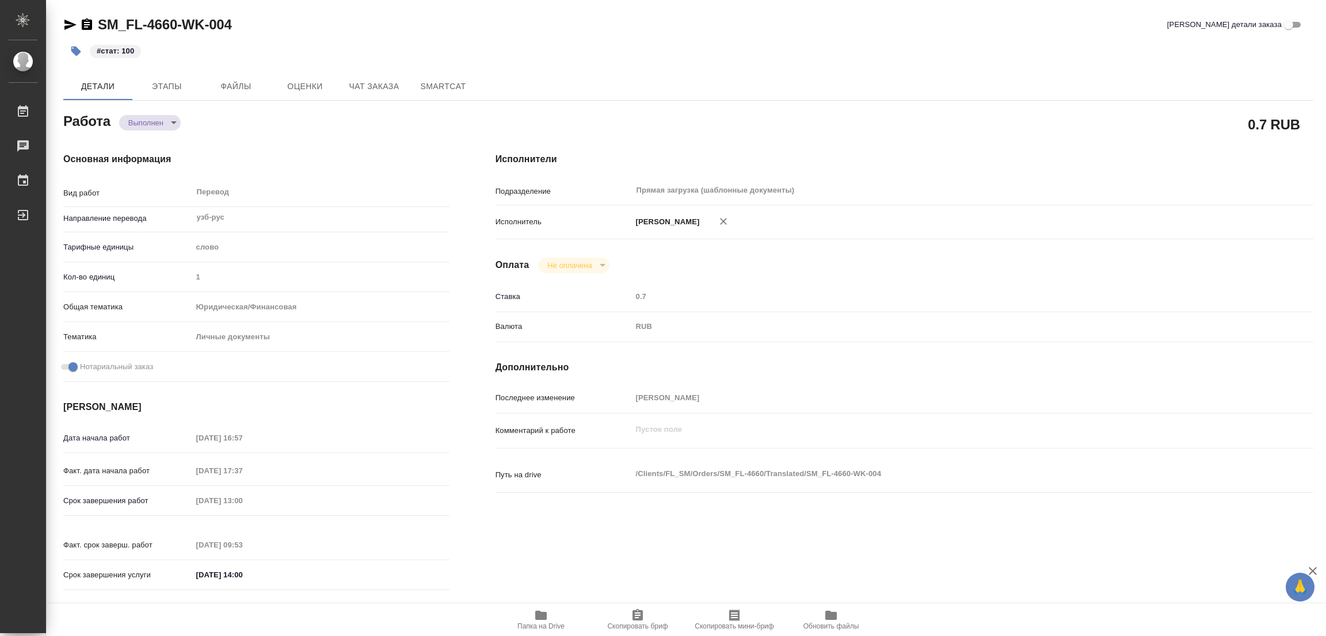
type textarea "x"
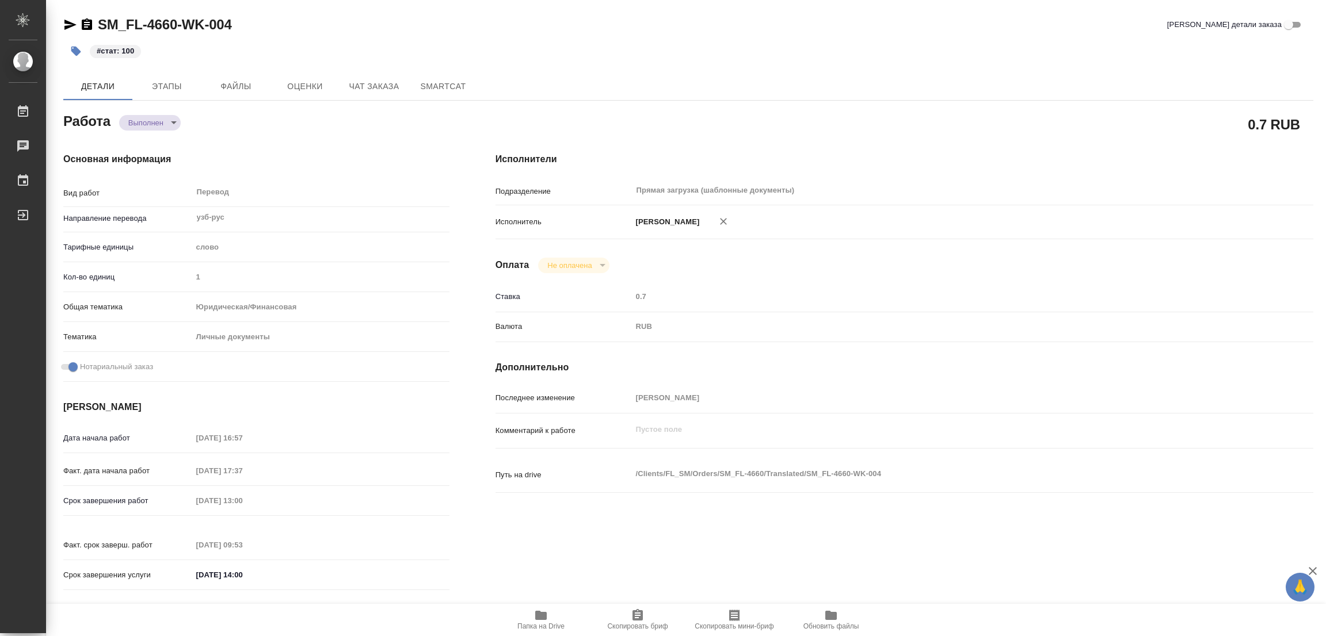
type textarea "x"
